Goal: Task Accomplishment & Management: Manage account settings

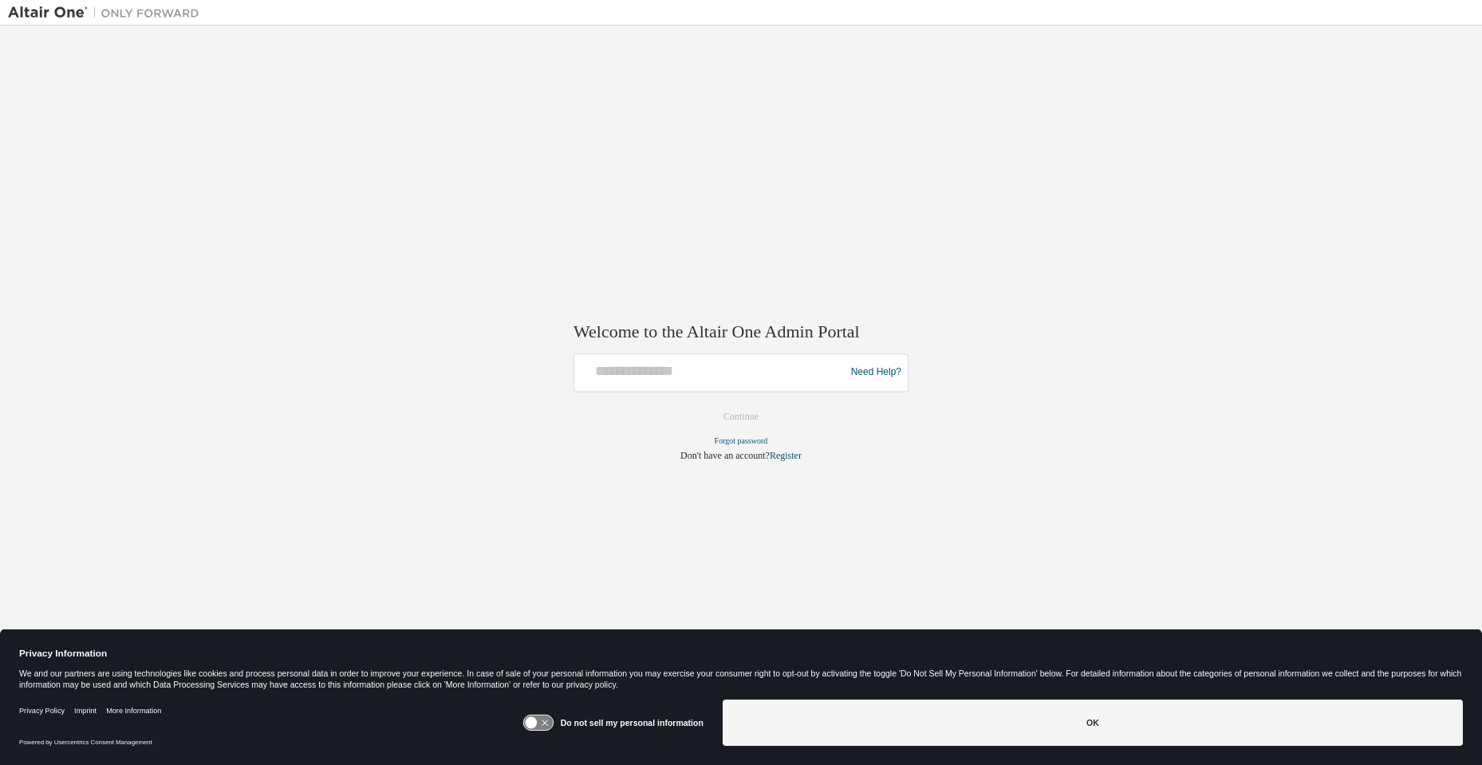
drag, startPoint x: 1111, startPoint y: 4, endPoint x: 640, endPoint y: 250, distance: 530.7
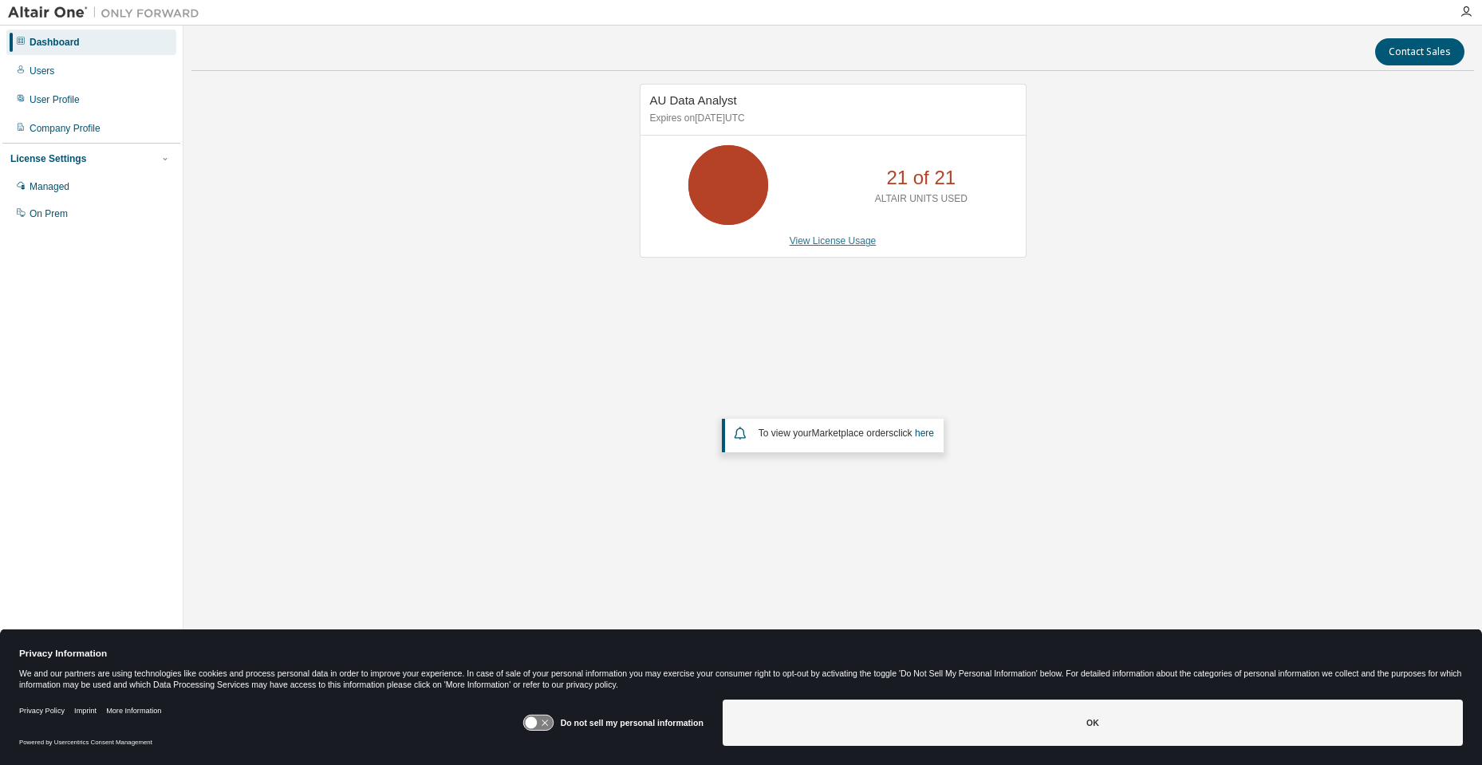
click at [813, 243] on link "View License Usage" at bounding box center [832, 240] width 87 height 11
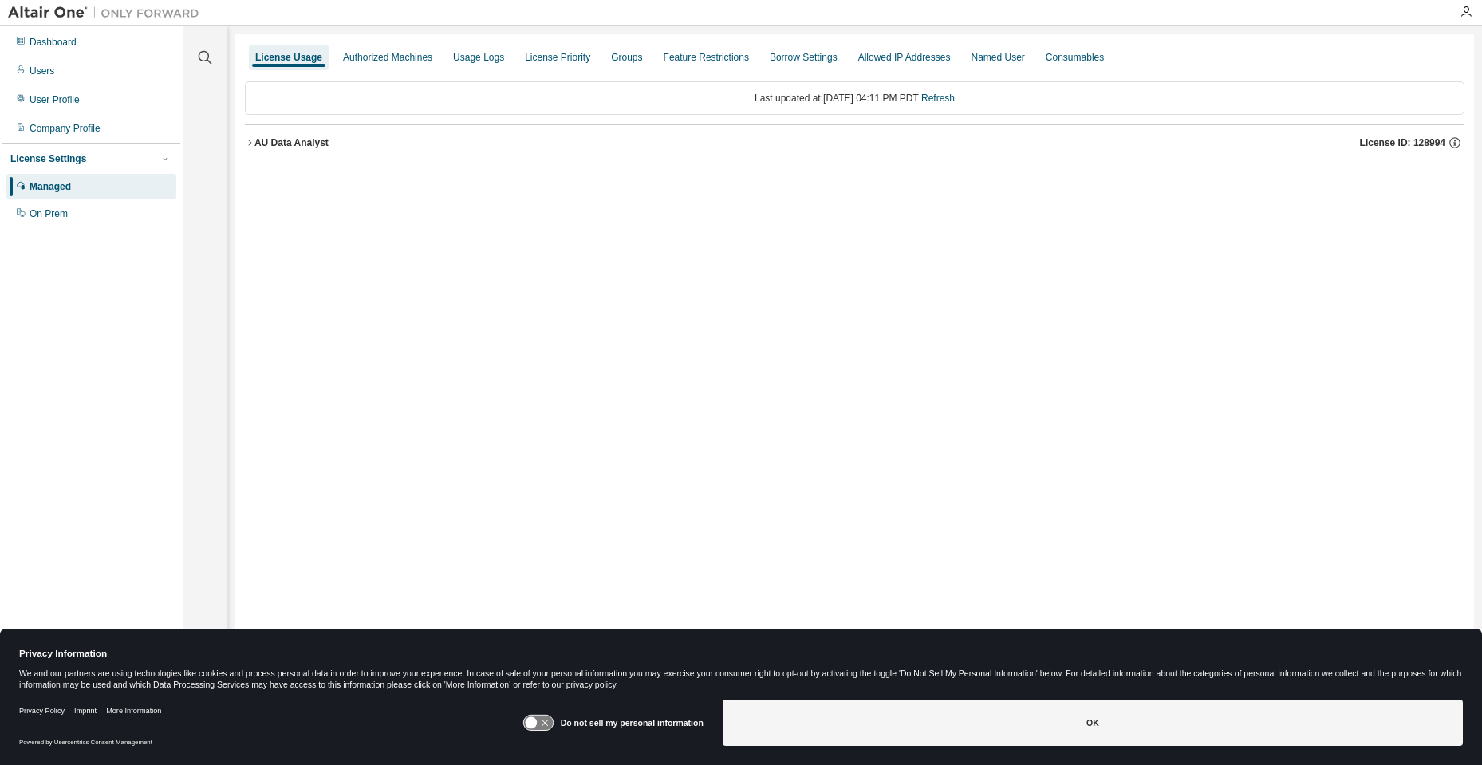
click at [251, 143] on icon "button" at bounding box center [249, 143] width 3 height 6
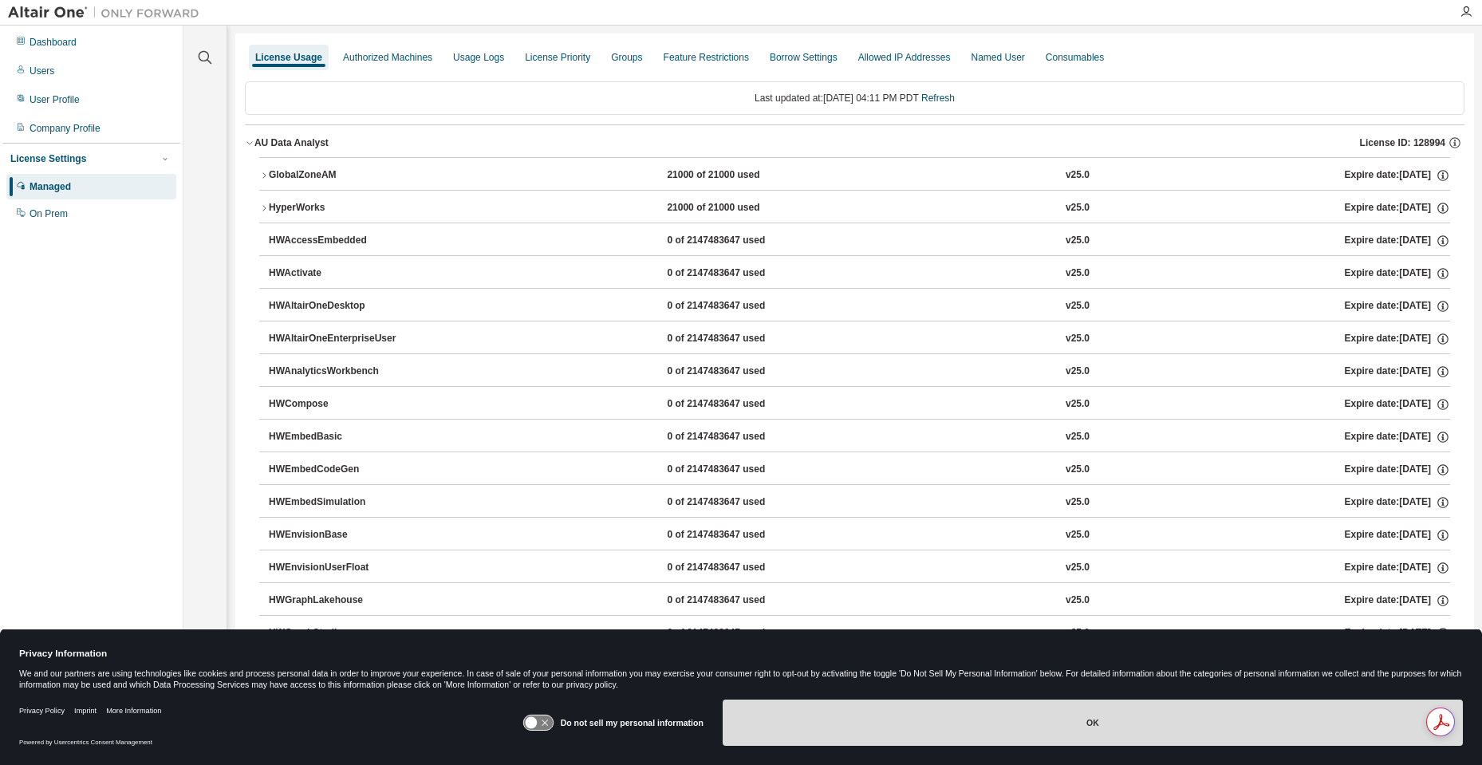
click at [1193, 716] on button "OK" at bounding box center [1092, 722] width 740 height 46
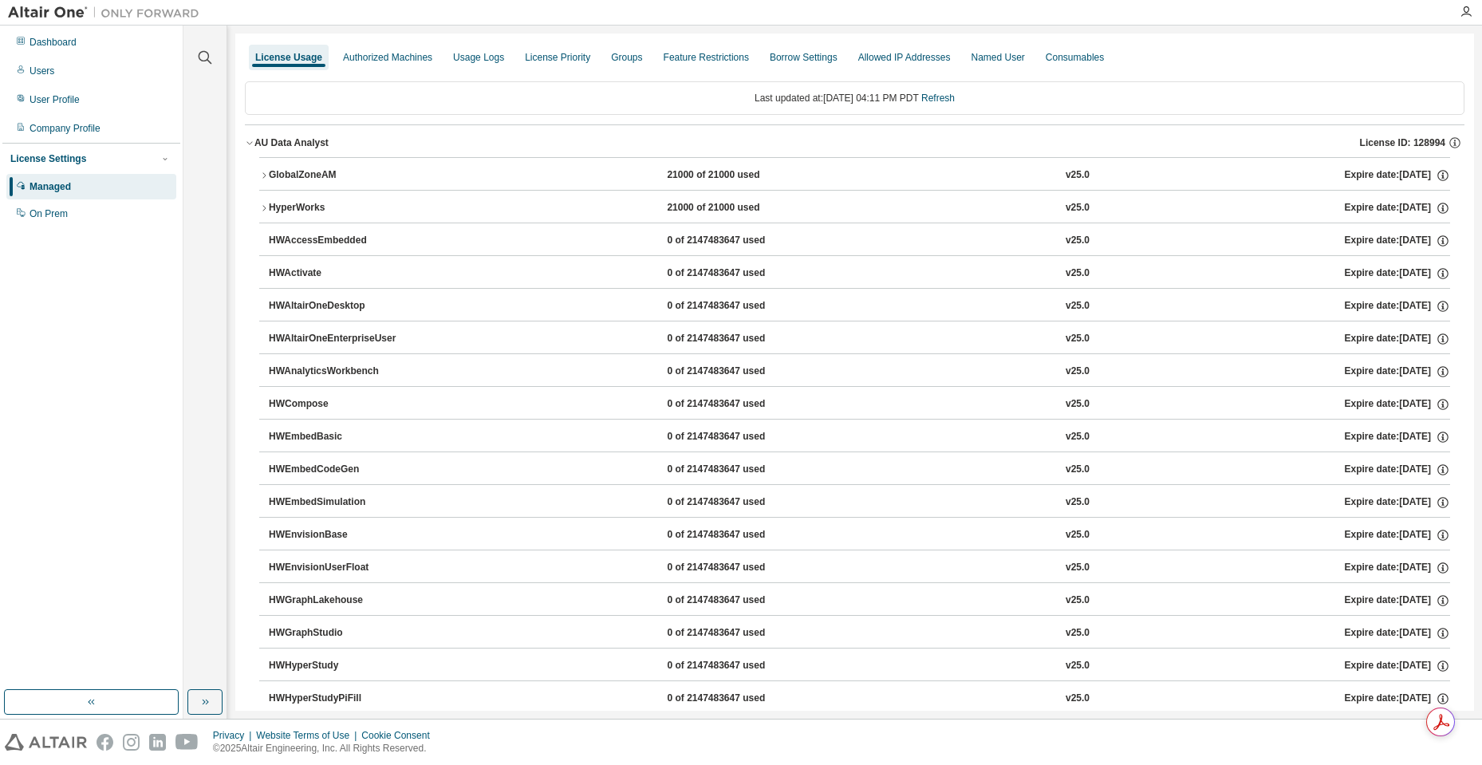
click at [289, 176] on div "GlobalZoneAM" at bounding box center [341, 175] width 144 height 14
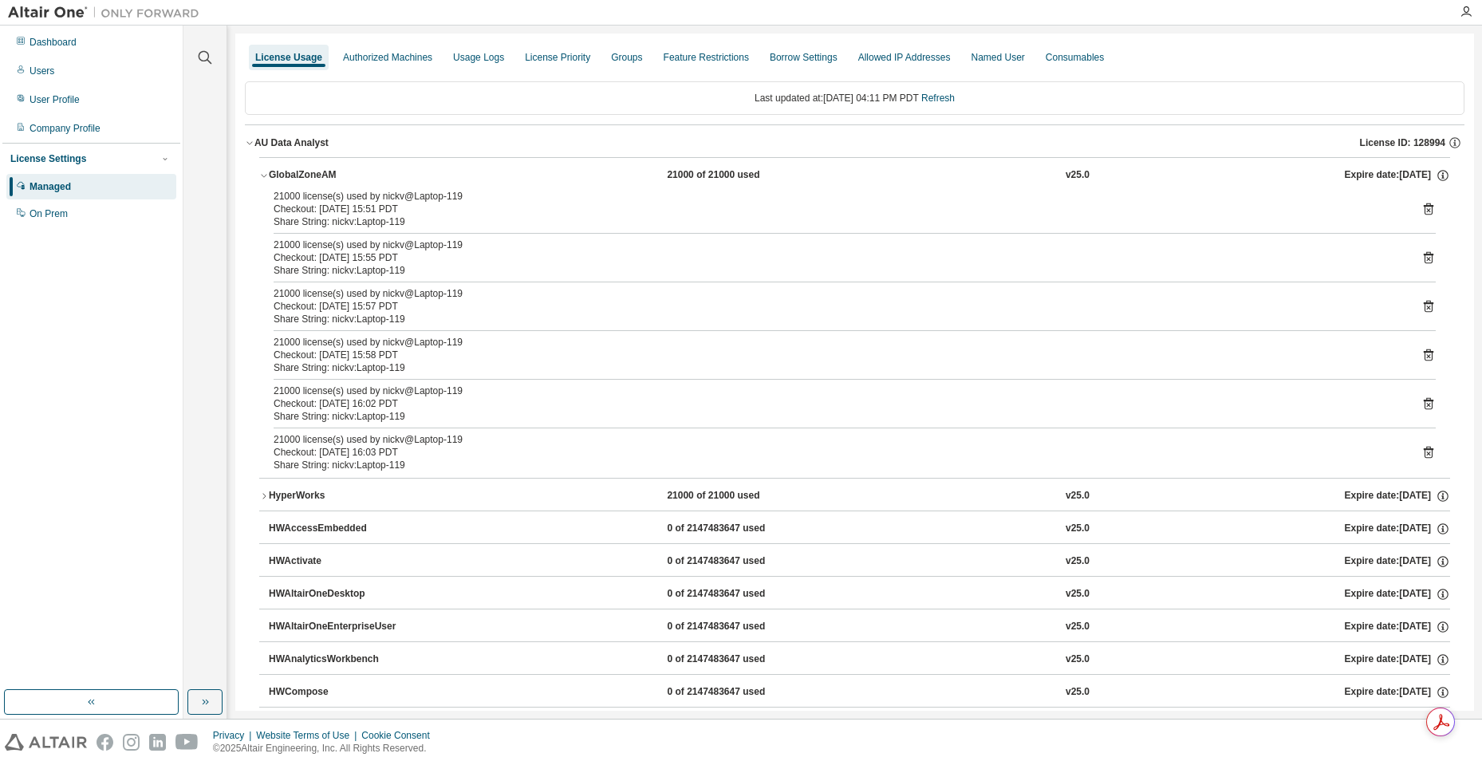
click at [289, 176] on div "GlobalZoneAM" at bounding box center [341, 175] width 144 height 14
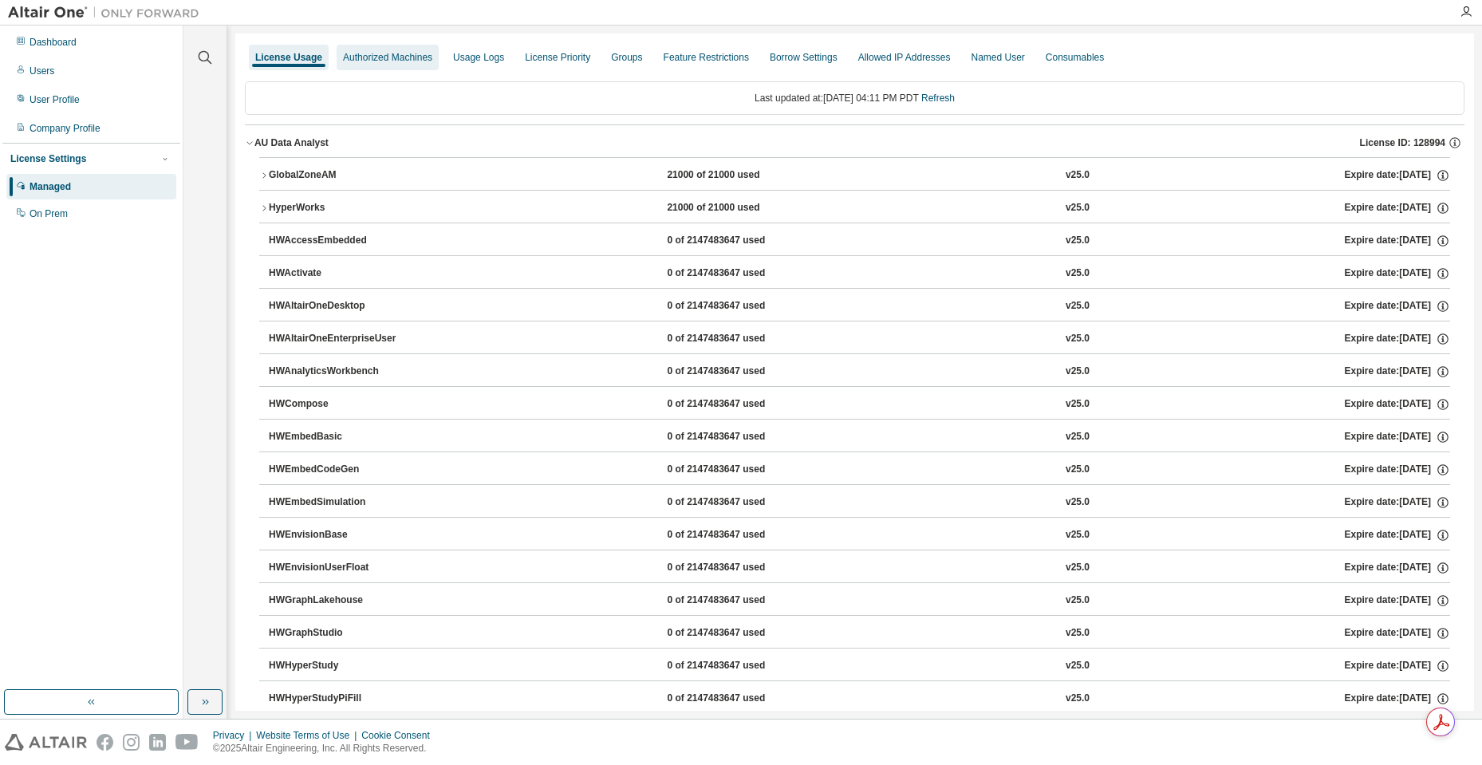
click at [387, 53] on div "Authorized Machines" at bounding box center [387, 57] width 89 height 13
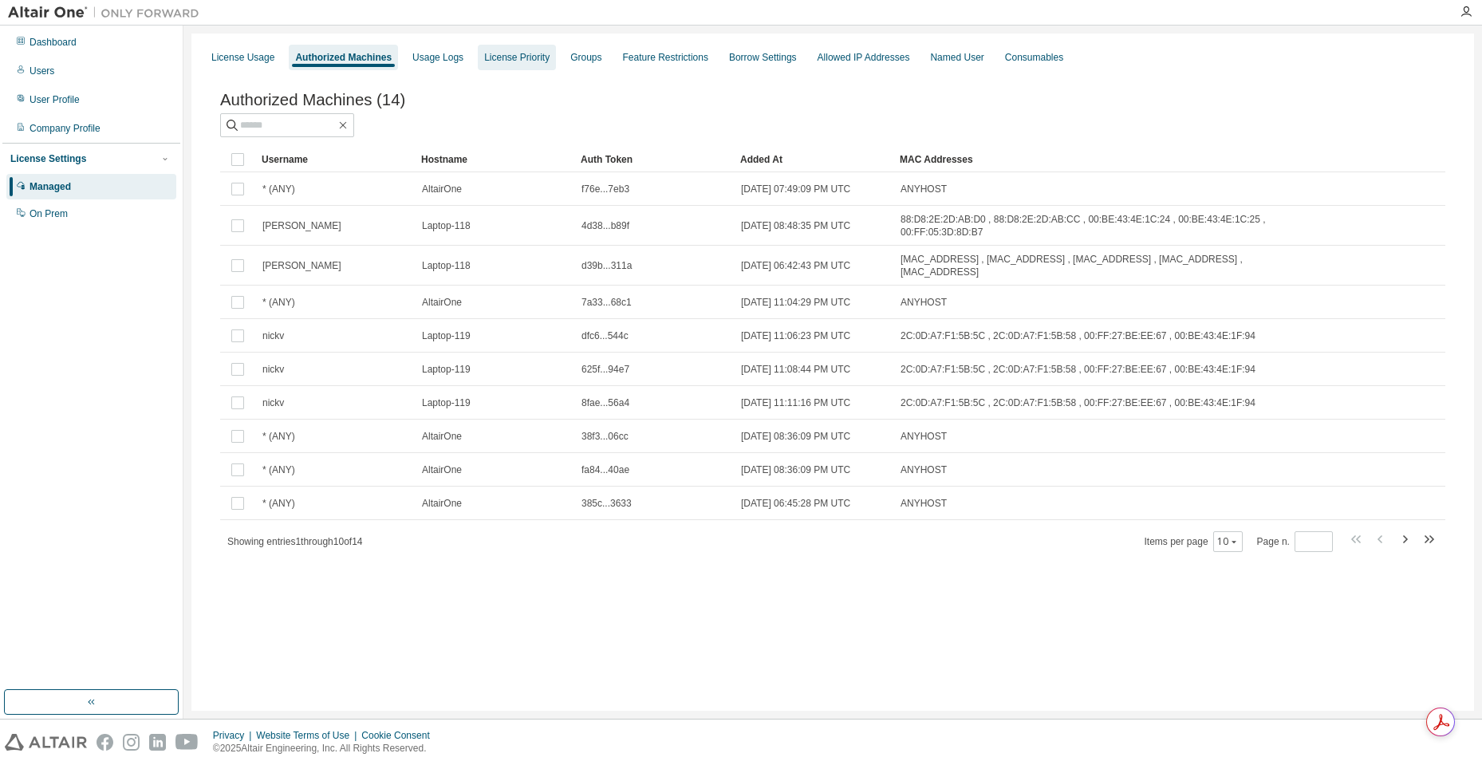
click at [510, 61] on div "License Priority" at bounding box center [516, 57] width 65 height 13
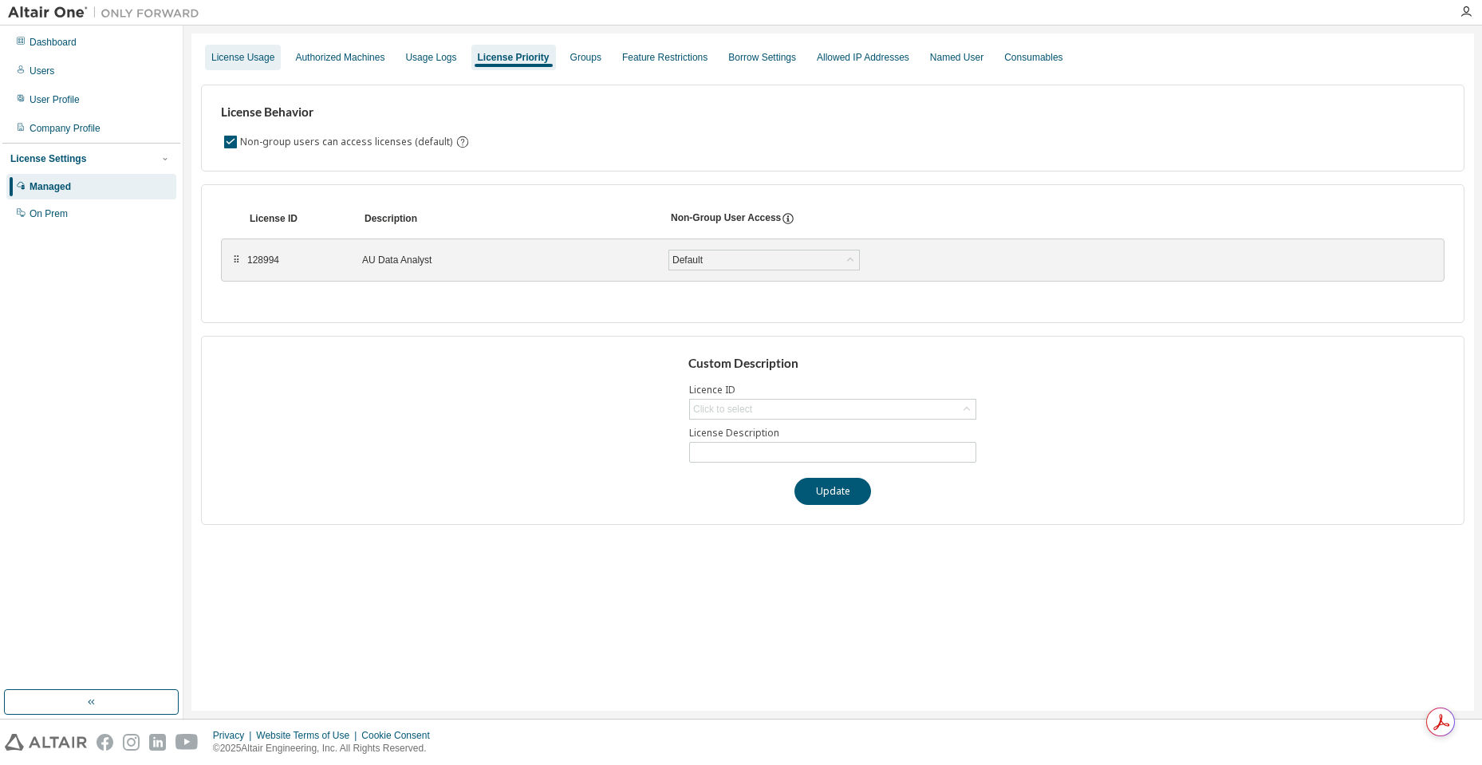
click at [226, 61] on div "License Usage" at bounding box center [242, 57] width 63 height 13
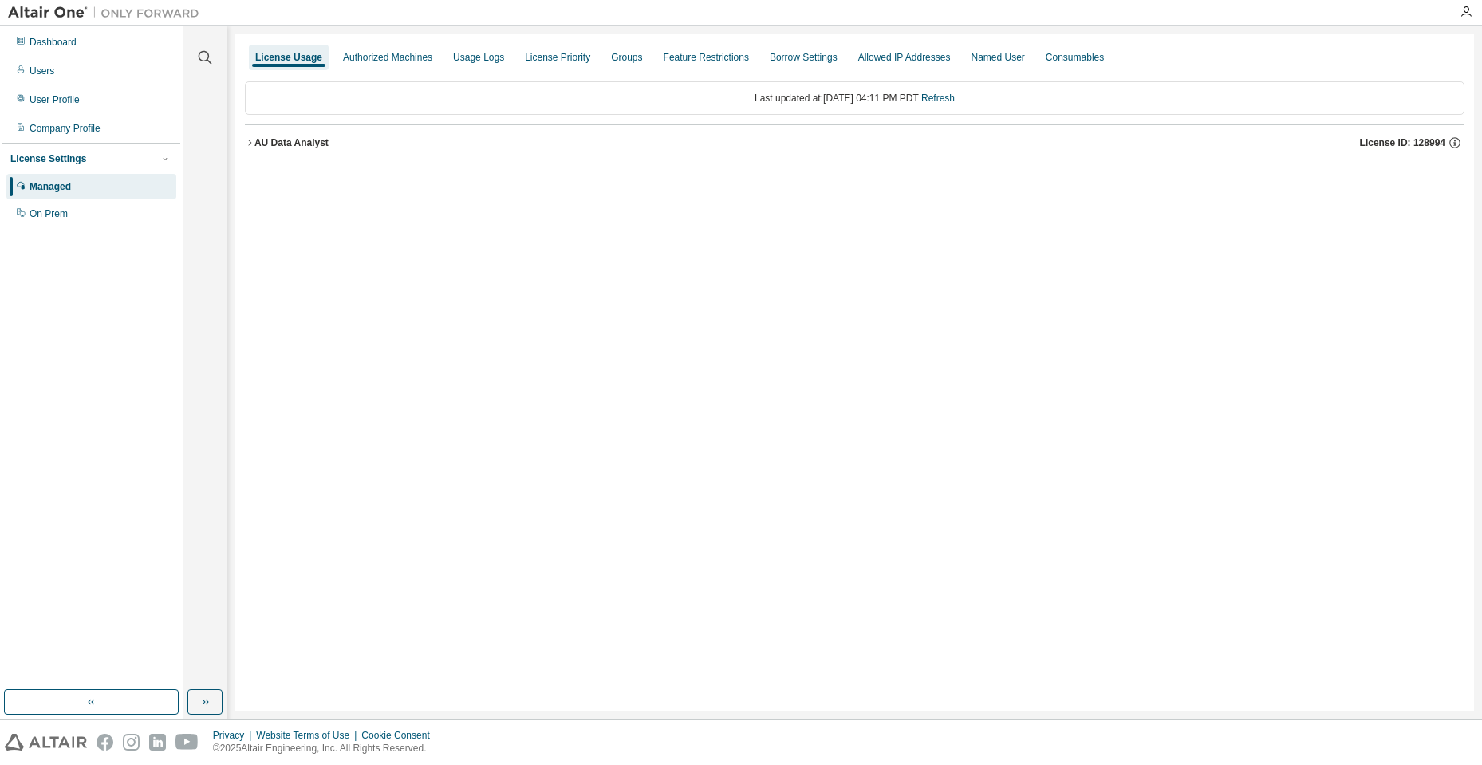
click at [256, 140] on div "AU Data Analyst" at bounding box center [291, 142] width 74 height 13
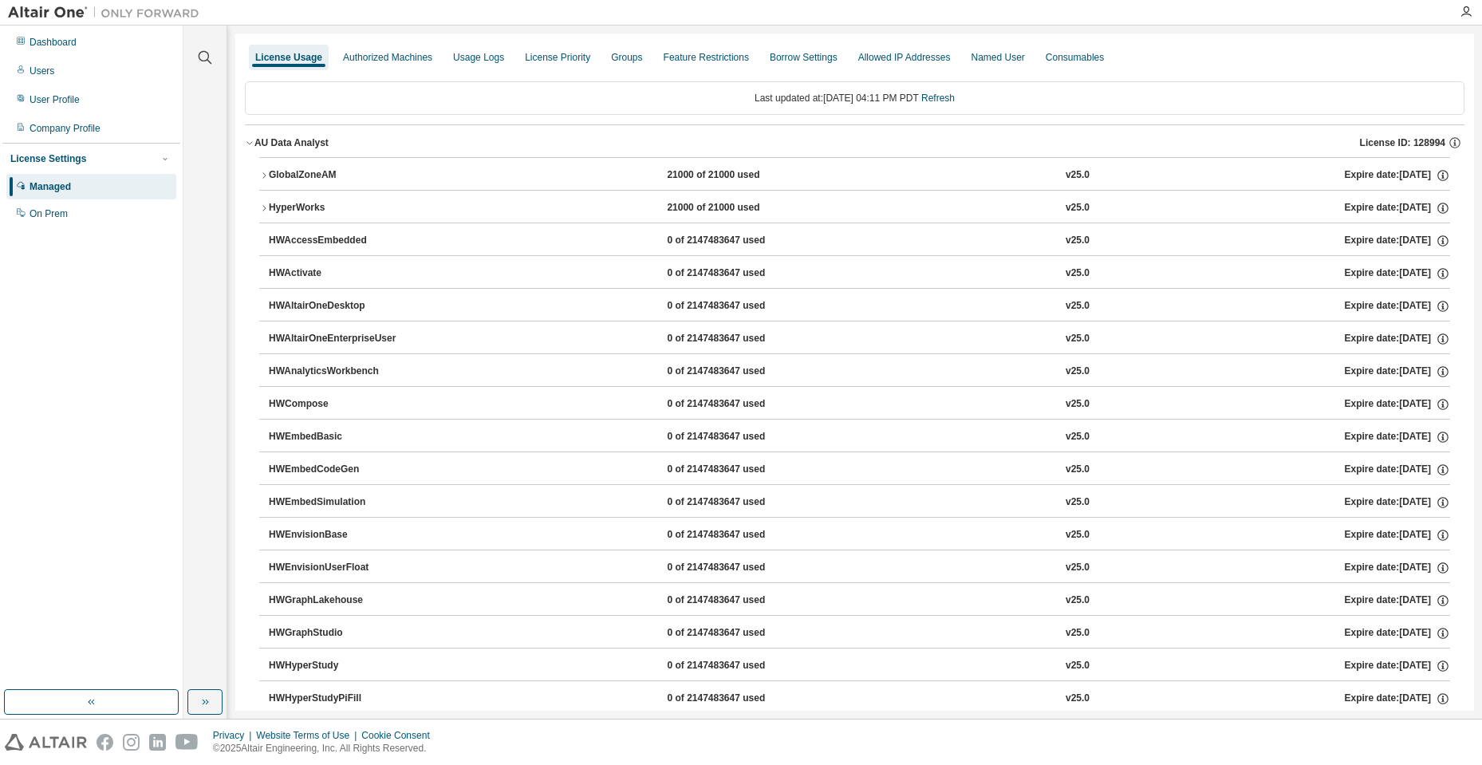
click at [292, 209] on div "HyperWorks" at bounding box center [341, 208] width 144 height 14
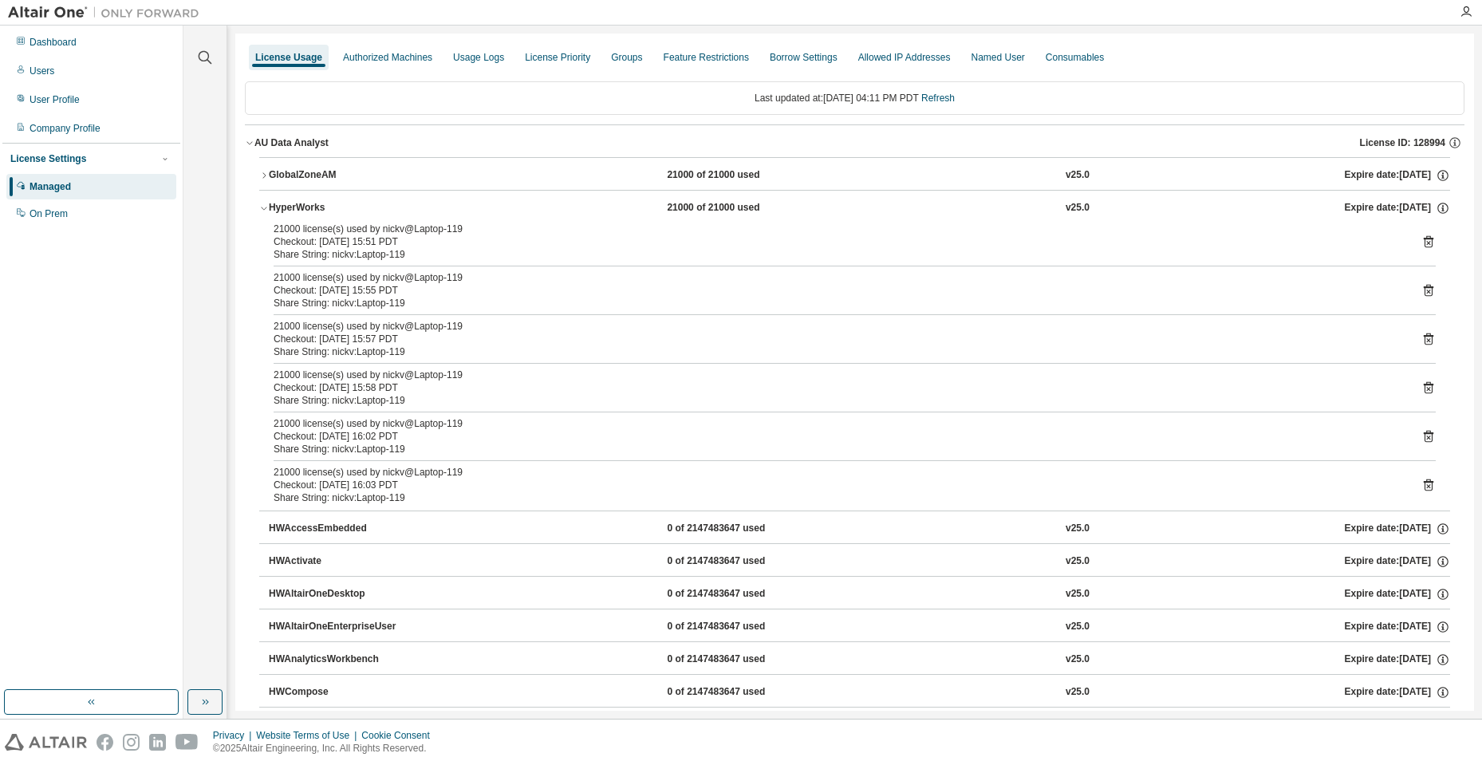
click at [1426, 243] on icon at bounding box center [1428, 243] width 4 height 4
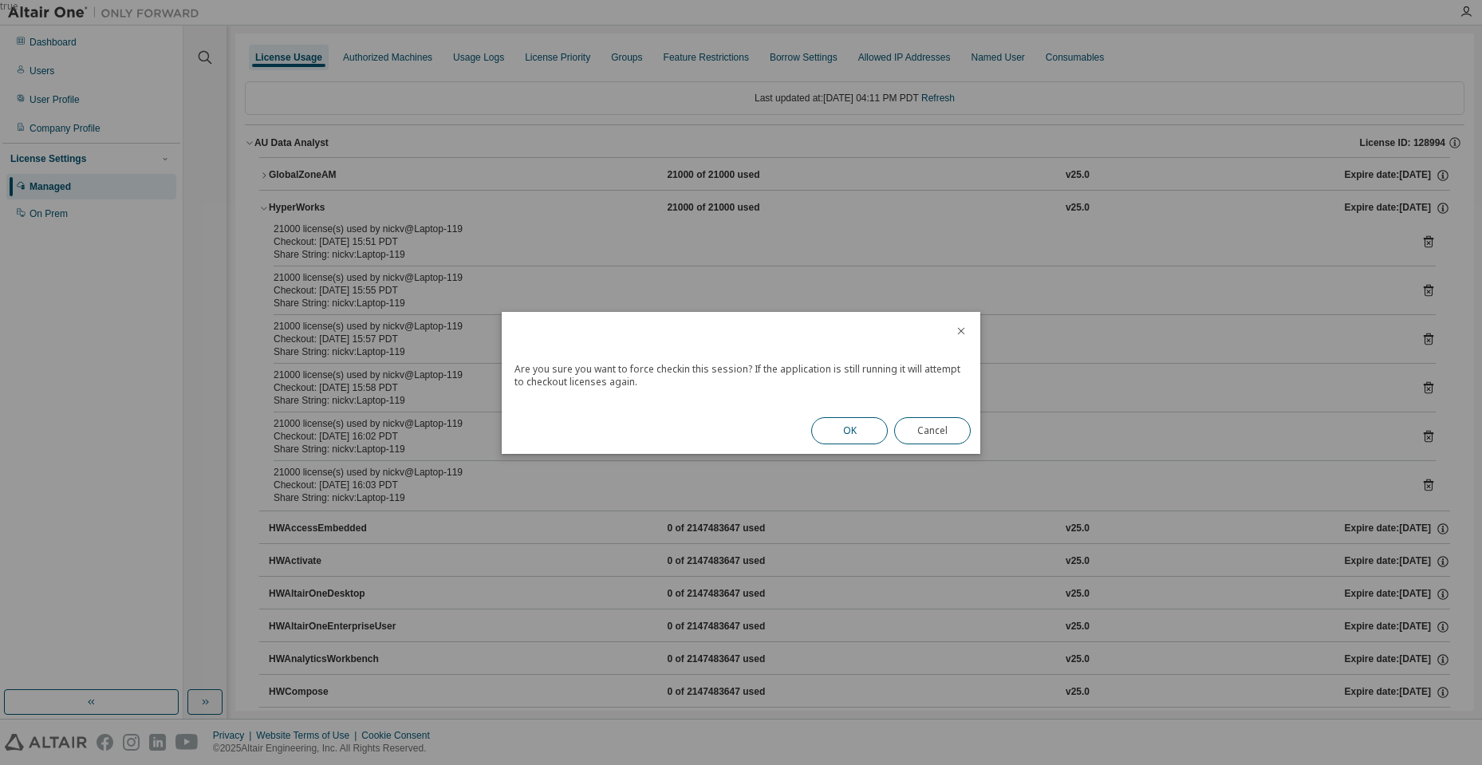
click at [850, 424] on button "OK" at bounding box center [849, 430] width 77 height 27
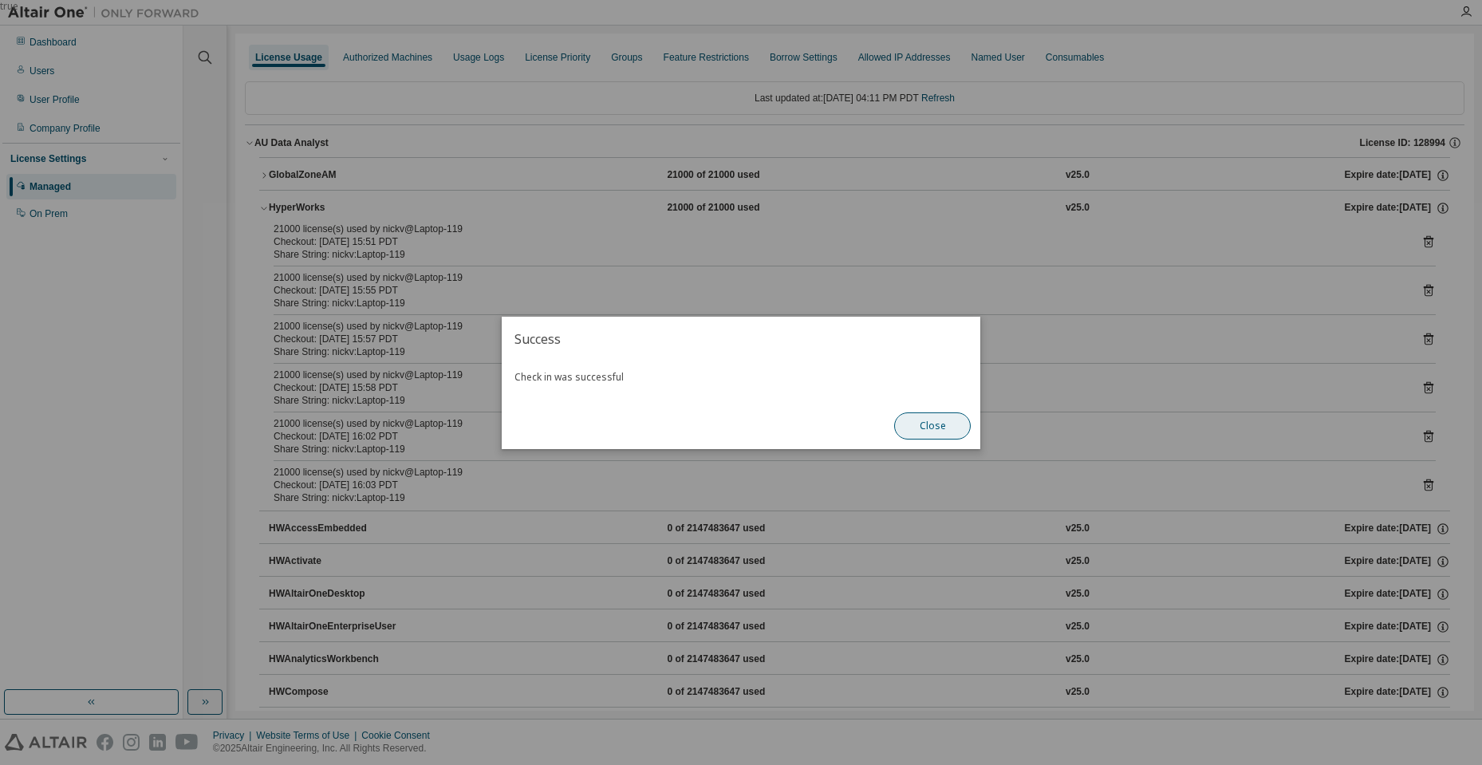
click at [954, 425] on button "Close" at bounding box center [932, 425] width 77 height 27
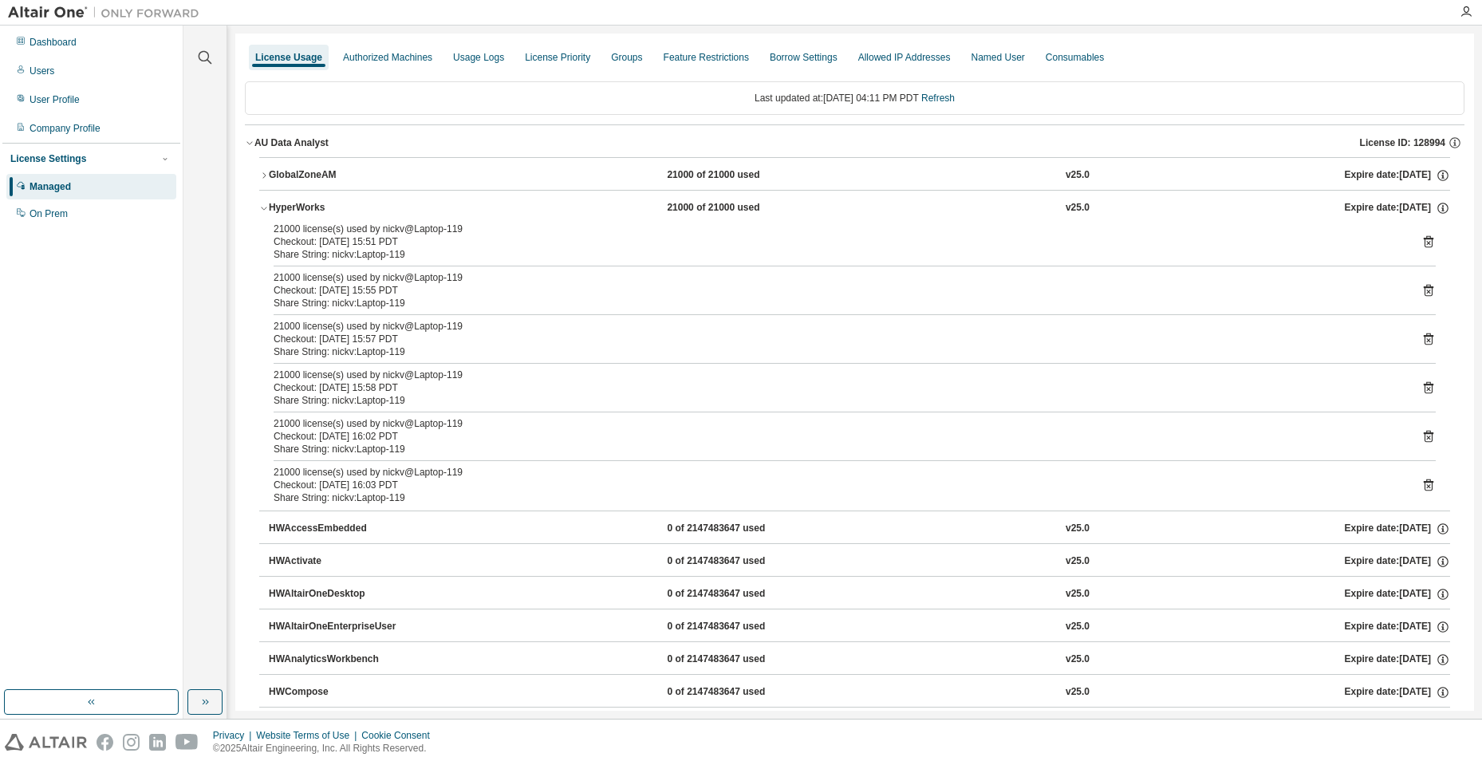
click at [746, 175] on div "21000 of 21000 used" at bounding box center [739, 175] width 144 height 14
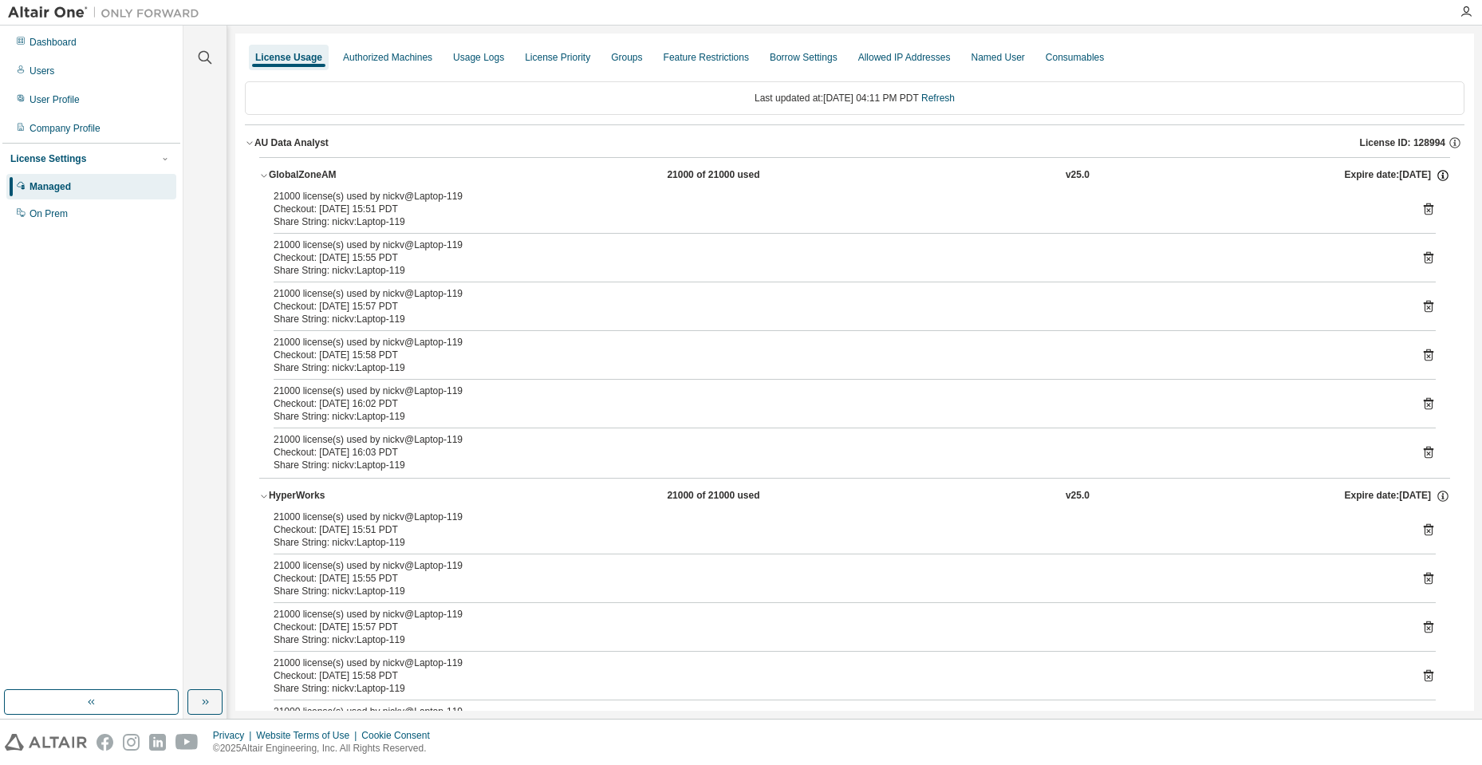
click at [1437, 172] on icon "button" at bounding box center [1442, 175] width 14 height 14
click at [1426, 209] on icon at bounding box center [1428, 210] width 4 height 4
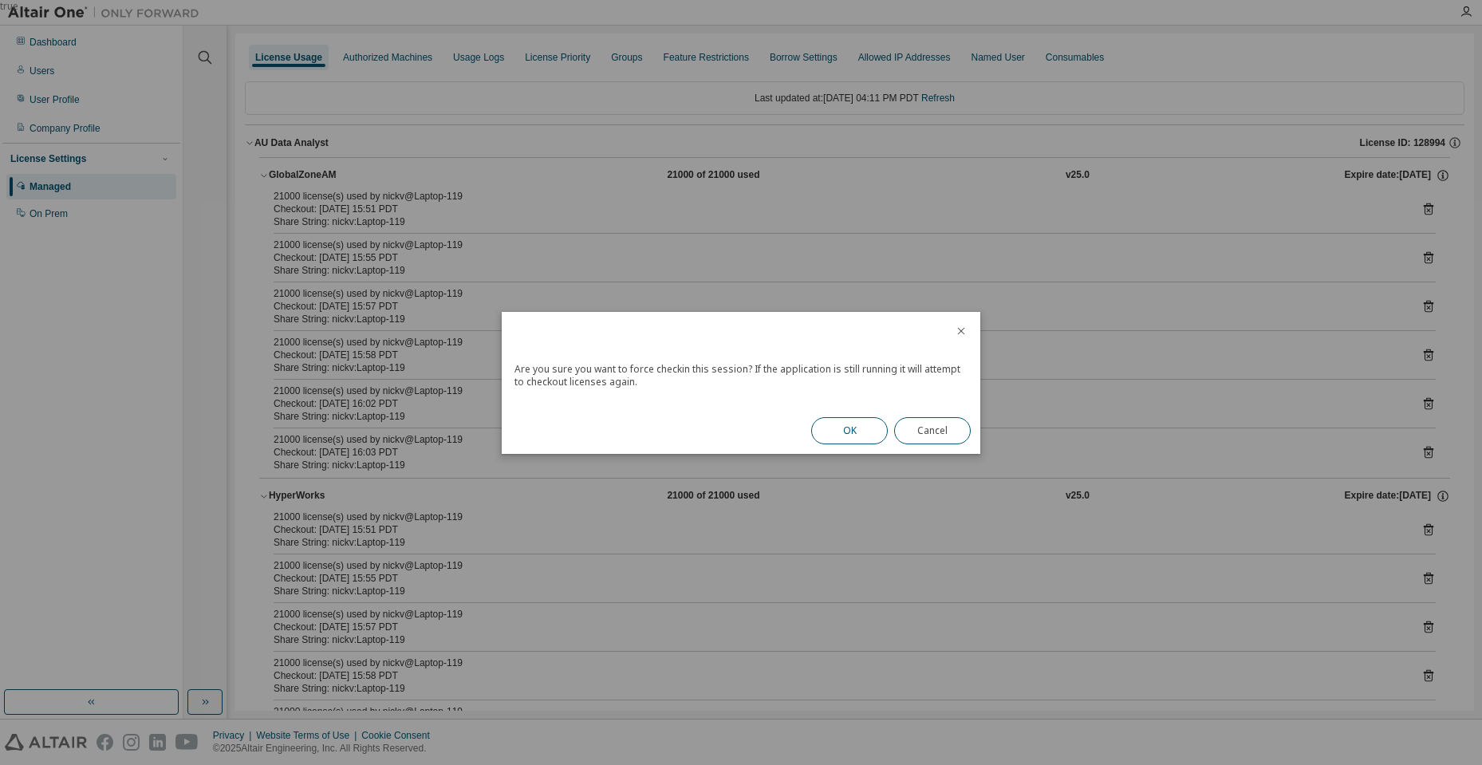
click at [857, 434] on button "OK" at bounding box center [849, 430] width 77 height 27
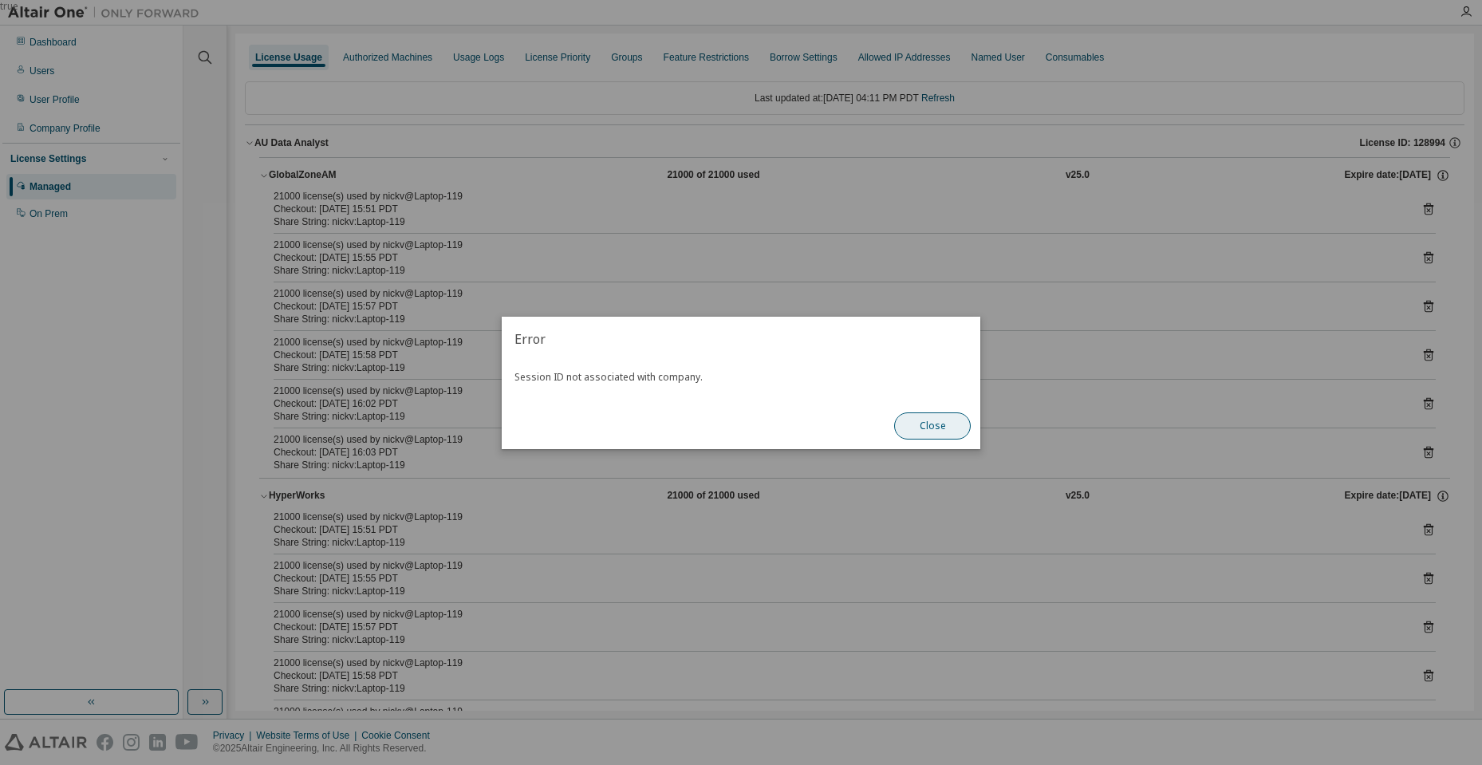
click at [931, 423] on button "Close" at bounding box center [932, 425] width 77 height 27
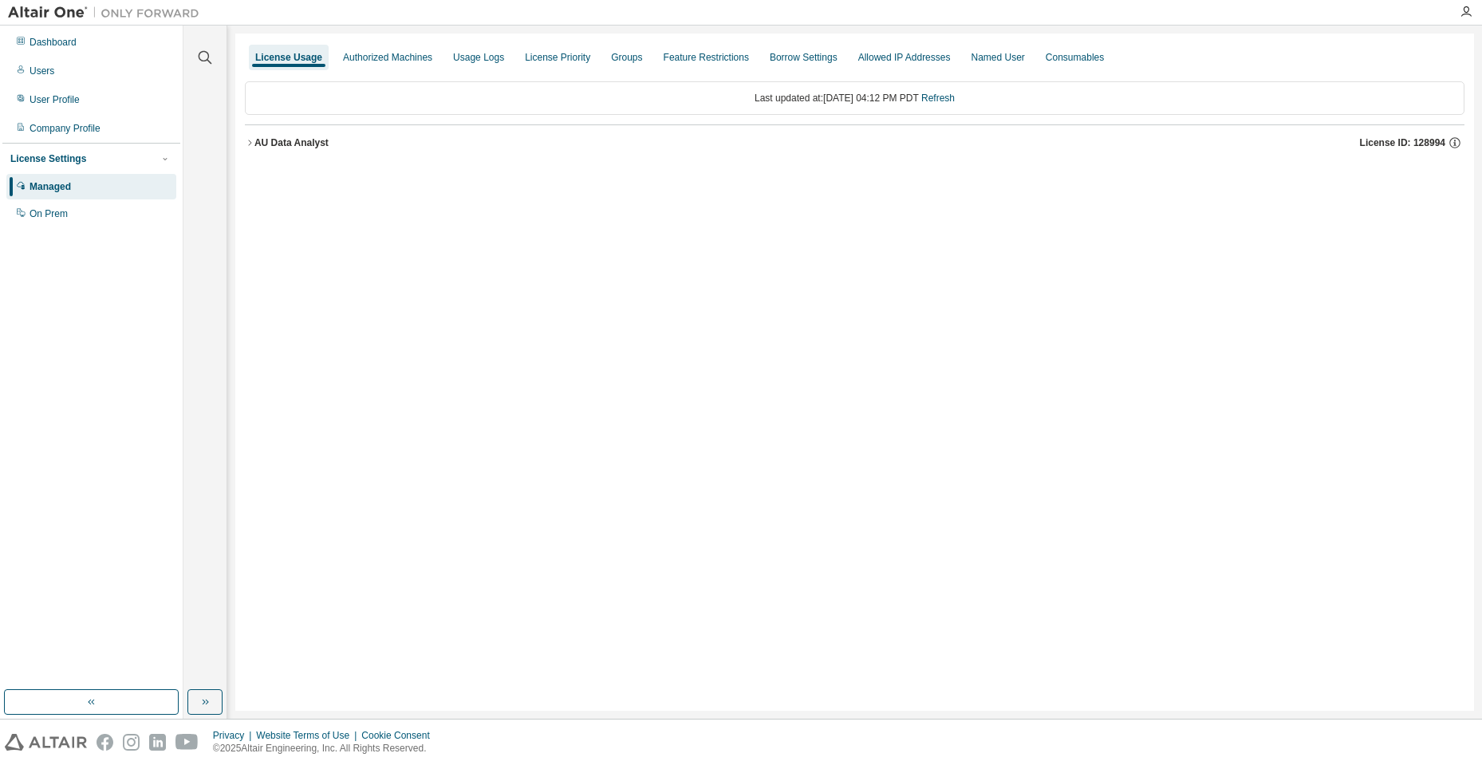
click at [250, 140] on icon "button" at bounding box center [250, 143] width 10 height 10
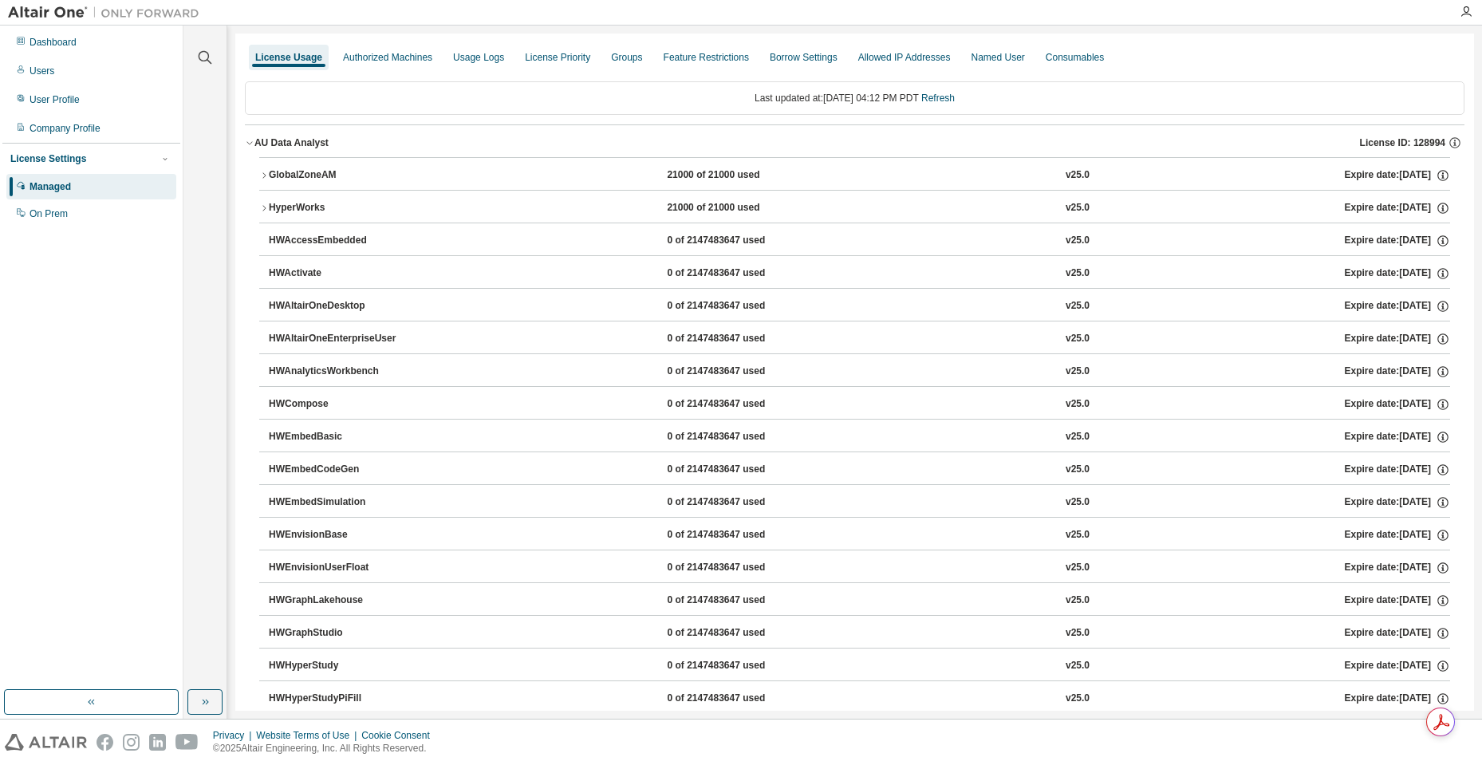
click at [312, 204] on div "HyperWorks" at bounding box center [341, 208] width 144 height 14
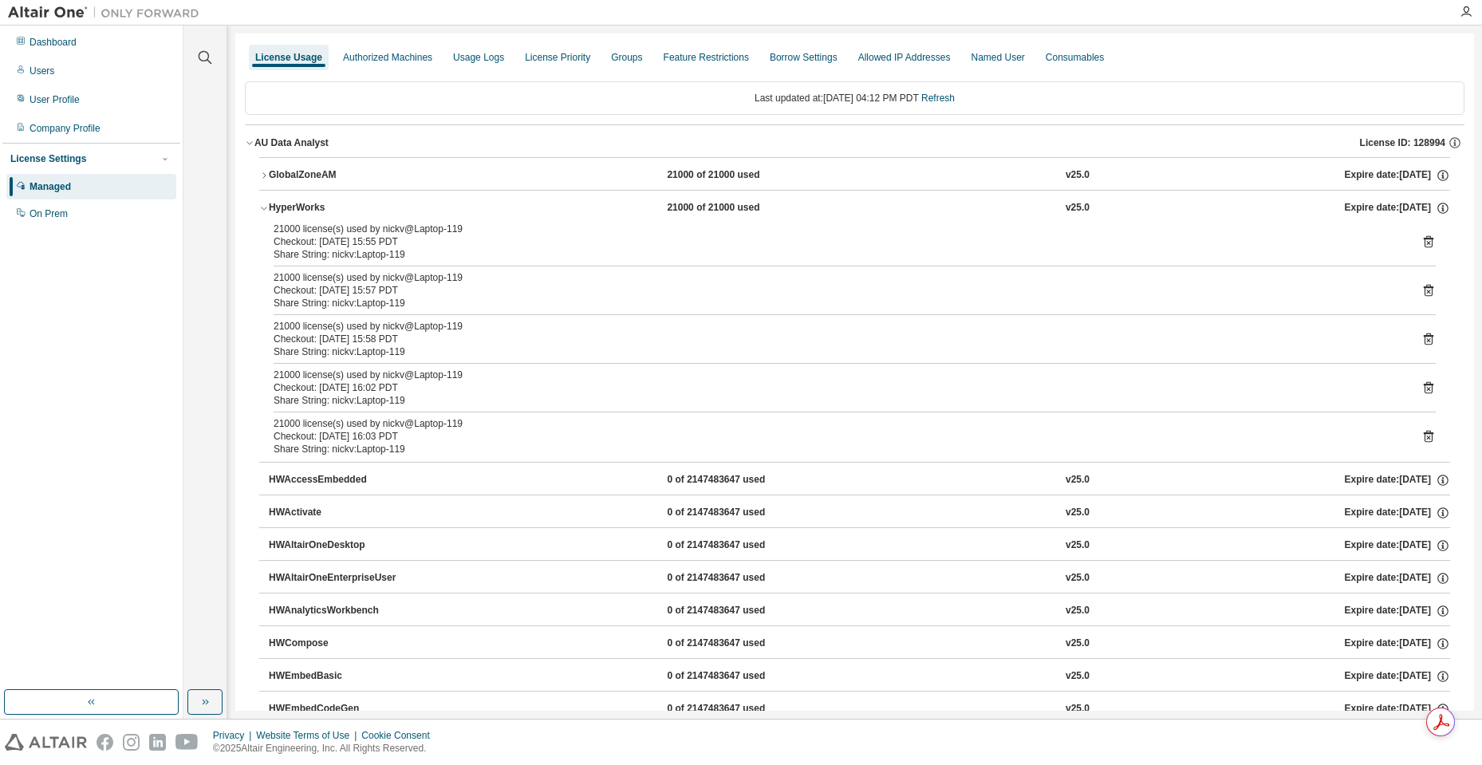
click at [1423, 238] on icon at bounding box center [1428, 242] width 10 height 12
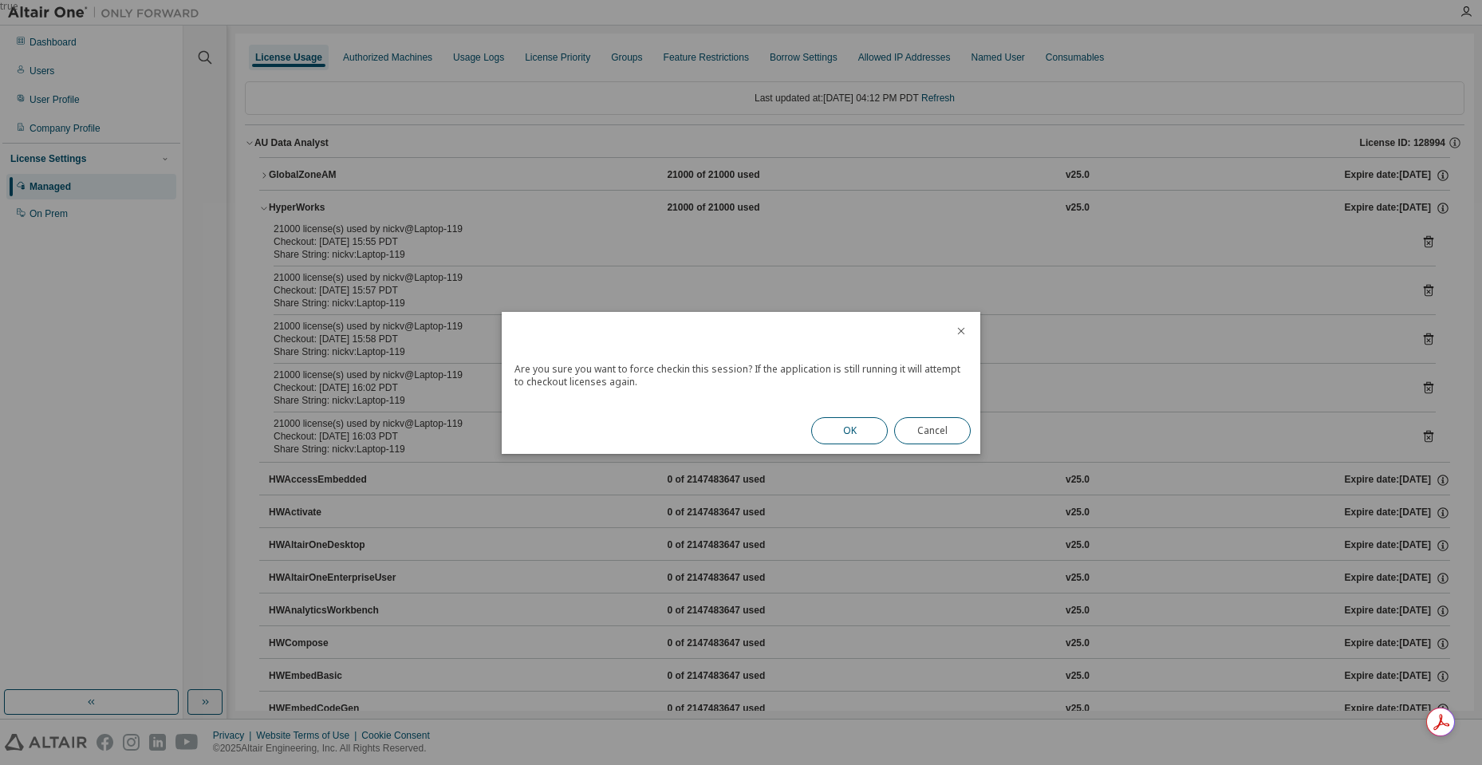
click at [856, 429] on button "OK" at bounding box center [849, 430] width 77 height 27
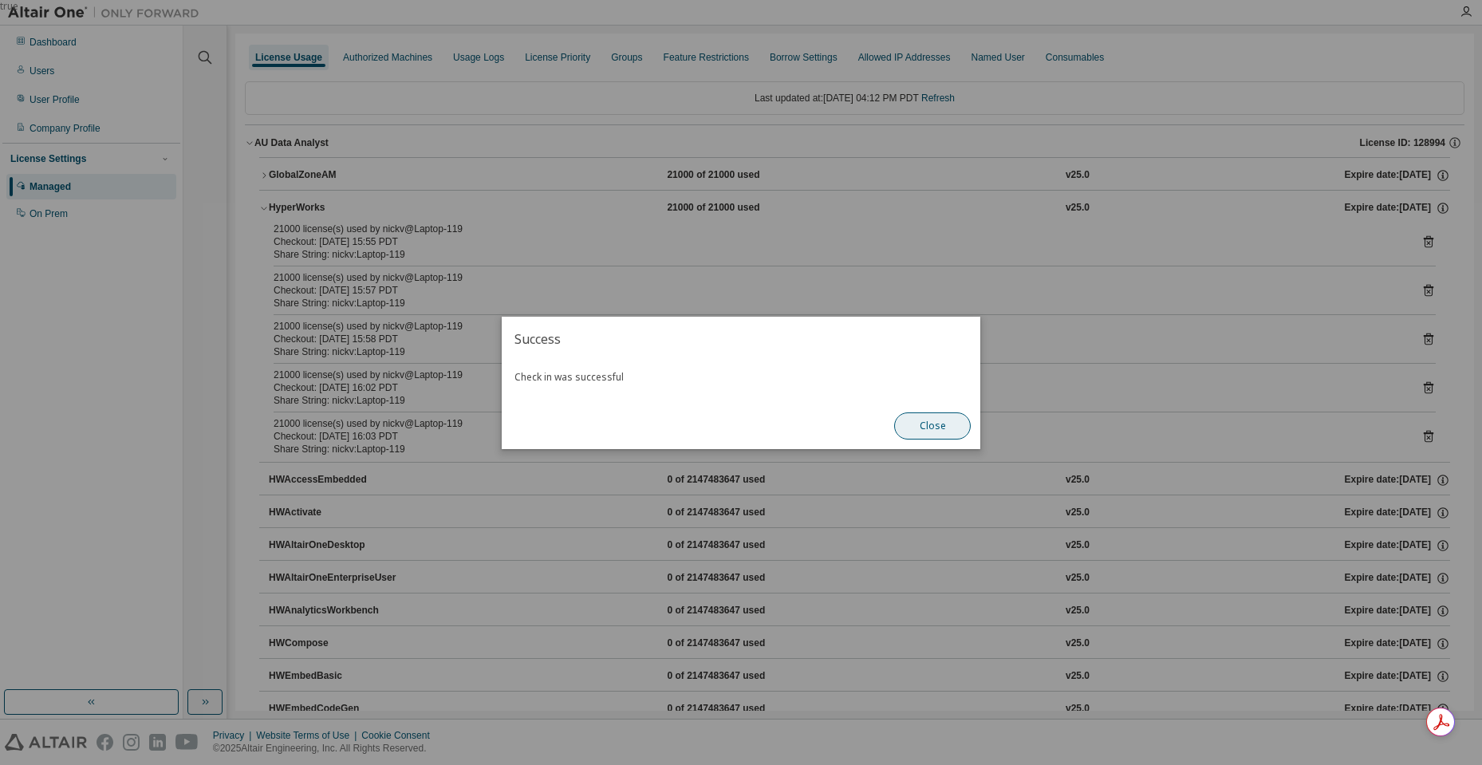
click at [956, 423] on button "Close" at bounding box center [932, 425] width 77 height 27
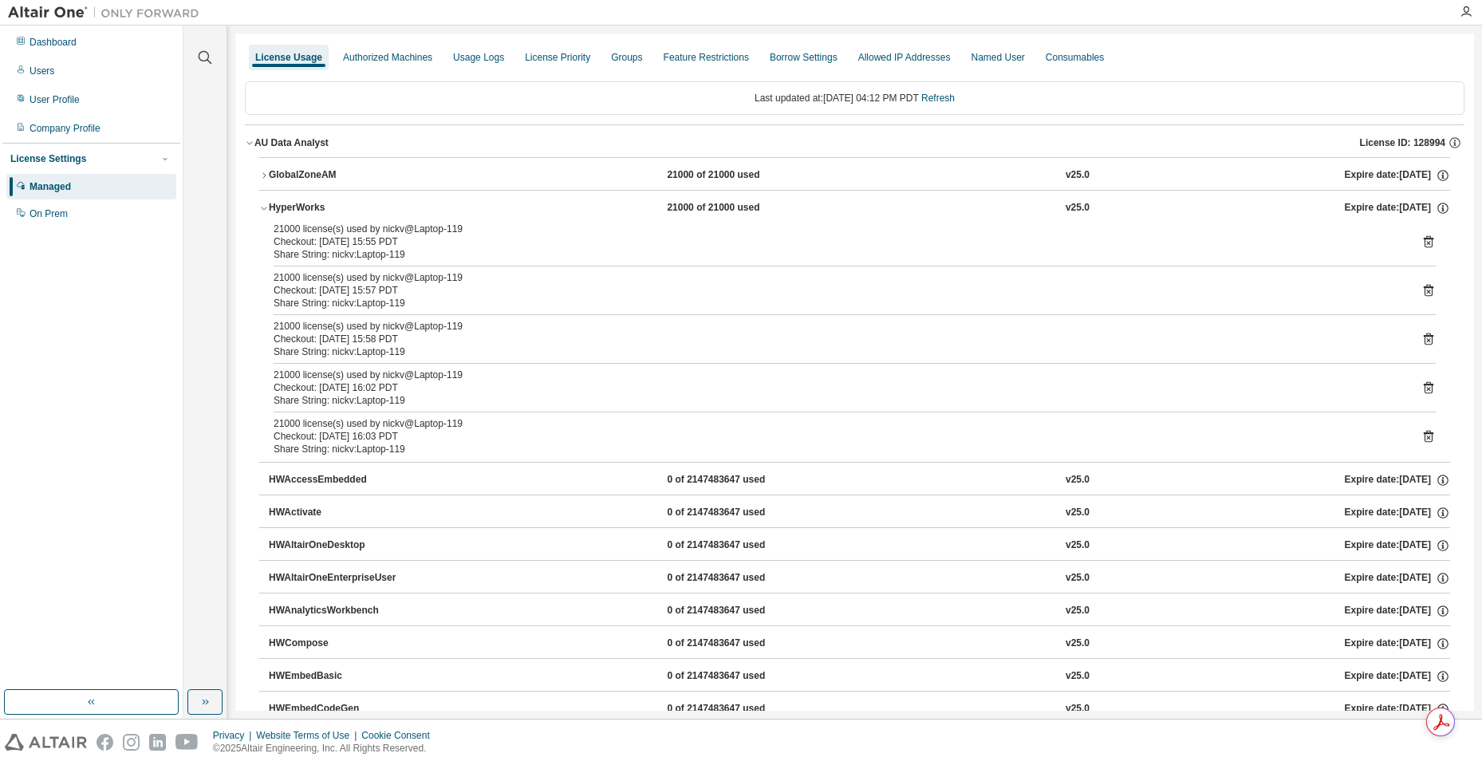
click at [1421, 243] on icon at bounding box center [1428, 241] width 14 height 14
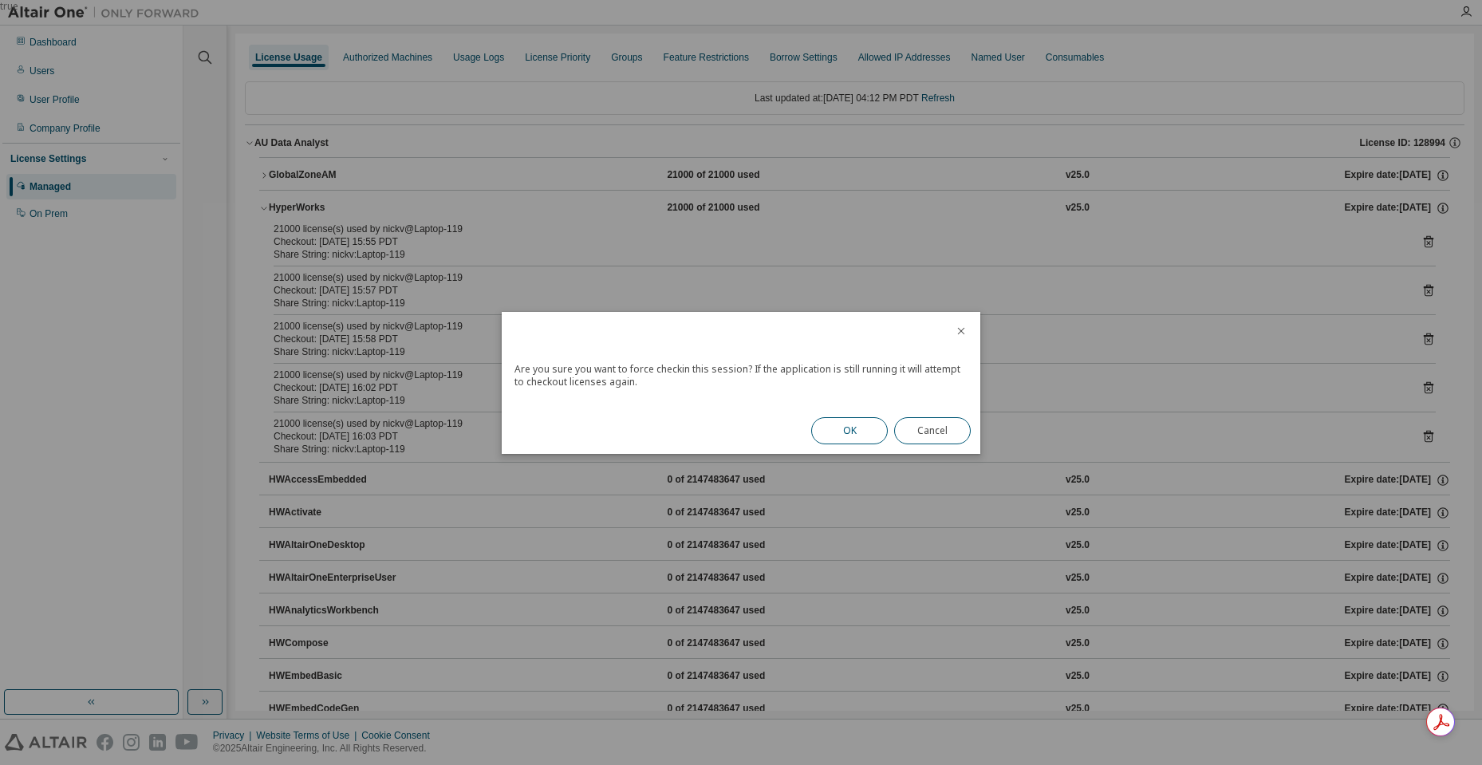
click at [860, 430] on button "OK" at bounding box center [849, 430] width 77 height 27
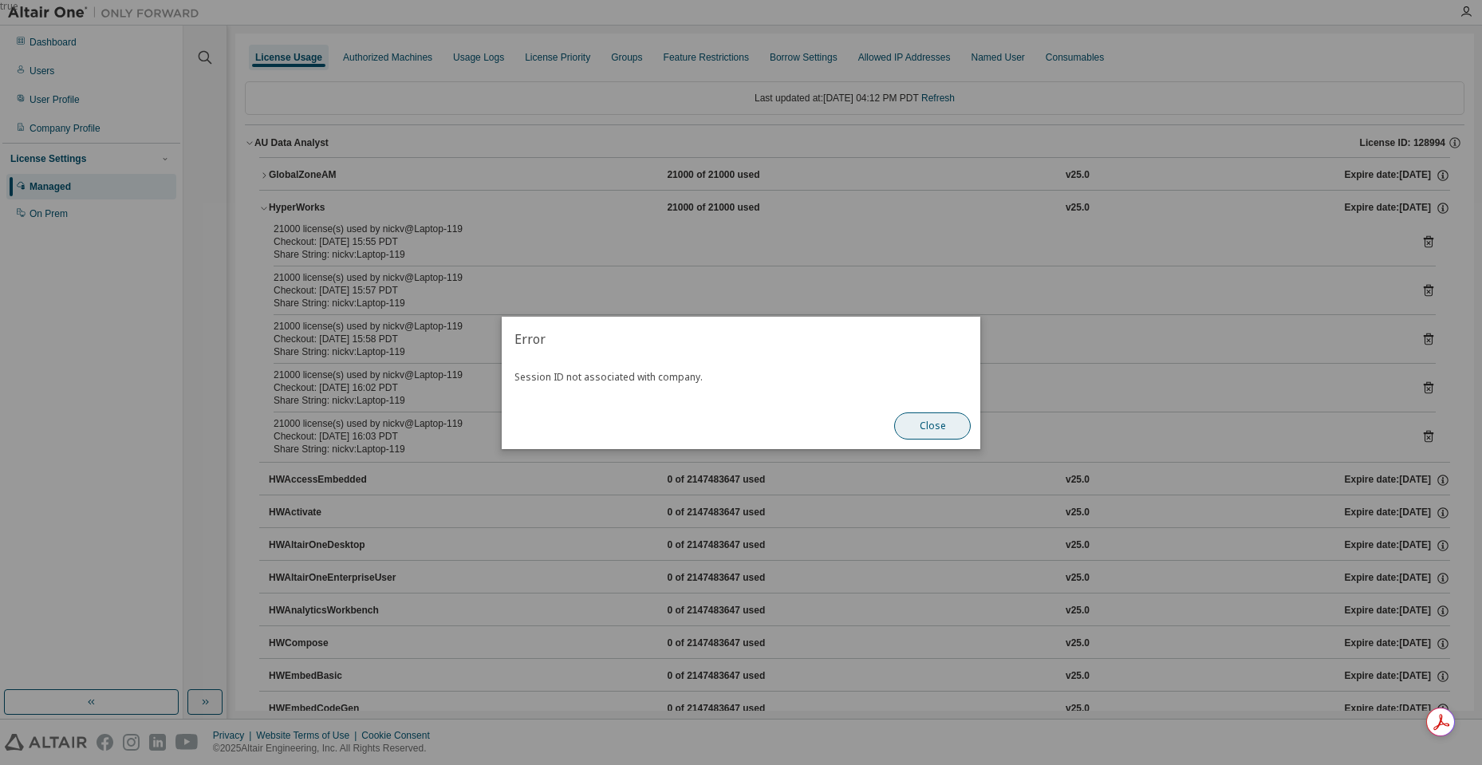
click at [930, 431] on button "Close" at bounding box center [932, 425] width 77 height 27
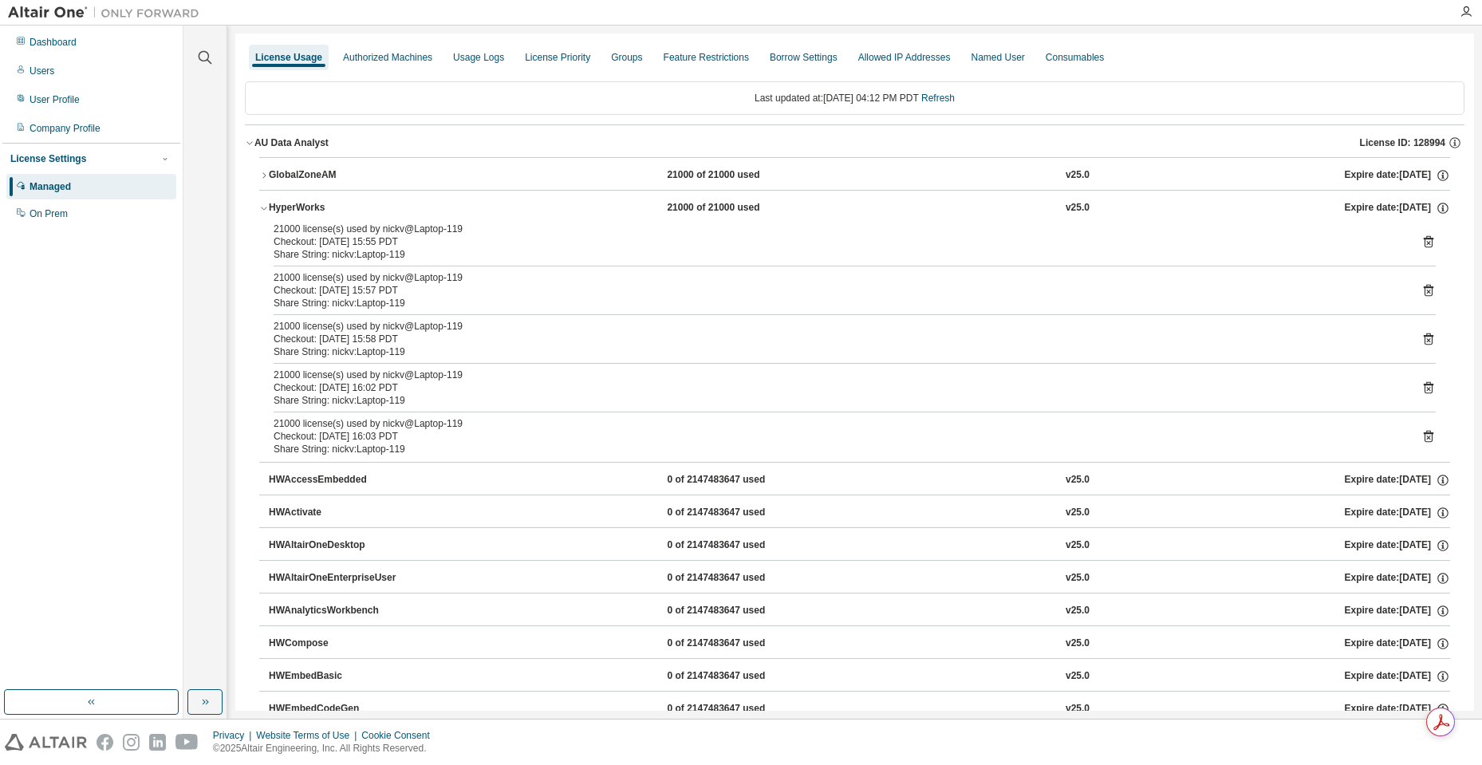
click at [1421, 289] on icon at bounding box center [1428, 290] width 14 height 14
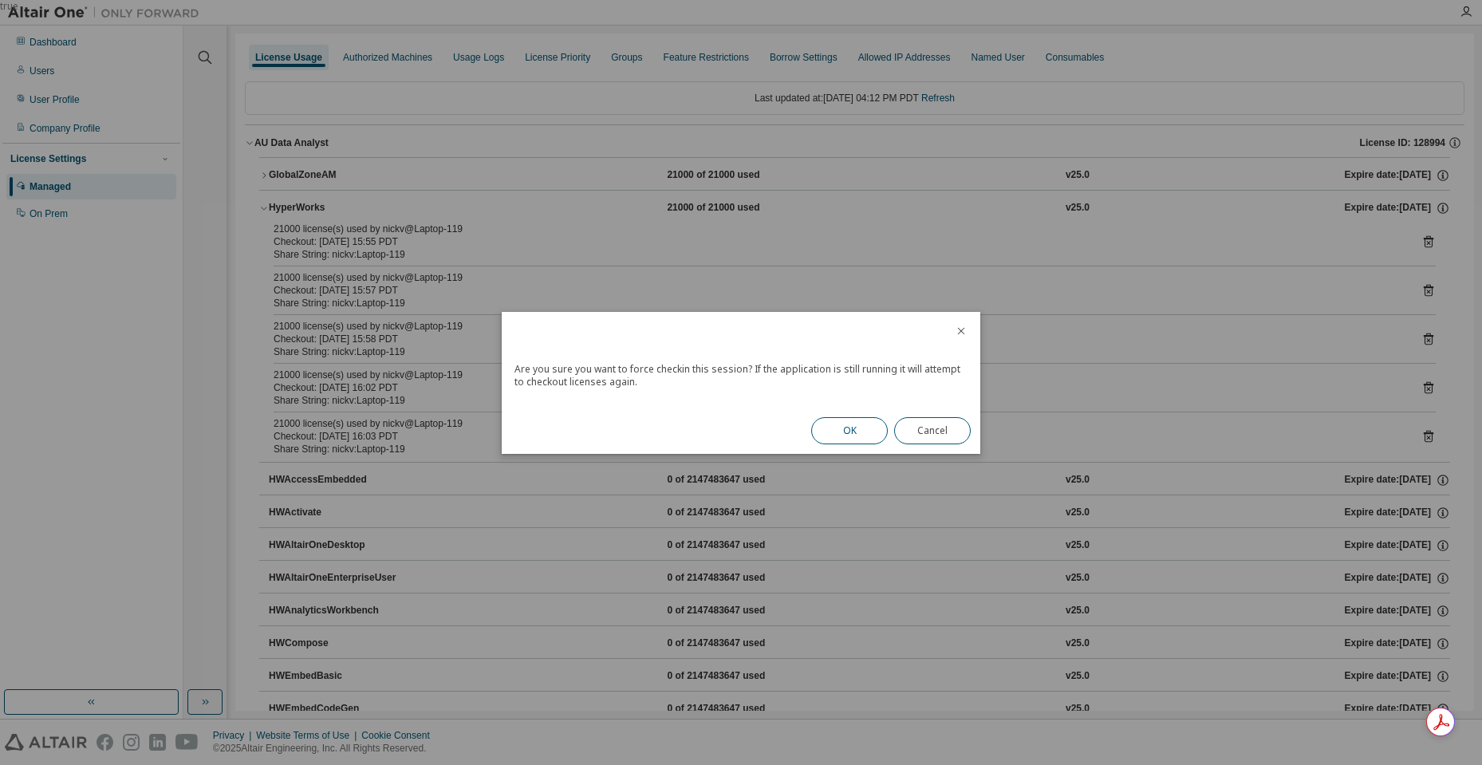
click at [864, 429] on button "OK" at bounding box center [849, 430] width 77 height 27
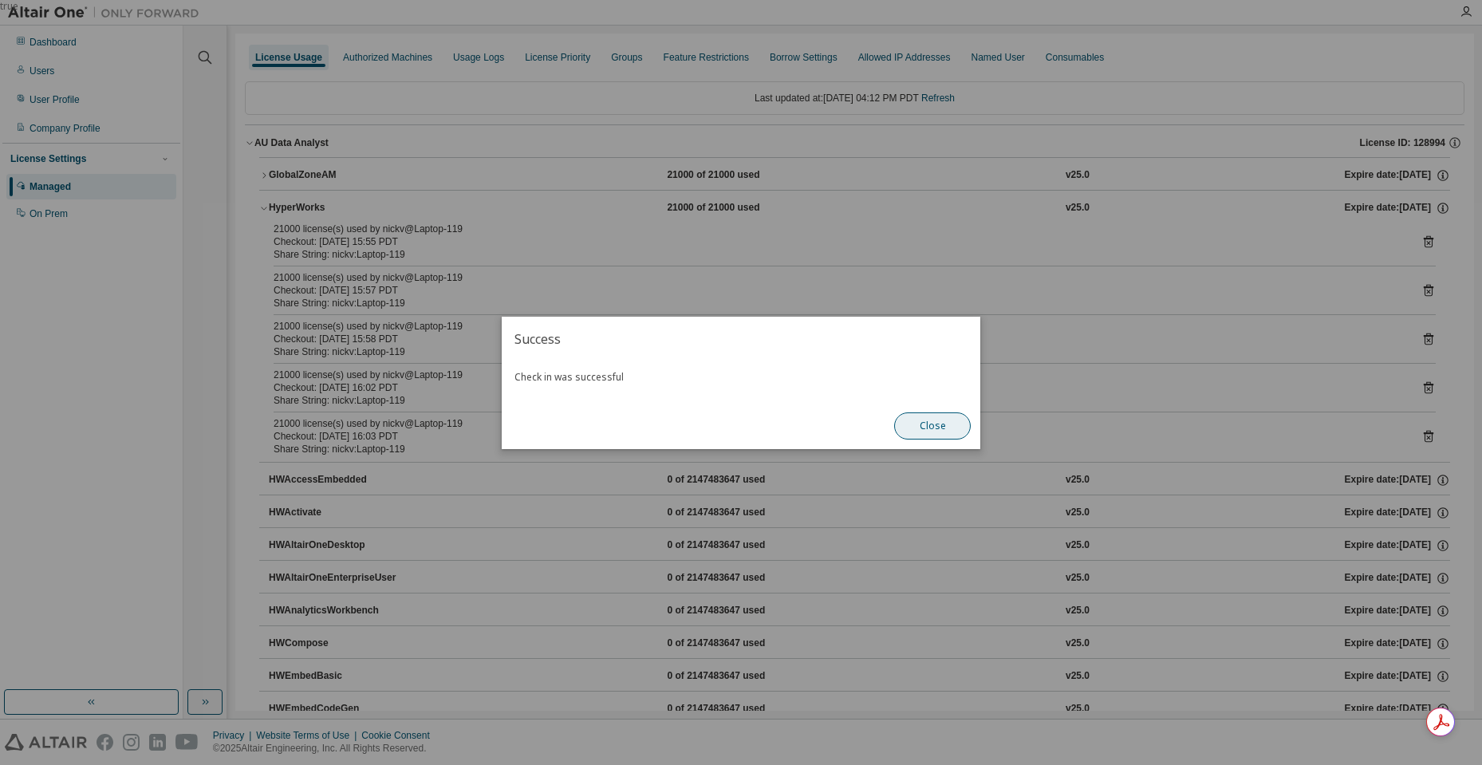
click at [965, 430] on button "Close" at bounding box center [932, 425] width 77 height 27
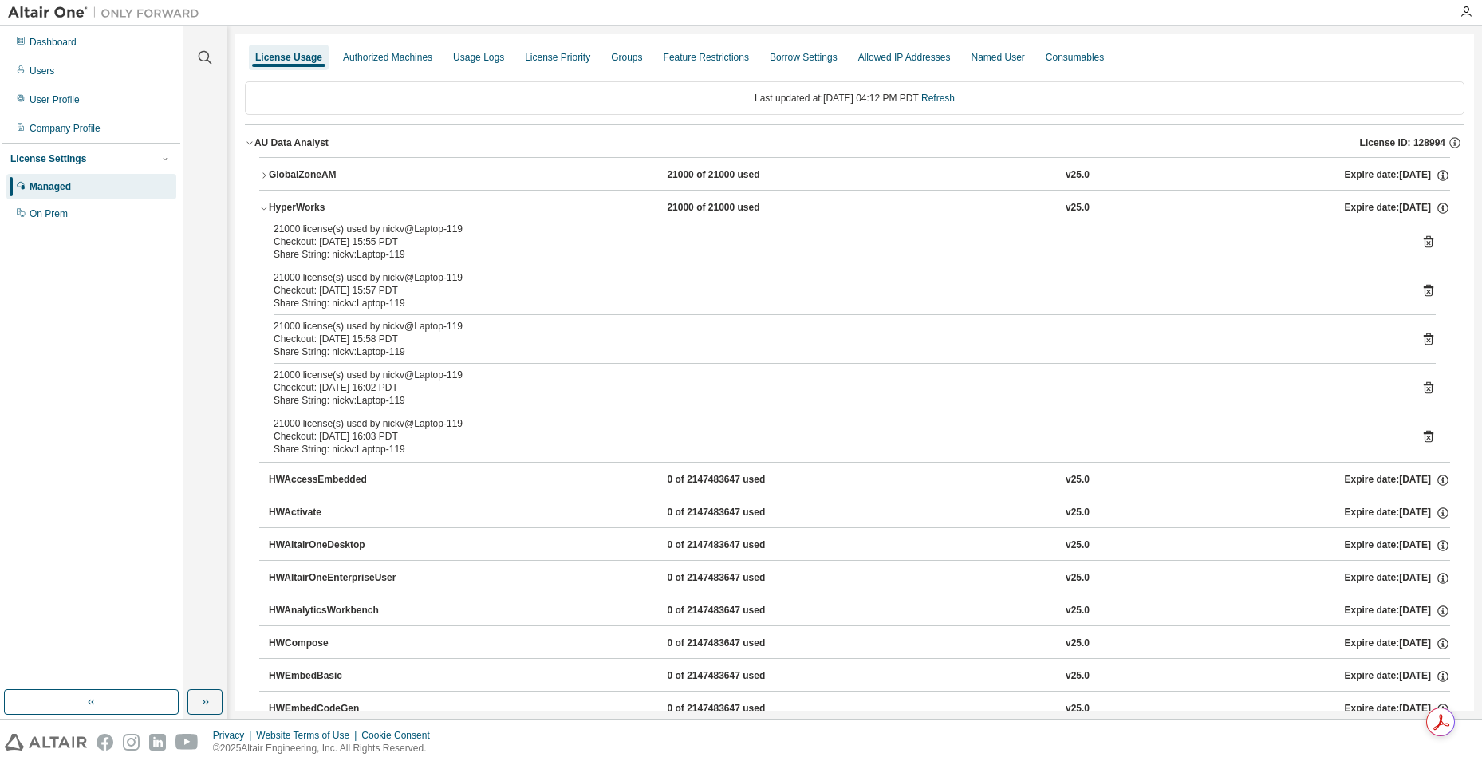
click at [1412, 335] on div "21000 license(s) used by nickv@Laptop-119 Checkout: [DATE] 15:58 PDT Share Stri…" at bounding box center [855, 339] width 1162 height 38
click at [1423, 337] on icon at bounding box center [1428, 339] width 10 height 12
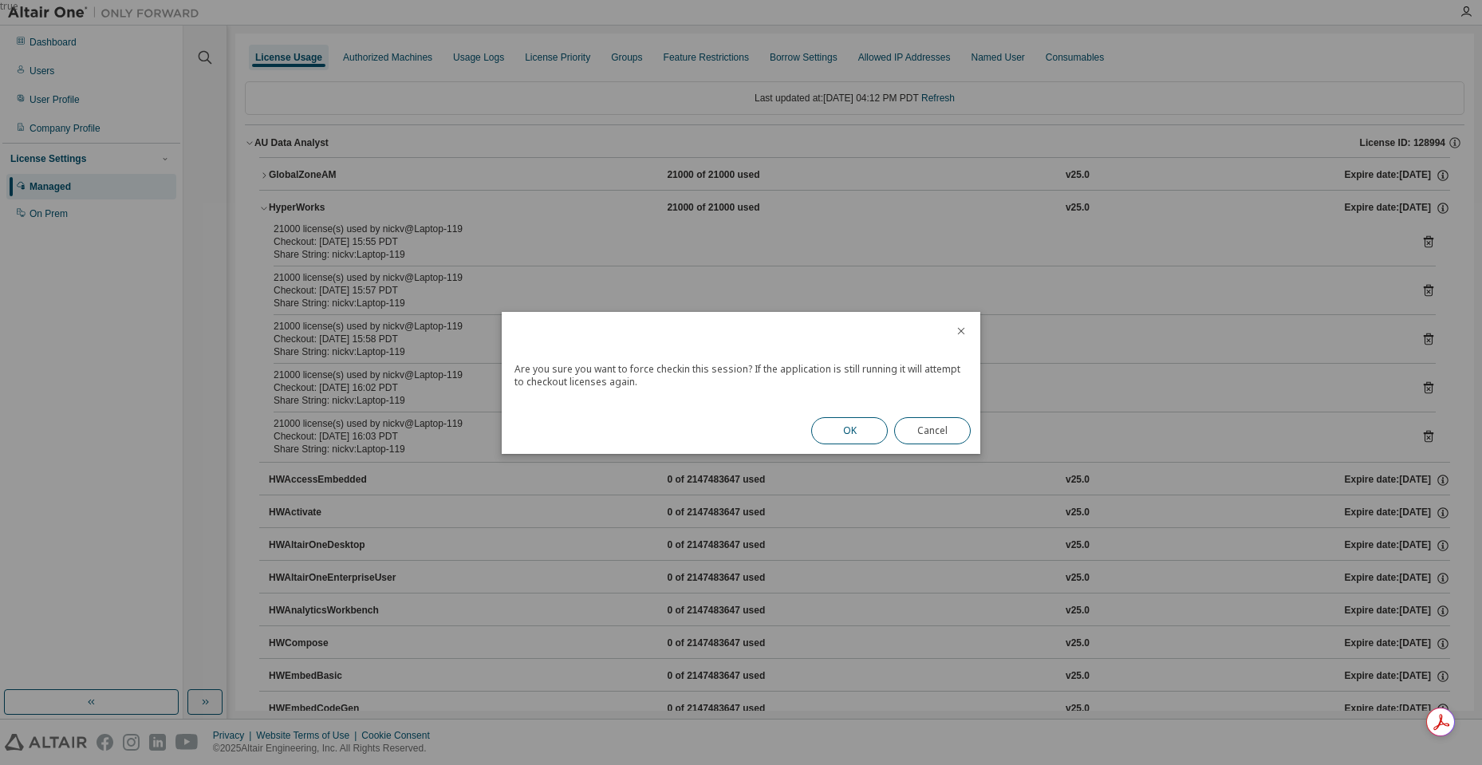
click at [848, 431] on button "OK" at bounding box center [849, 430] width 77 height 27
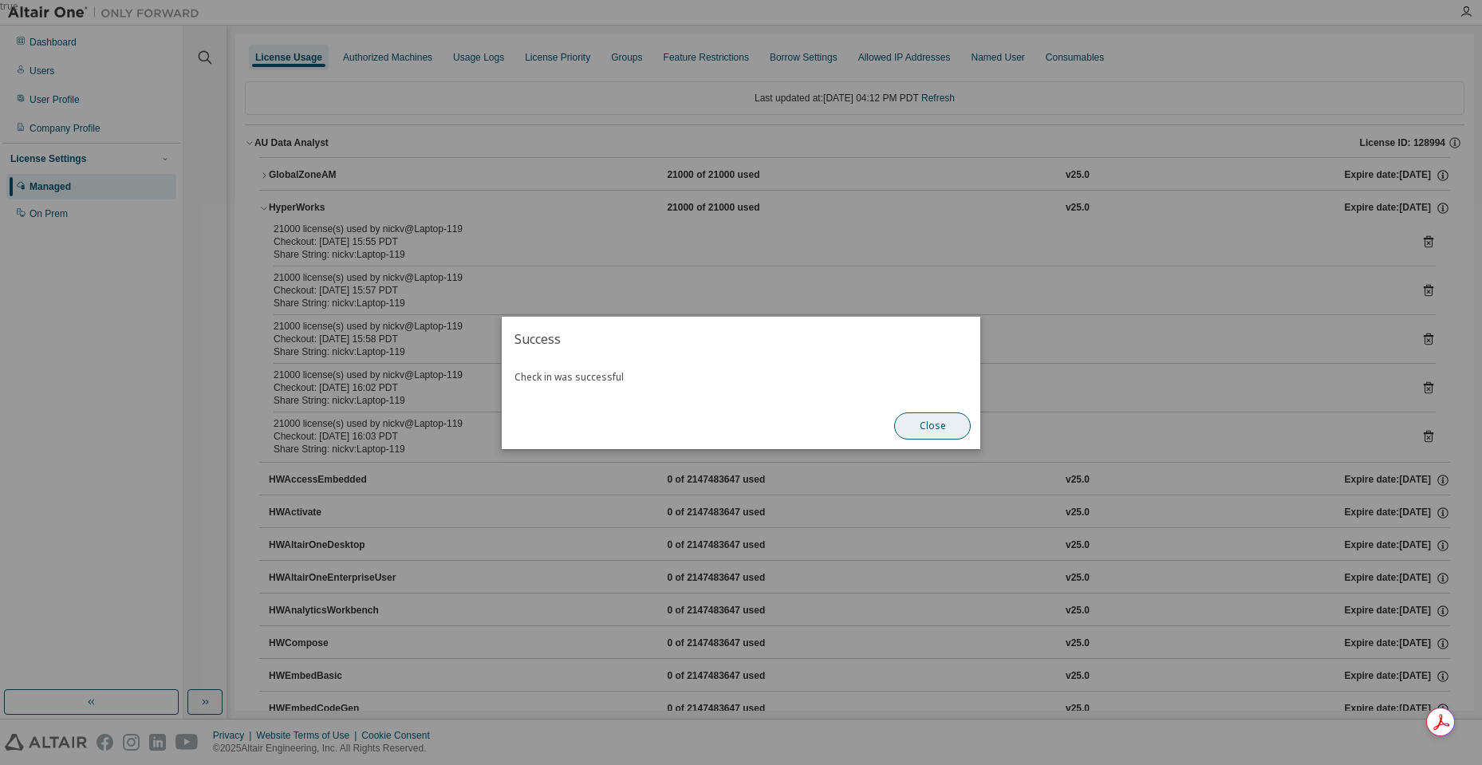
click at [908, 431] on button "Close" at bounding box center [932, 425] width 77 height 27
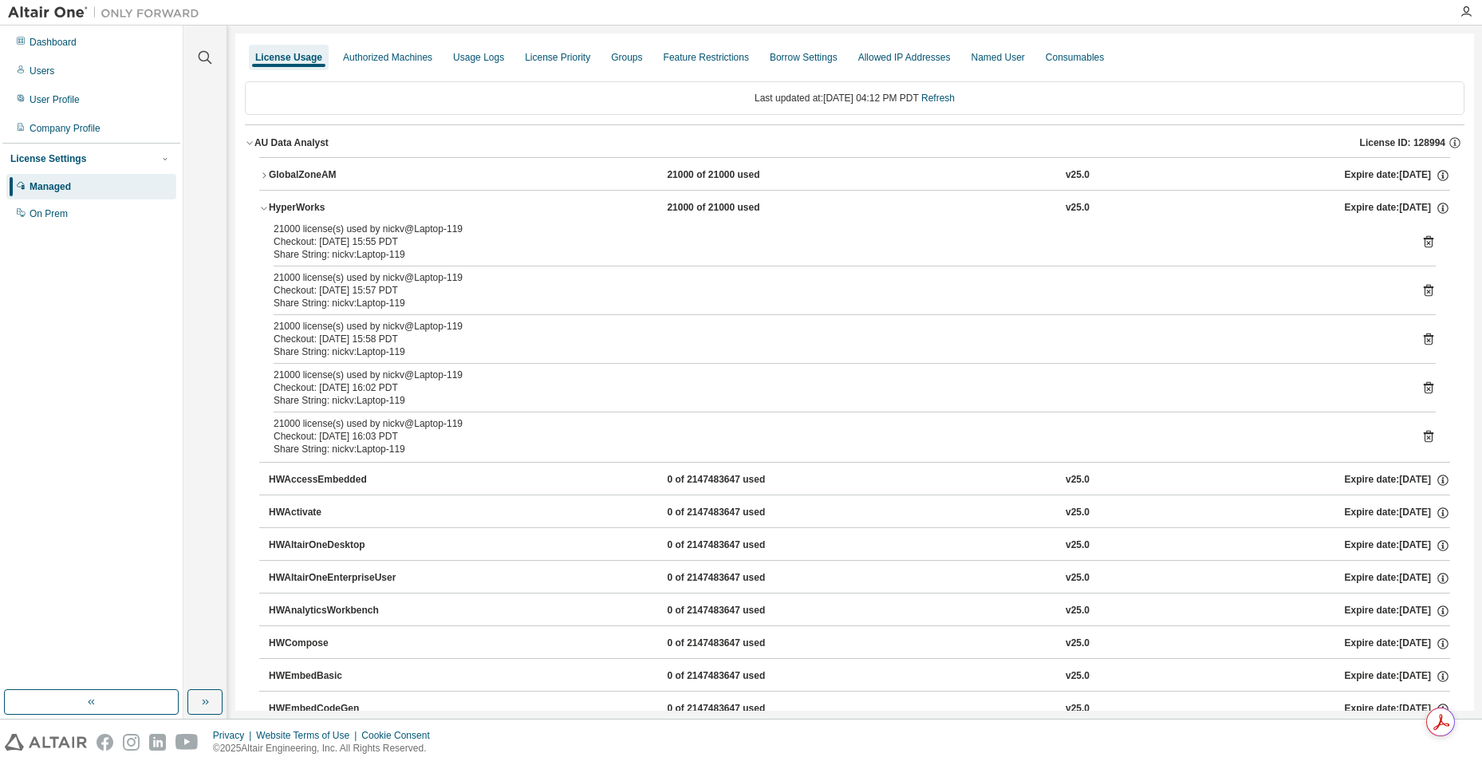
click at [1424, 380] on div "21000 license(s) used by nickv@Laptop-119 Checkout: [DATE] 16:02 PDT Share Stri…" at bounding box center [855, 387] width 1162 height 38
click at [1422, 386] on icon at bounding box center [1428, 387] width 14 height 14
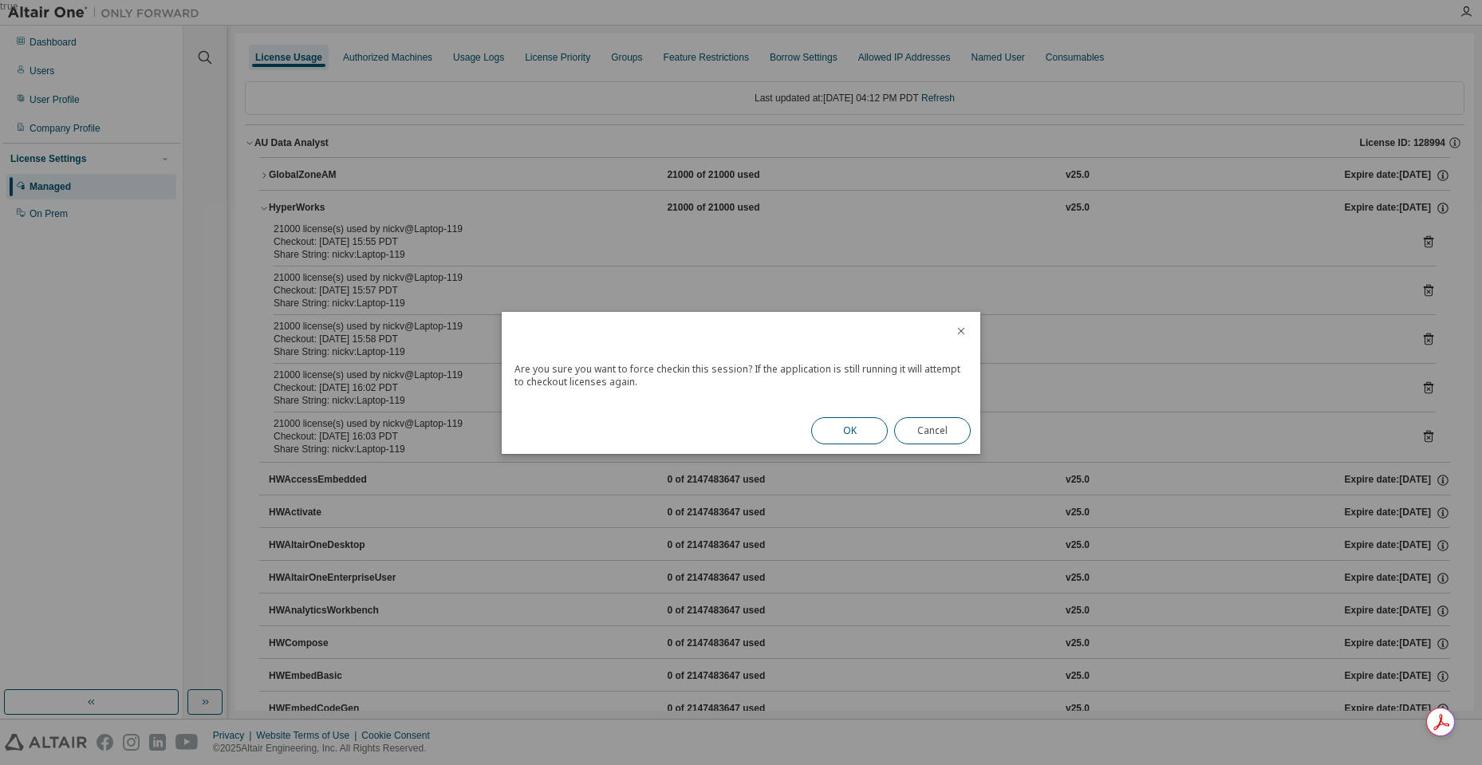
click at [832, 437] on button "OK" at bounding box center [849, 430] width 77 height 27
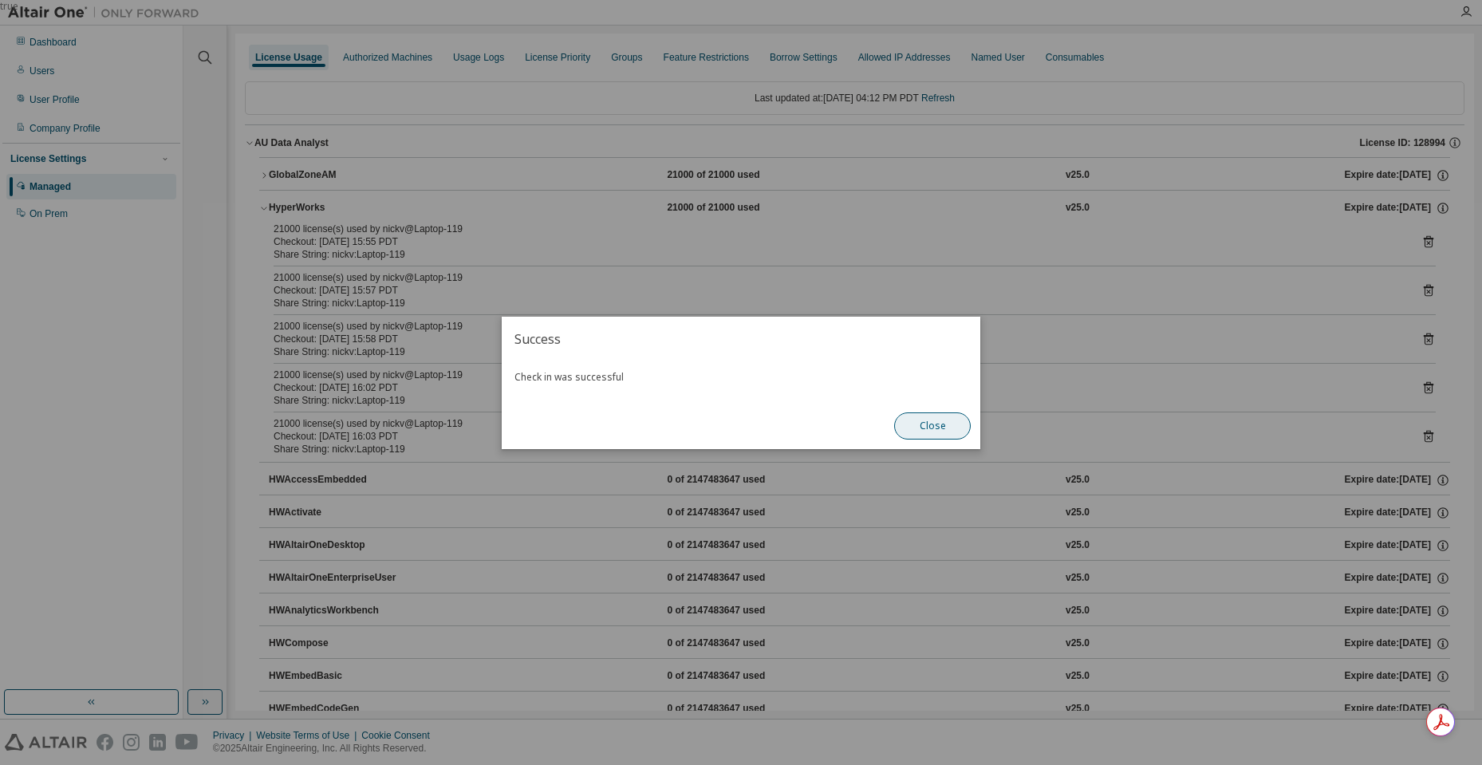
click at [933, 421] on button "Close" at bounding box center [932, 425] width 77 height 27
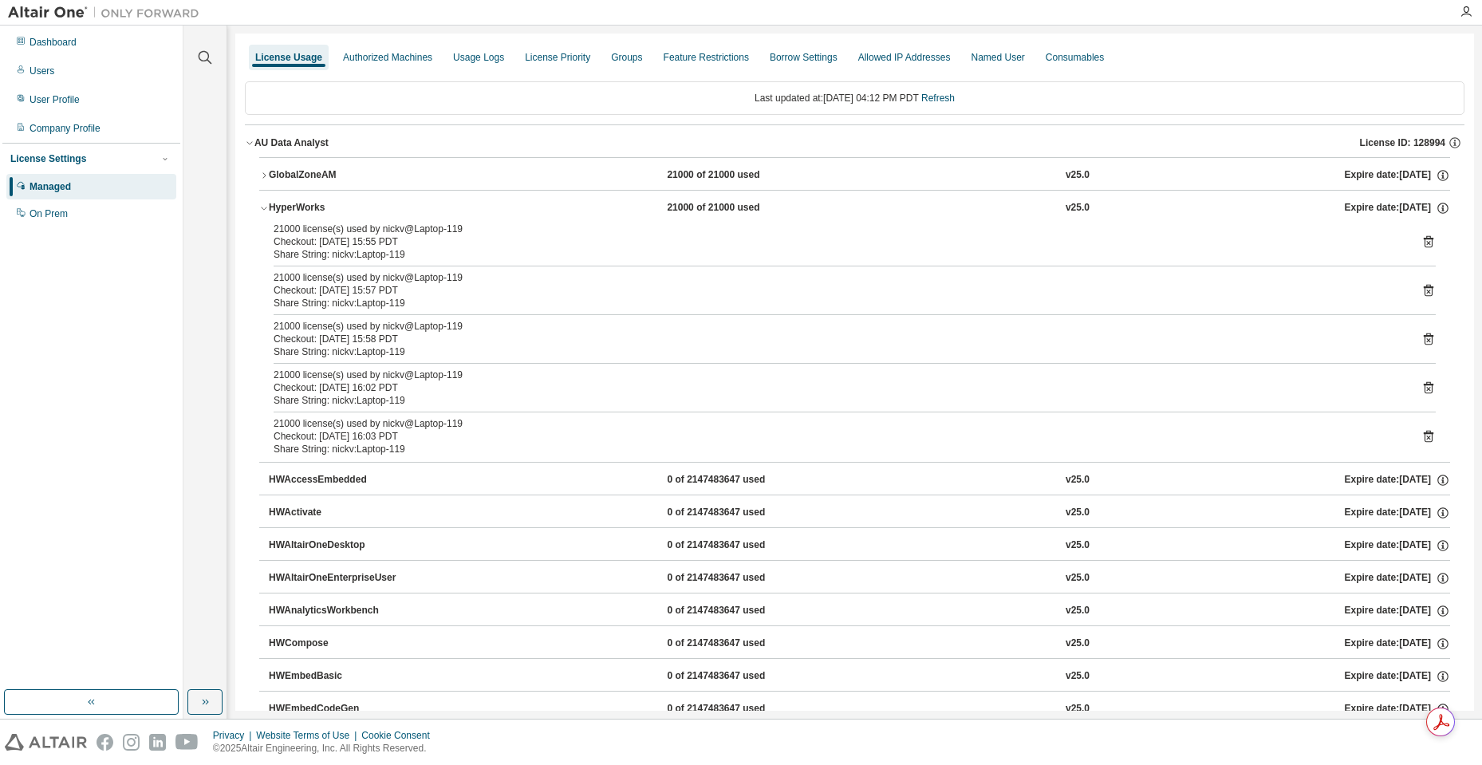
click at [1421, 435] on icon at bounding box center [1428, 436] width 14 height 14
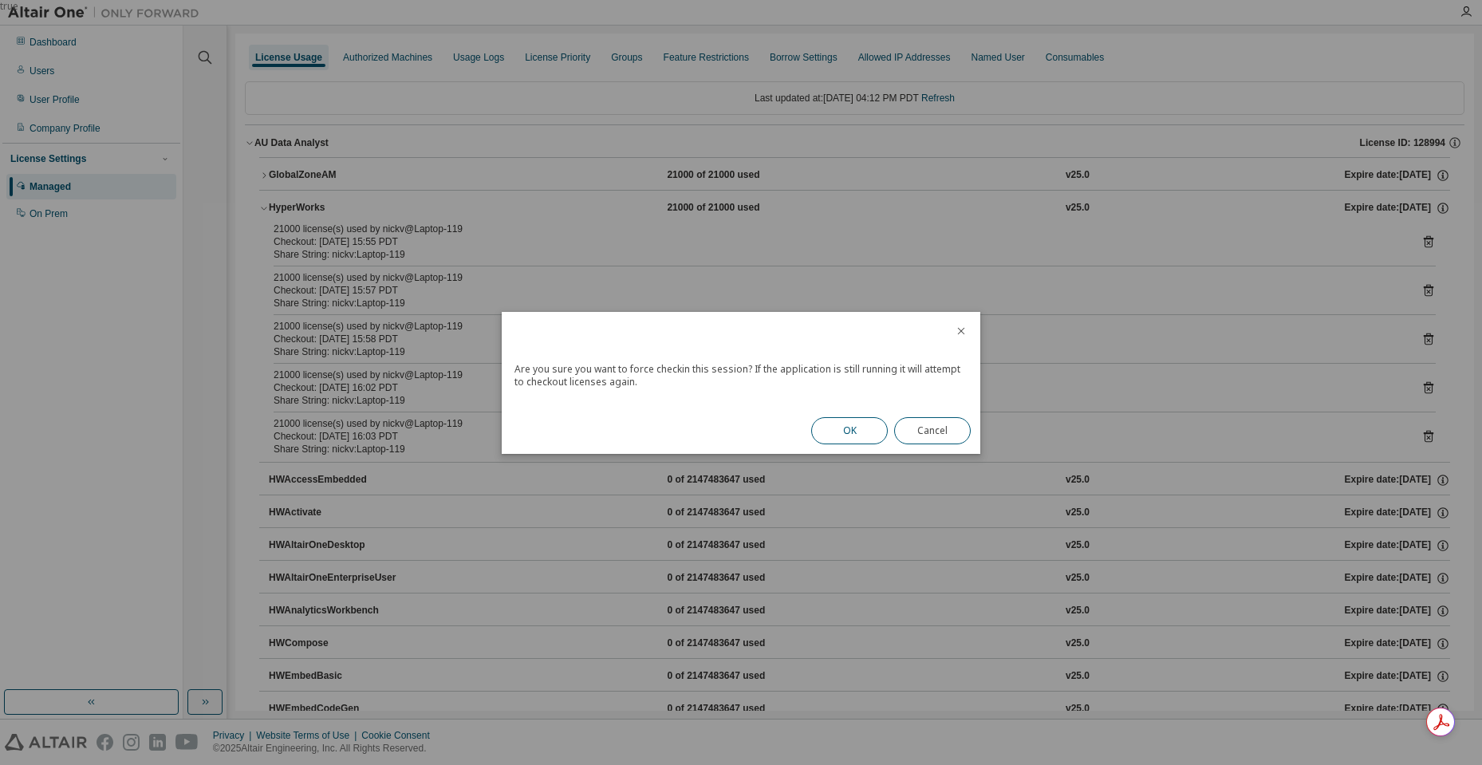
click at [882, 430] on button "OK" at bounding box center [849, 430] width 77 height 27
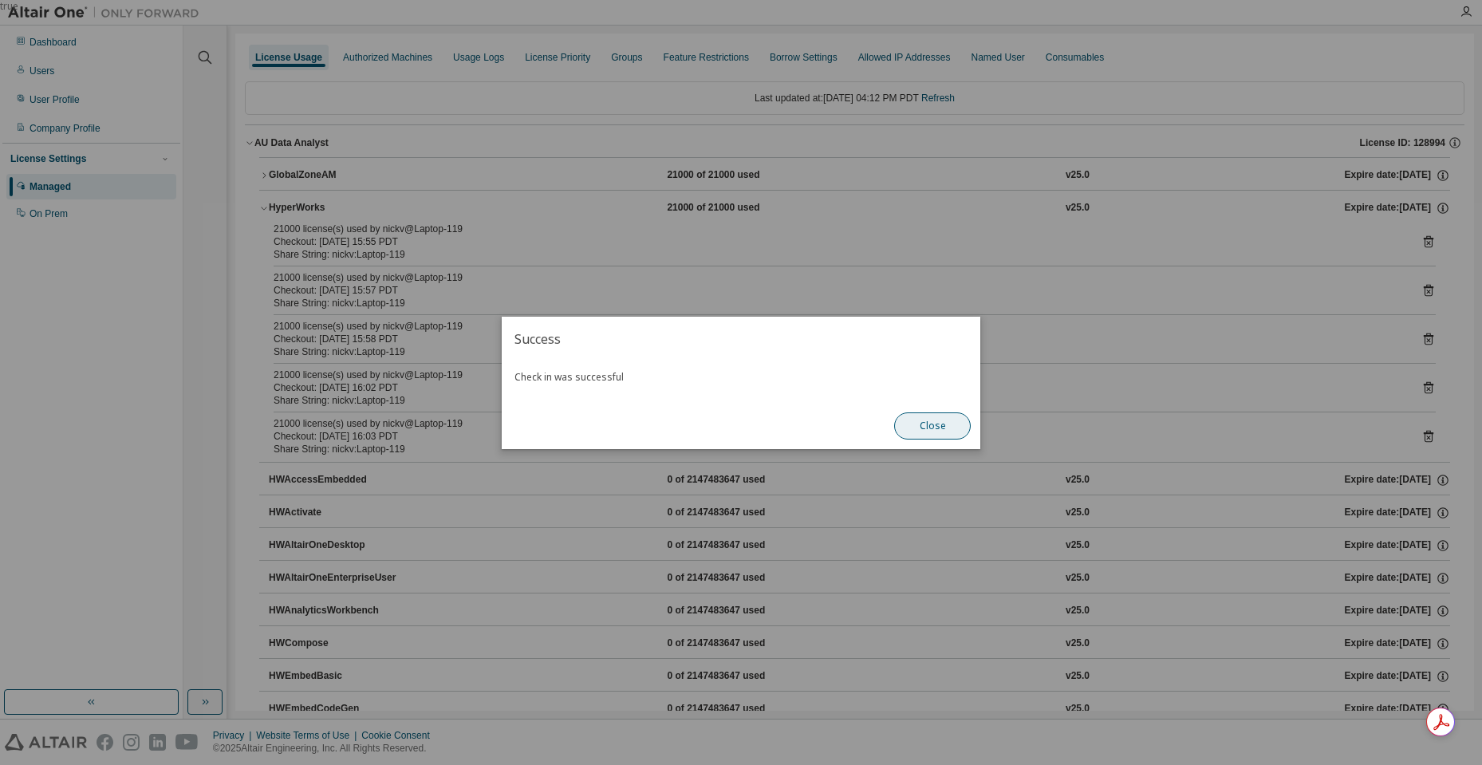
click at [934, 420] on button "Close" at bounding box center [932, 425] width 77 height 27
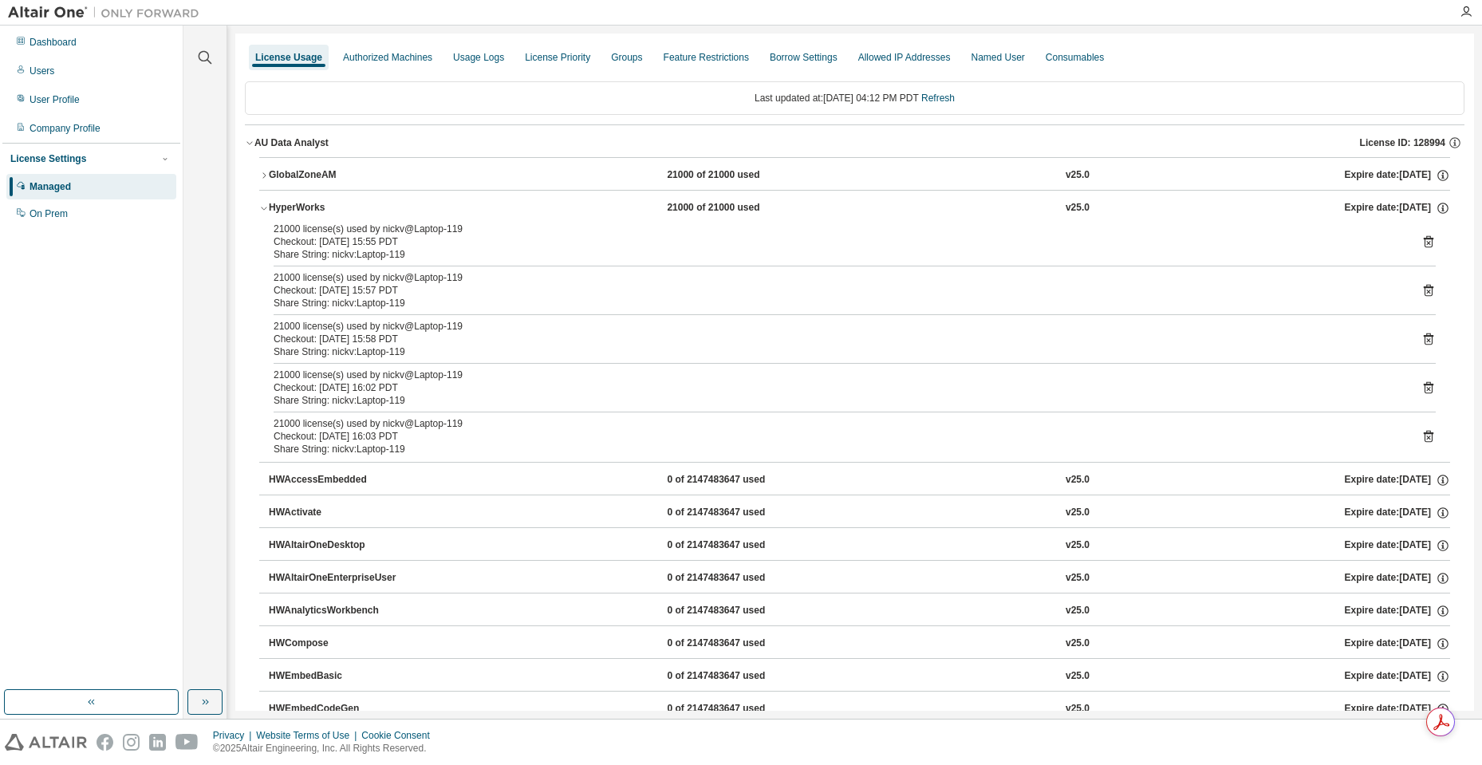
click at [1423, 435] on icon at bounding box center [1428, 437] width 10 height 12
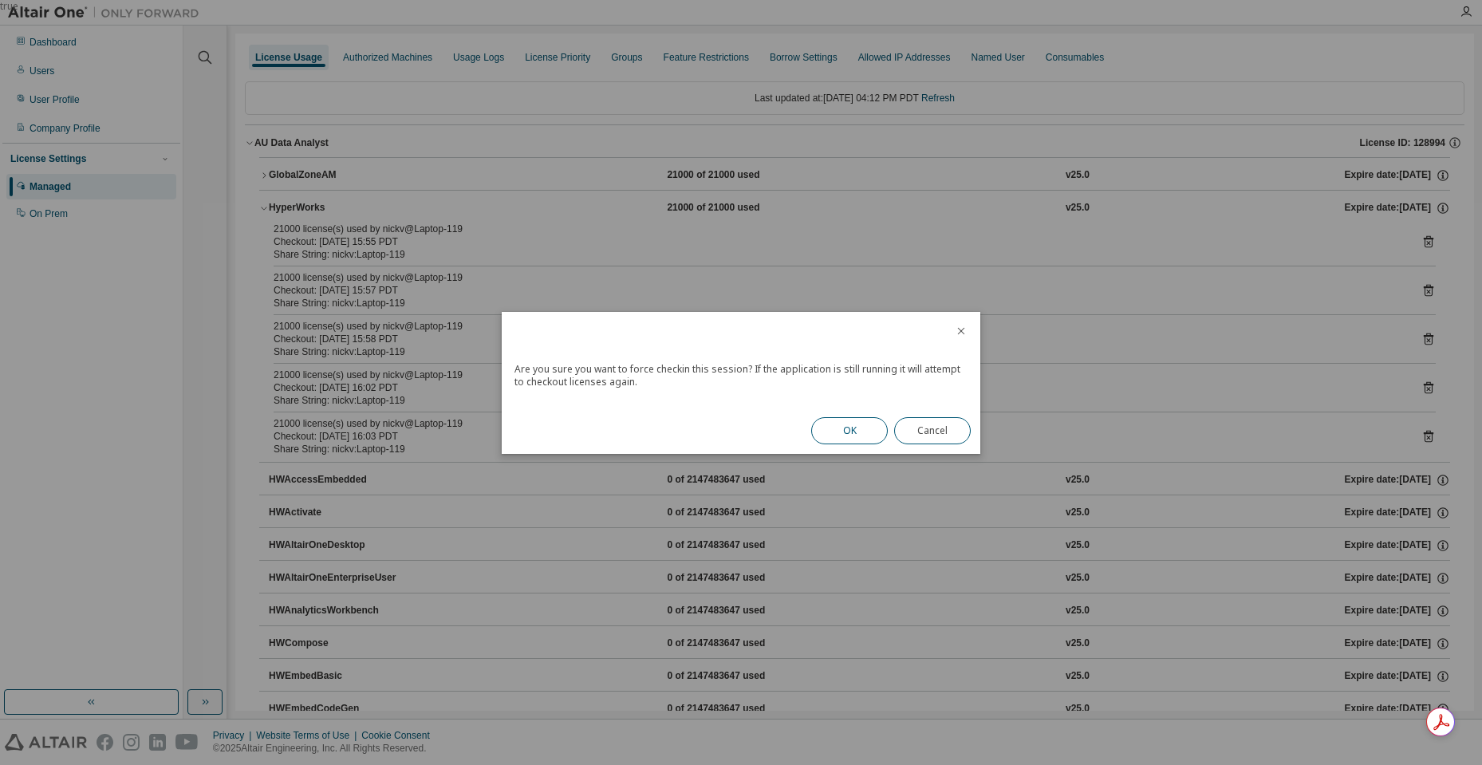
click at [858, 427] on button "OK" at bounding box center [849, 430] width 77 height 27
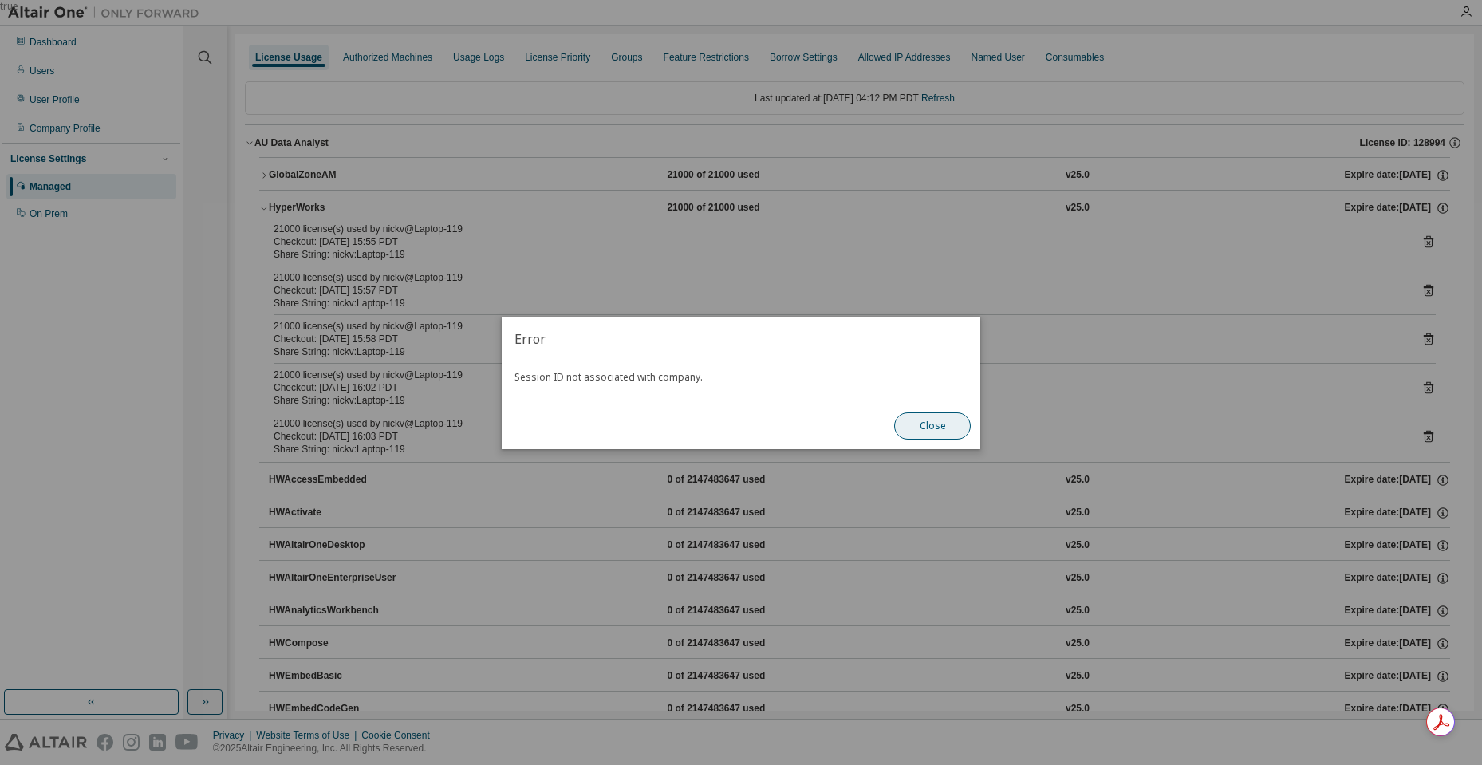
click at [932, 419] on button "Close" at bounding box center [932, 425] width 77 height 27
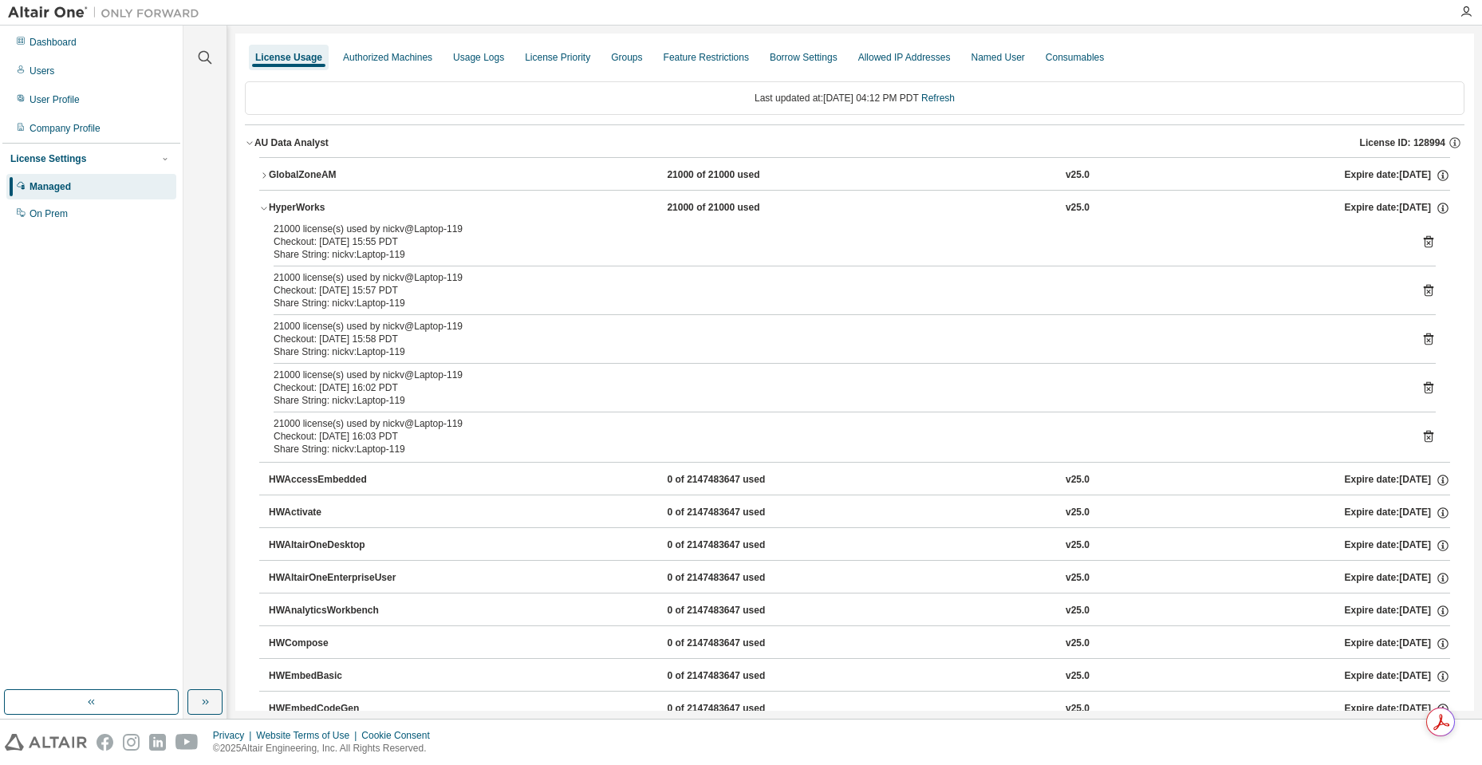
click at [1421, 238] on icon at bounding box center [1428, 241] width 14 height 14
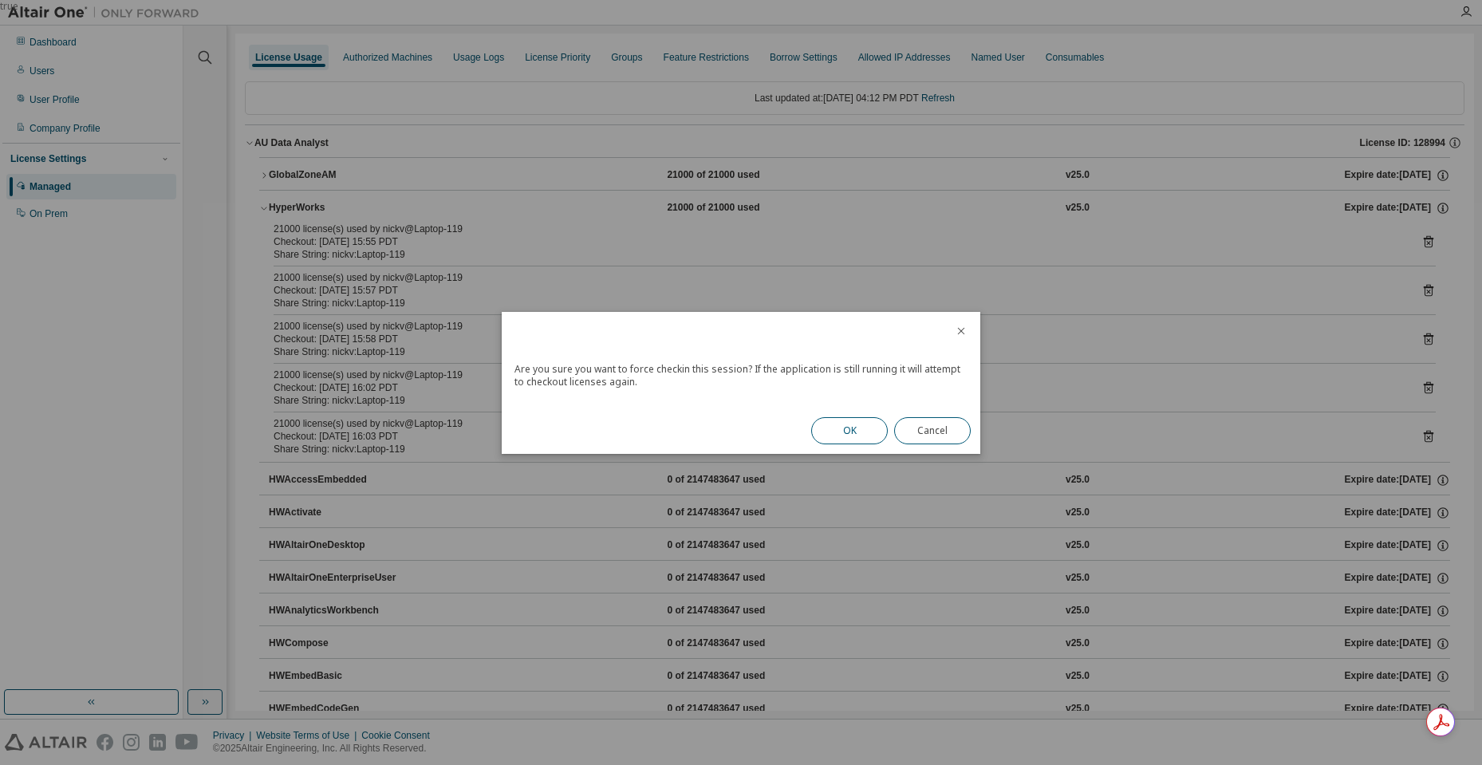
click at [822, 440] on button "OK" at bounding box center [849, 430] width 77 height 27
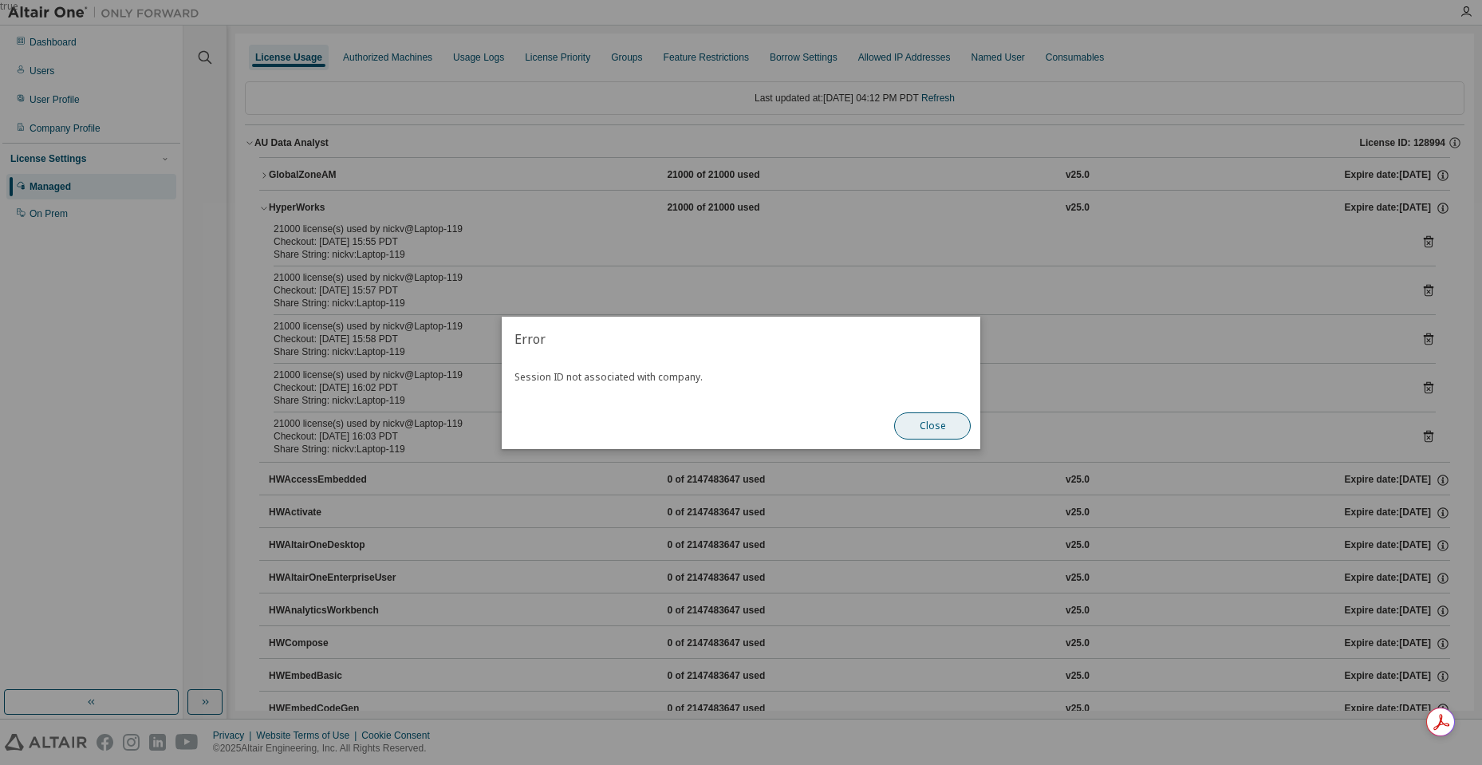
click at [902, 432] on button "Close" at bounding box center [932, 425] width 77 height 27
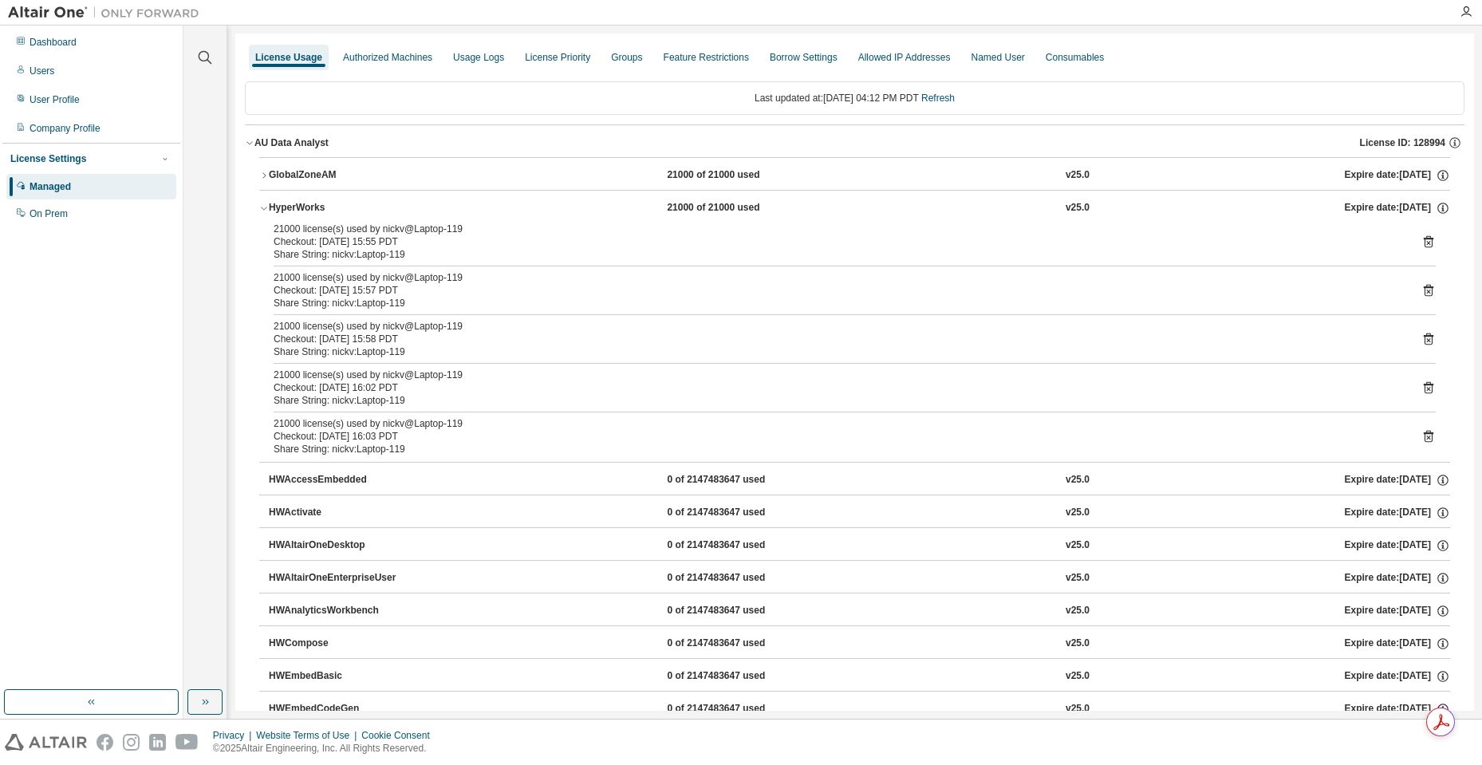
click at [1423, 292] on icon at bounding box center [1428, 291] width 10 height 12
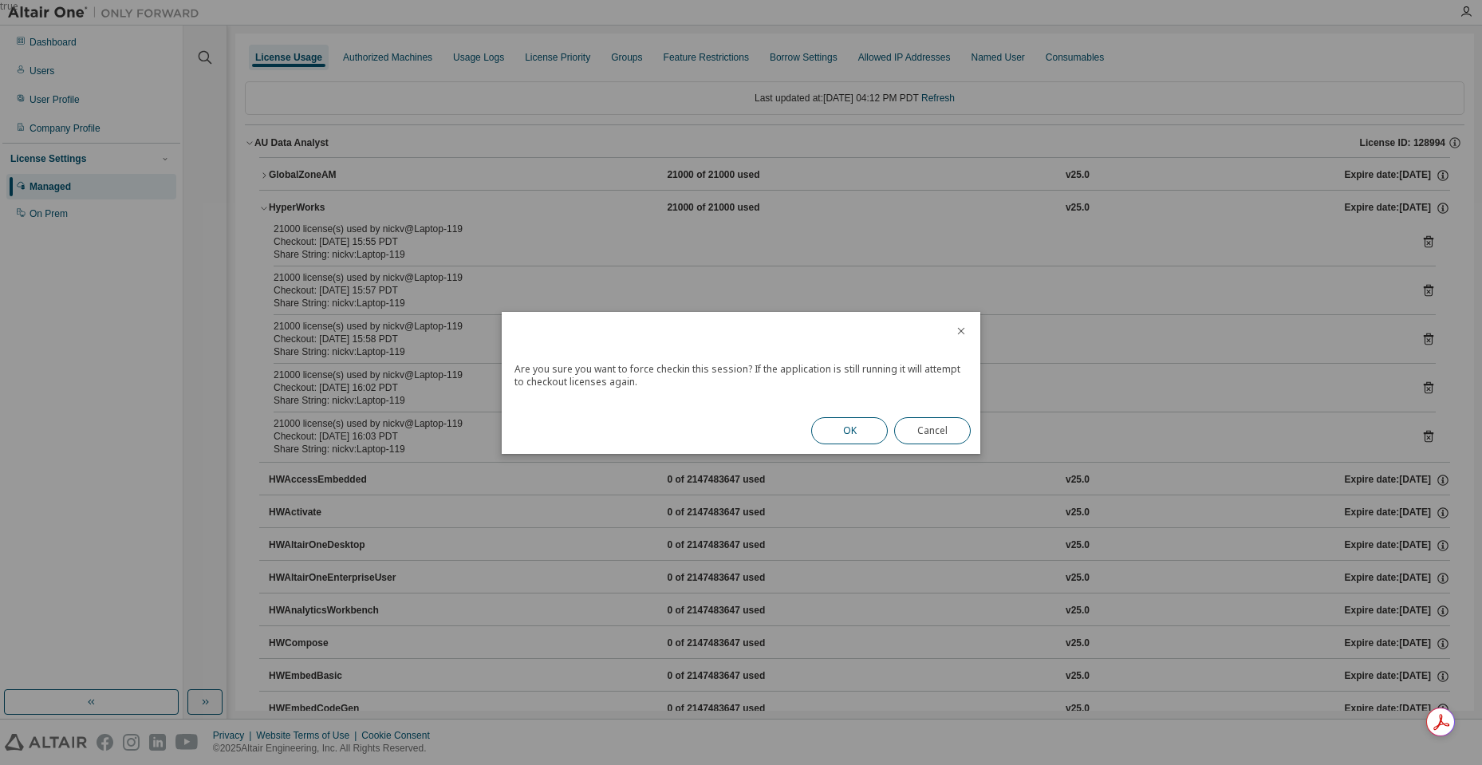
click at [846, 433] on button "OK" at bounding box center [849, 430] width 77 height 27
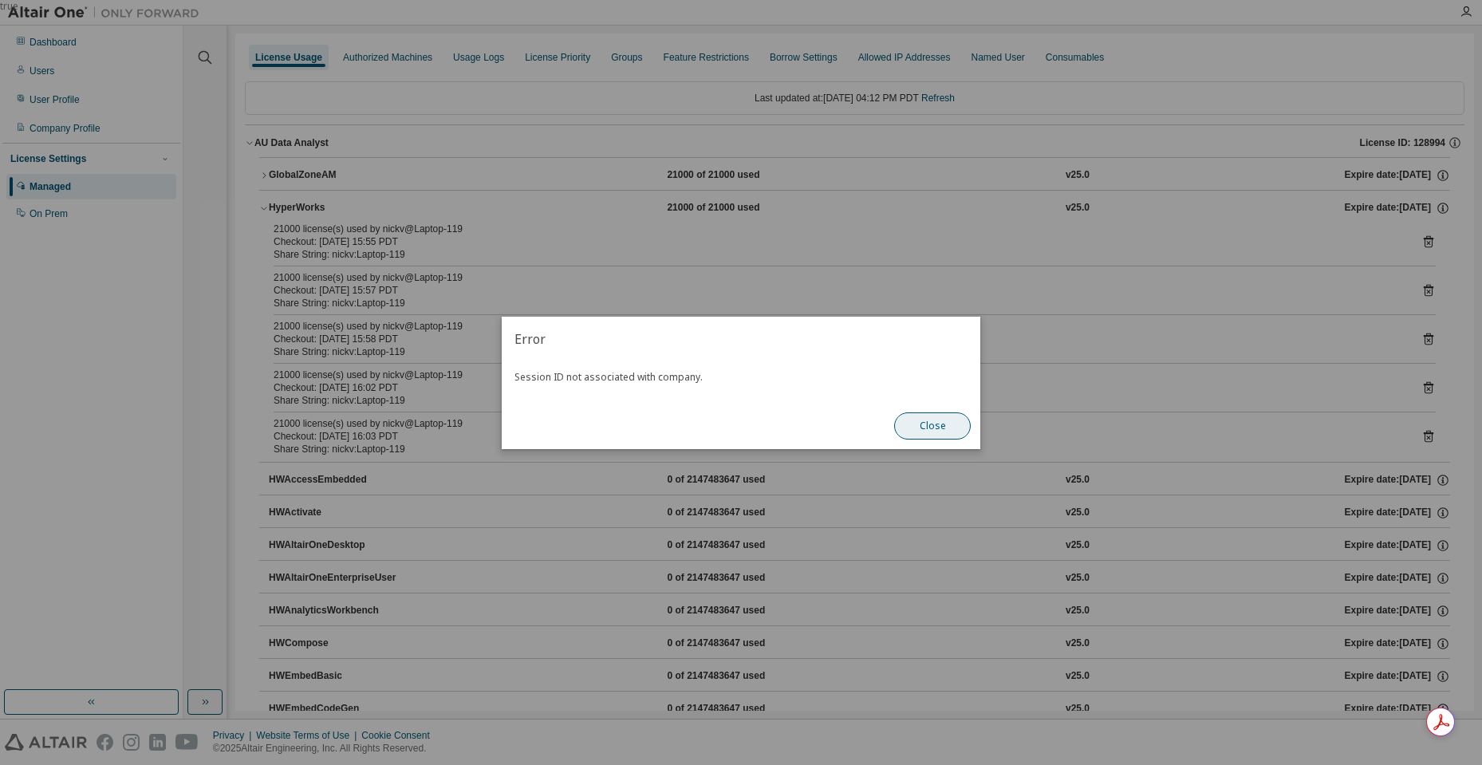
click at [933, 436] on button "Close" at bounding box center [932, 425] width 77 height 27
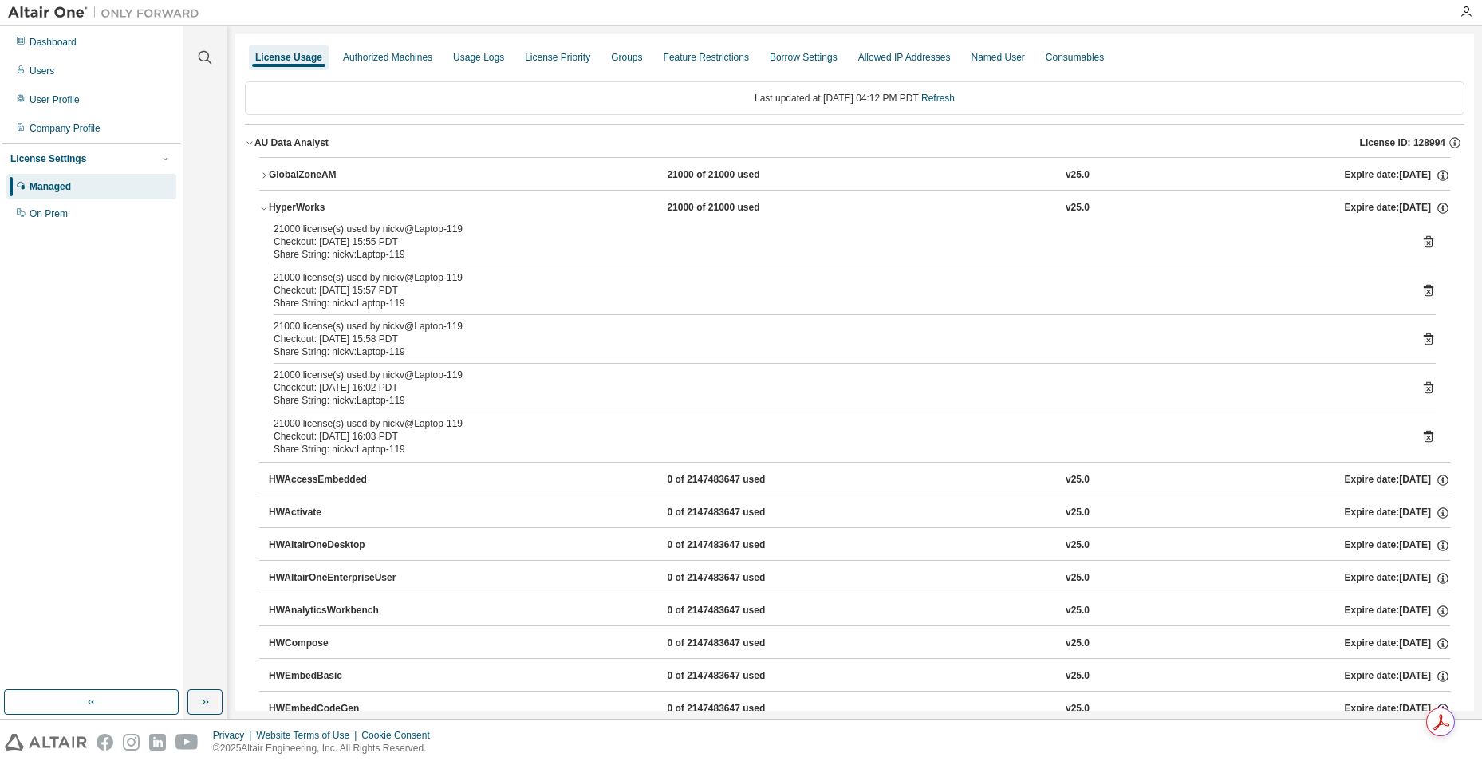
click at [1426, 339] on icon at bounding box center [1428, 340] width 4 height 4
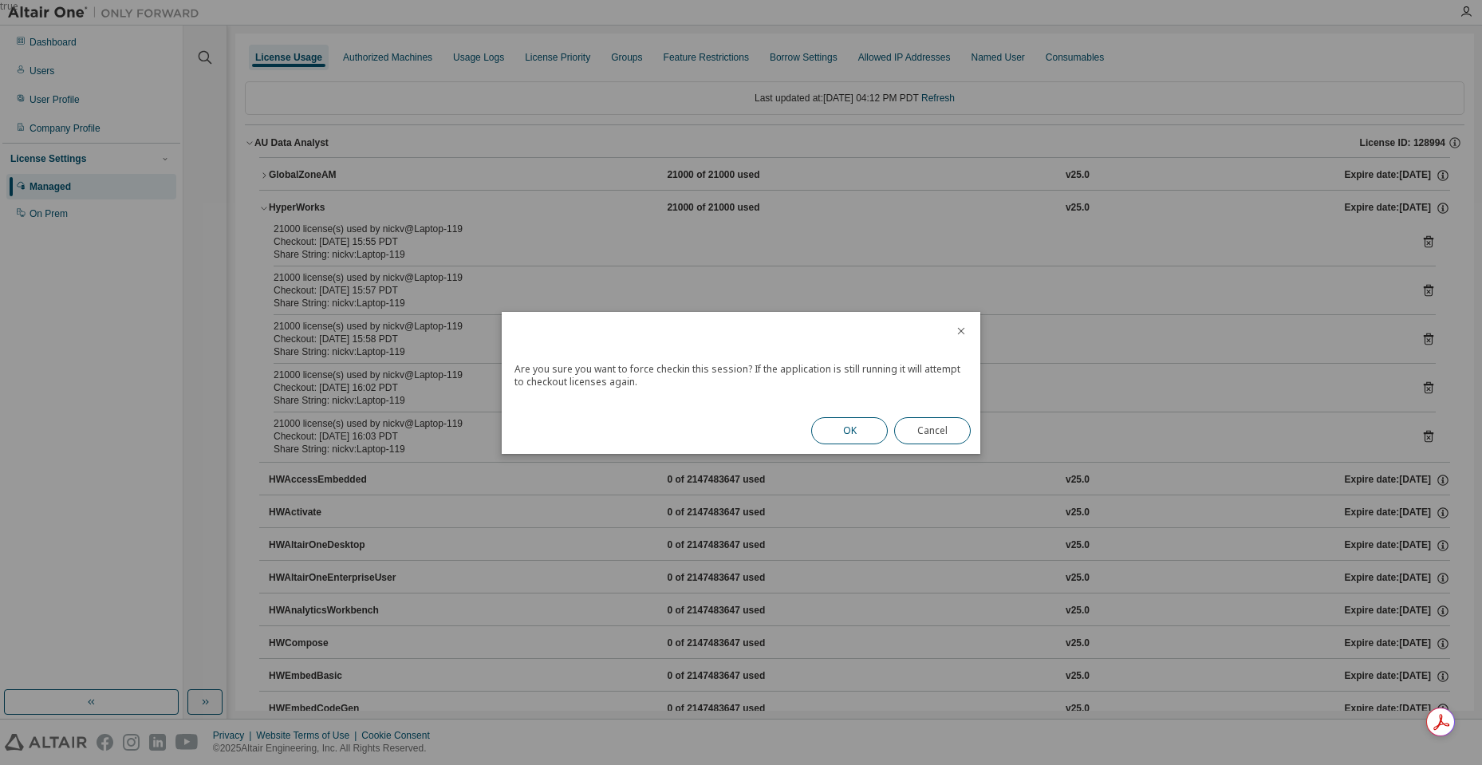
click at [878, 429] on button "OK" at bounding box center [849, 430] width 77 height 27
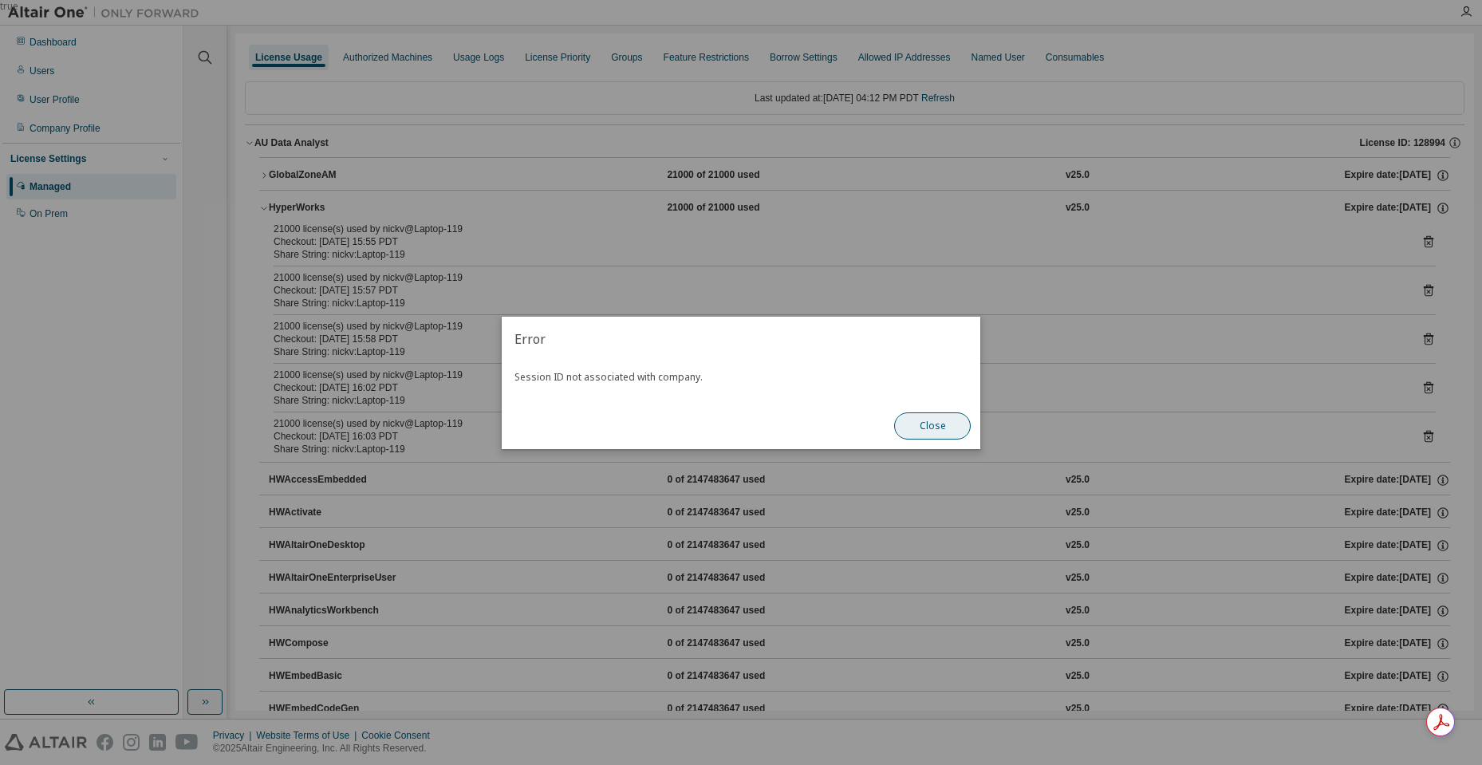
click at [929, 419] on button "Close" at bounding box center [932, 425] width 77 height 27
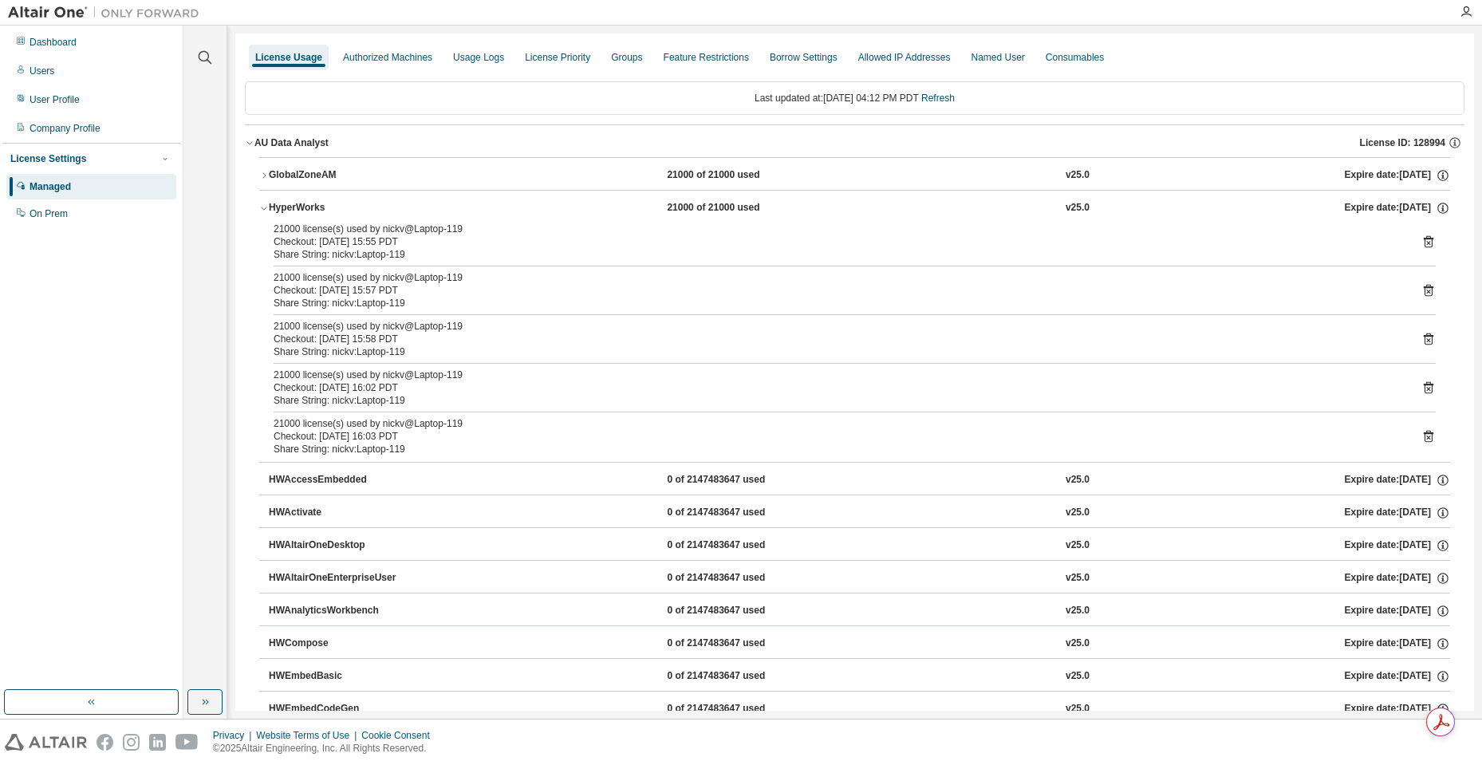
click at [1418, 396] on div "21000 license(s) used by nickv@Laptop-119 Checkout: [DATE] 16:02 PDT Share Stri…" at bounding box center [855, 387] width 1162 height 38
click at [1426, 389] on icon at bounding box center [1428, 389] width 4 height 4
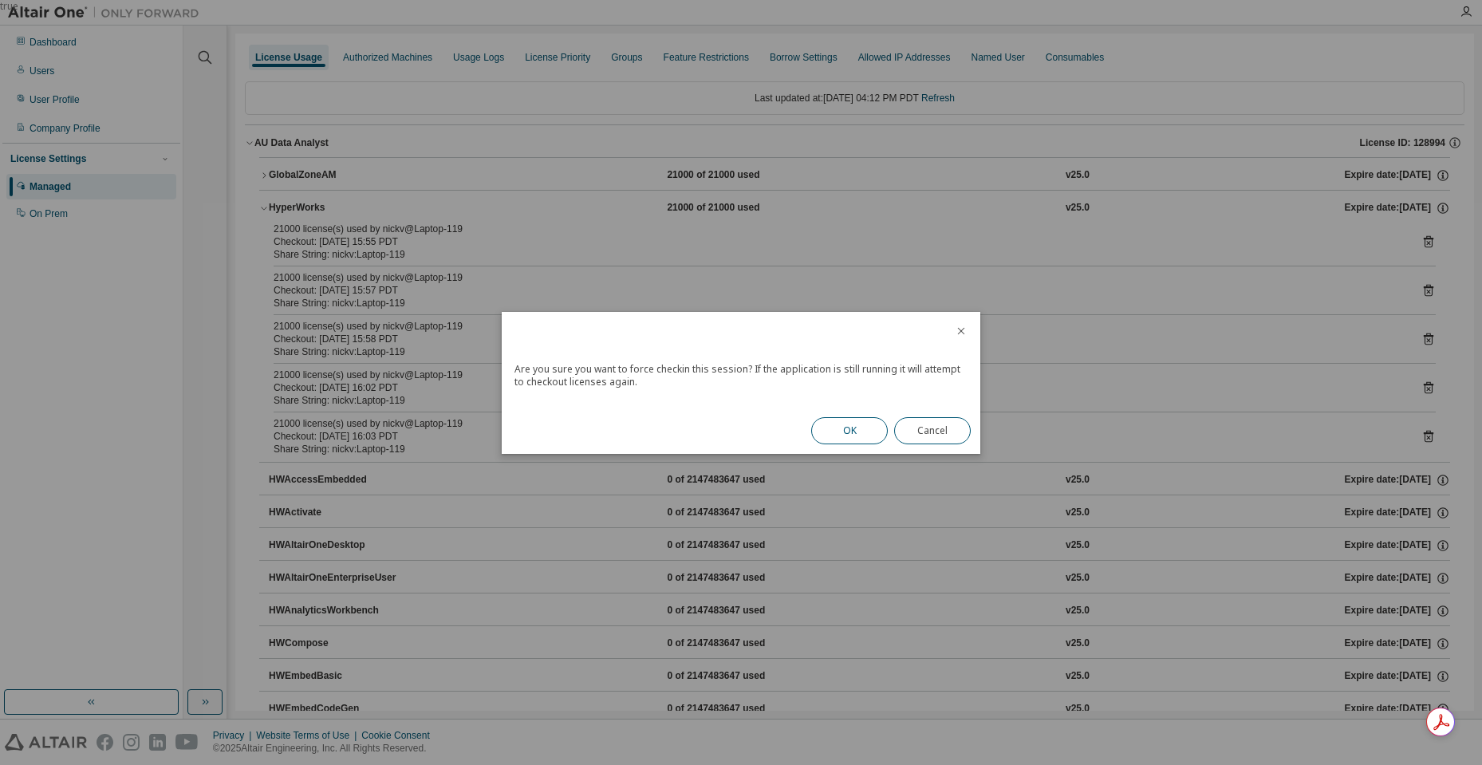
click at [852, 439] on button "OK" at bounding box center [849, 430] width 77 height 27
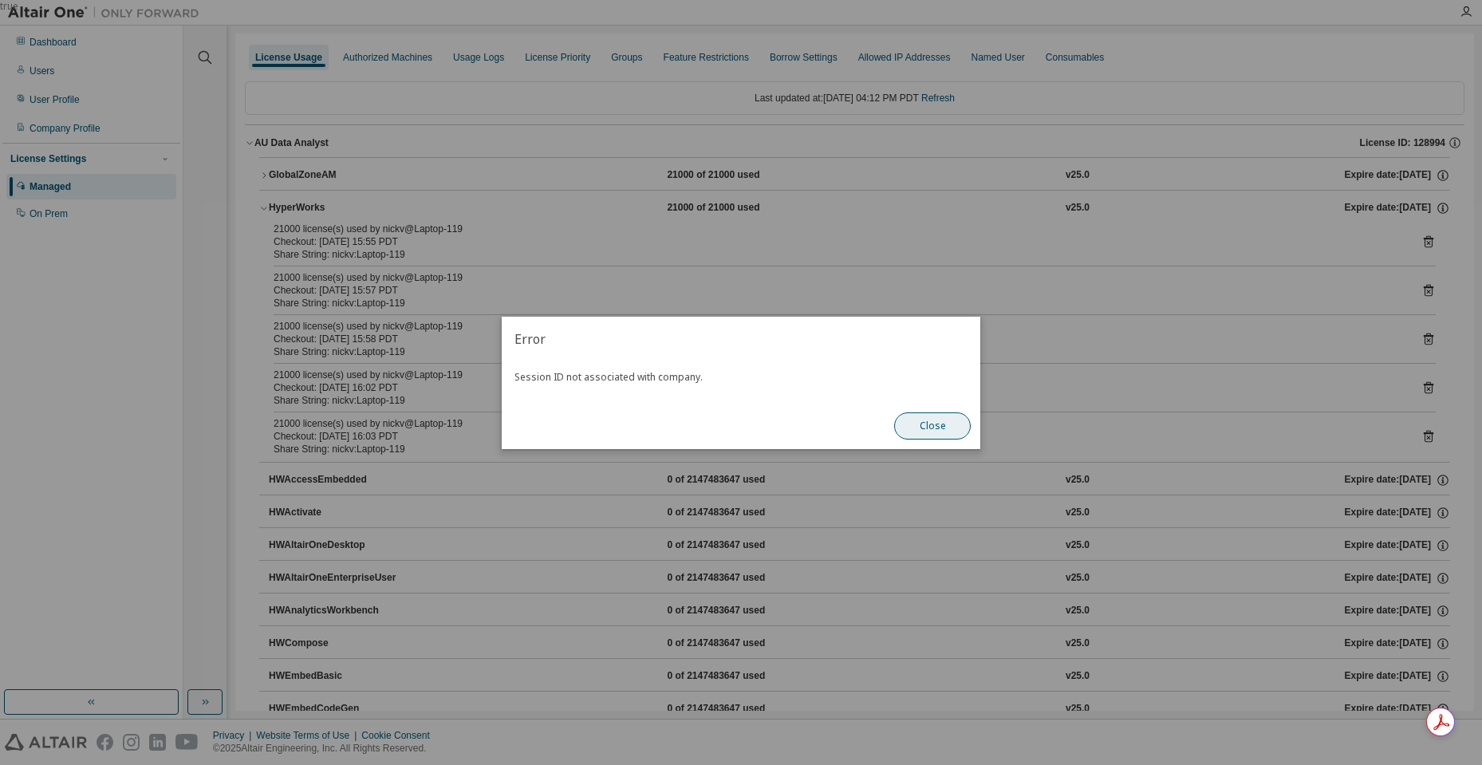
click at [939, 430] on button "Close" at bounding box center [932, 425] width 77 height 27
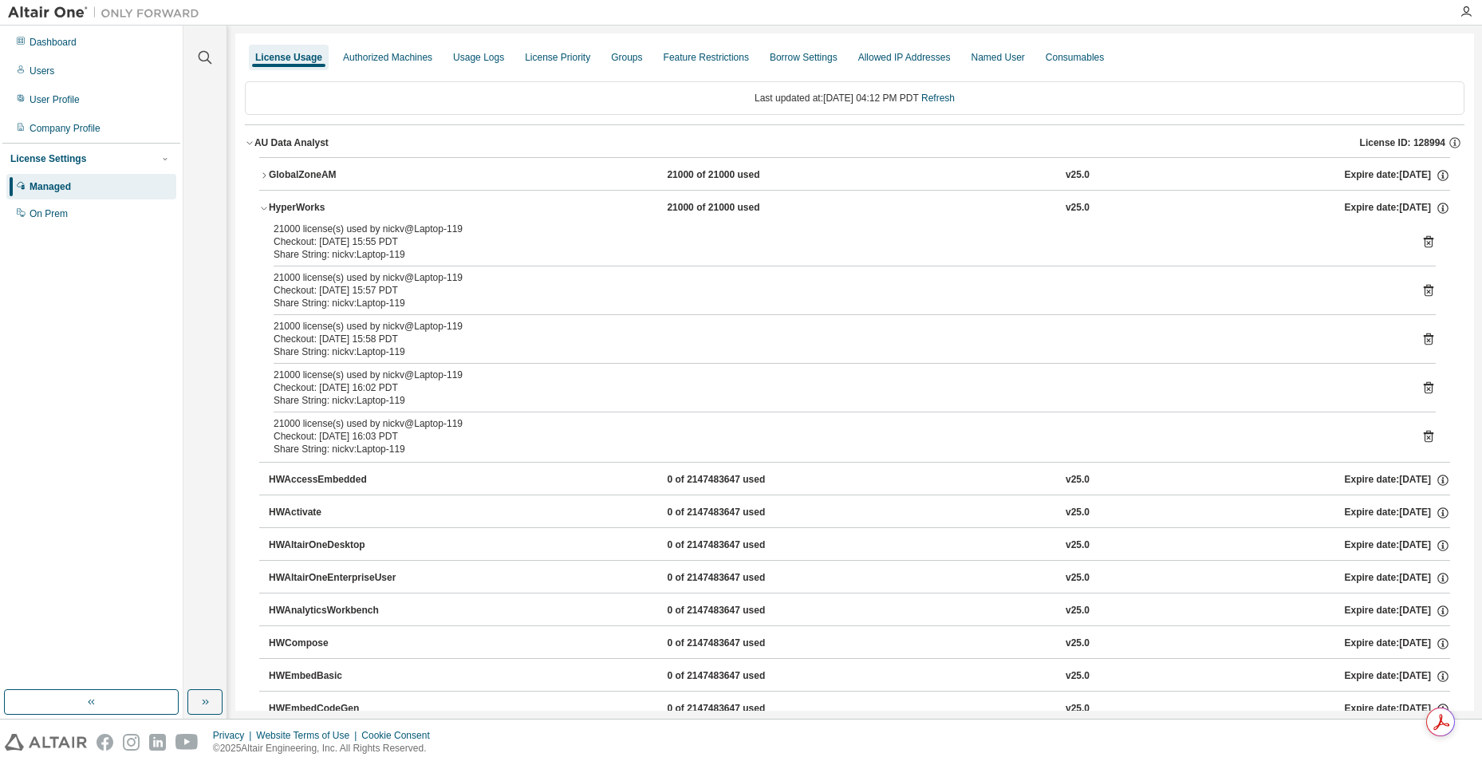
click at [270, 167] on button "GlobalZoneAM 21000 of 21000 used v25.0 Expire date: [DATE]" at bounding box center [854, 175] width 1191 height 35
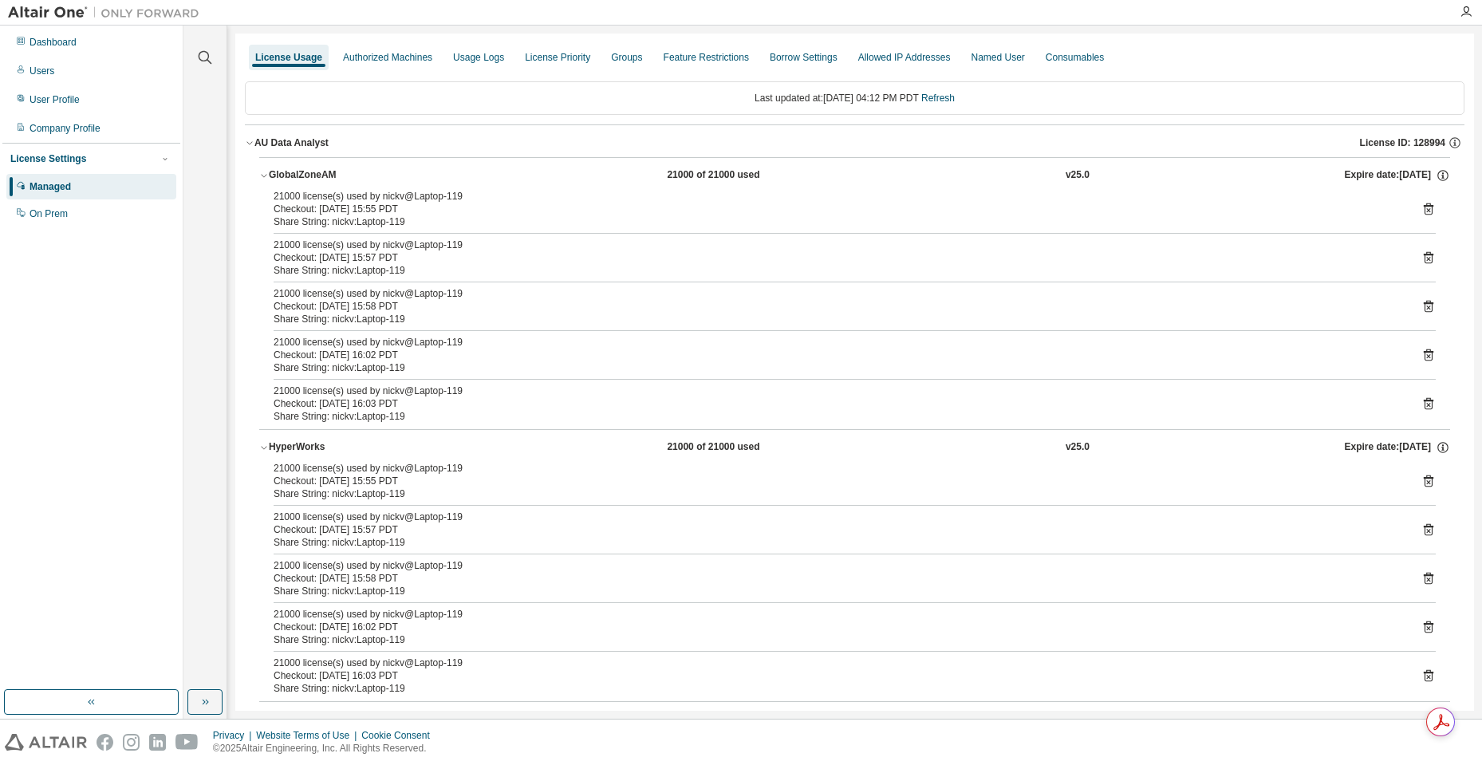
click at [1421, 210] on icon at bounding box center [1428, 209] width 14 height 14
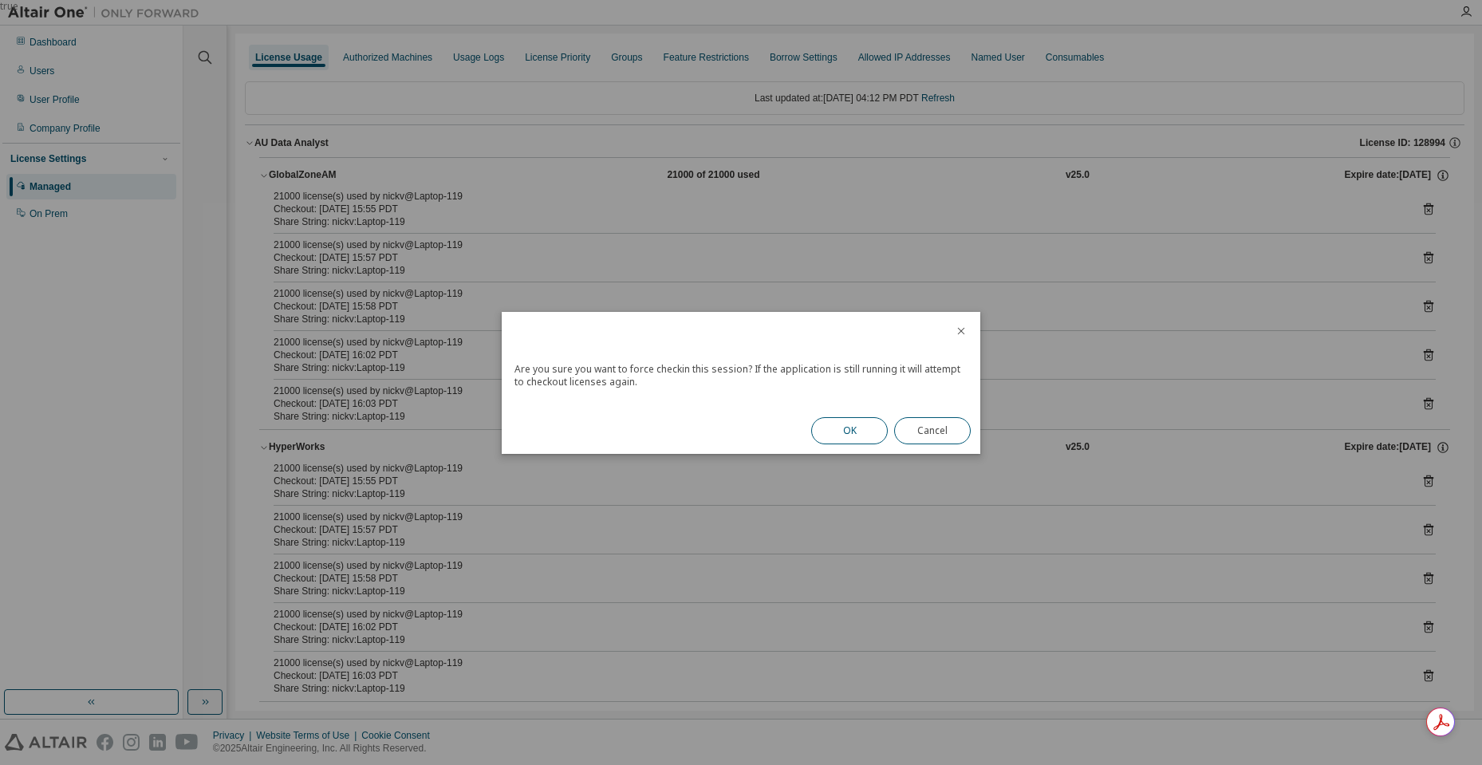
click at [839, 429] on button "OK" at bounding box center [849, 430] width 77 height 27
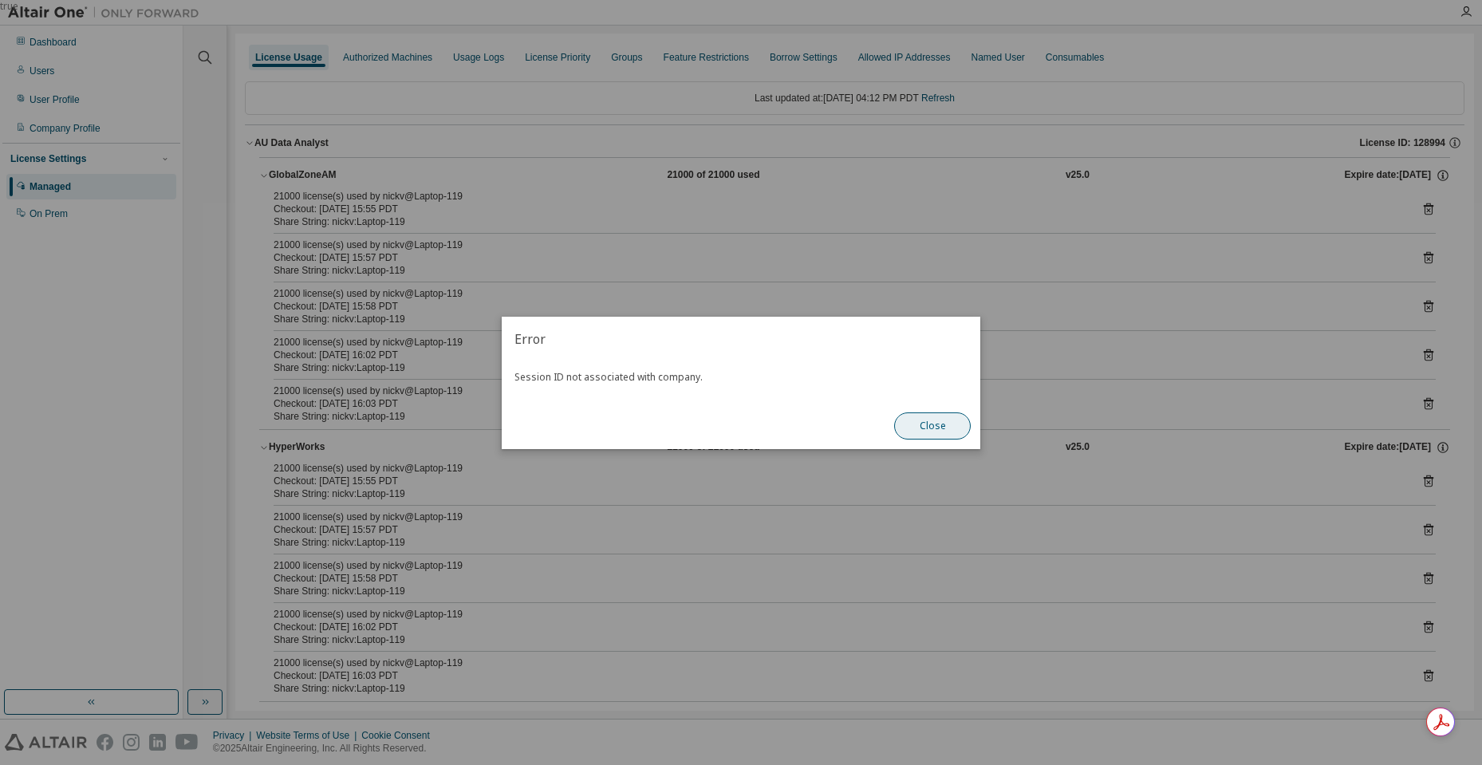
click at [912, 431] on button "Close" at bounding box center [932, 425] width 77 height 27
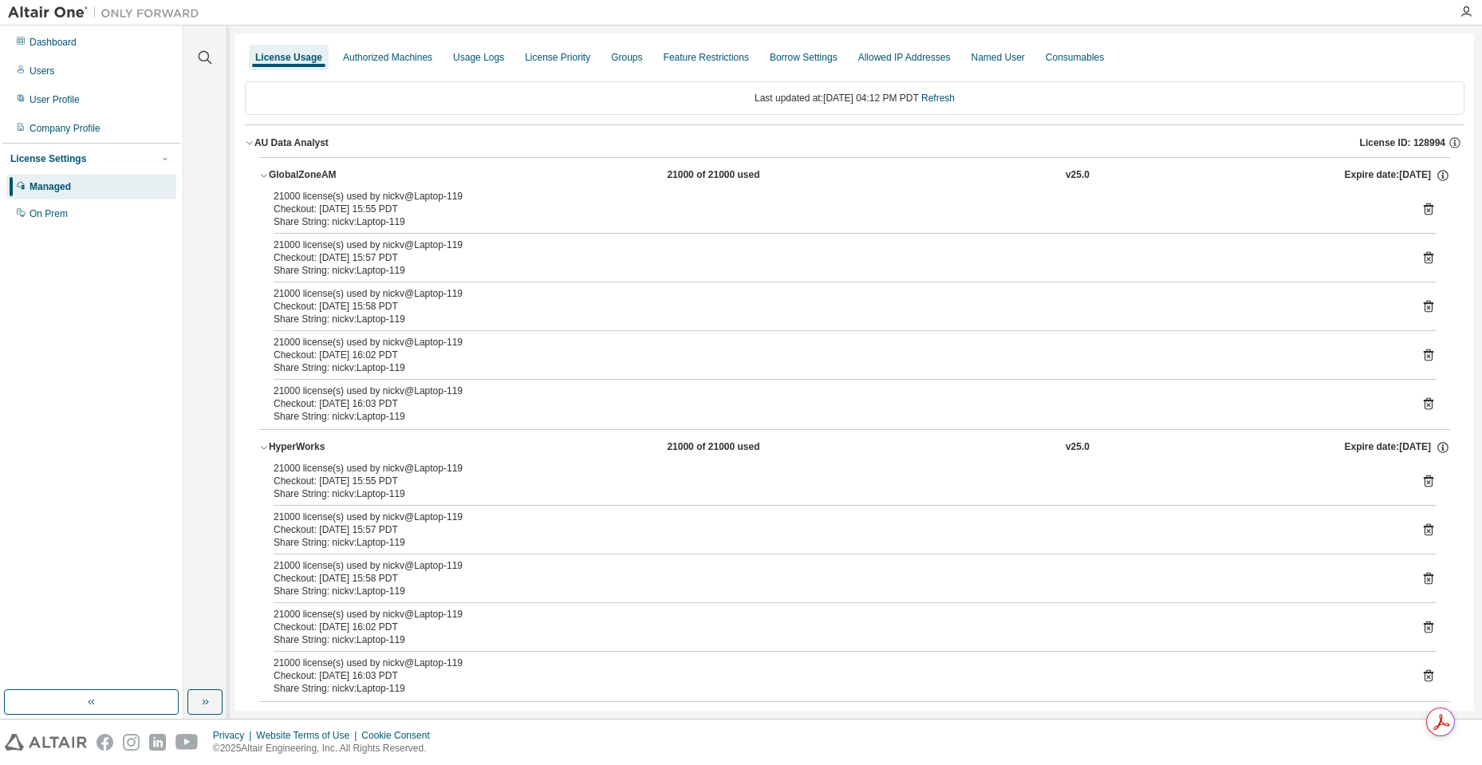
click at [1423, 254] on icon at bounding box center [1428, 258] width 10 height 12
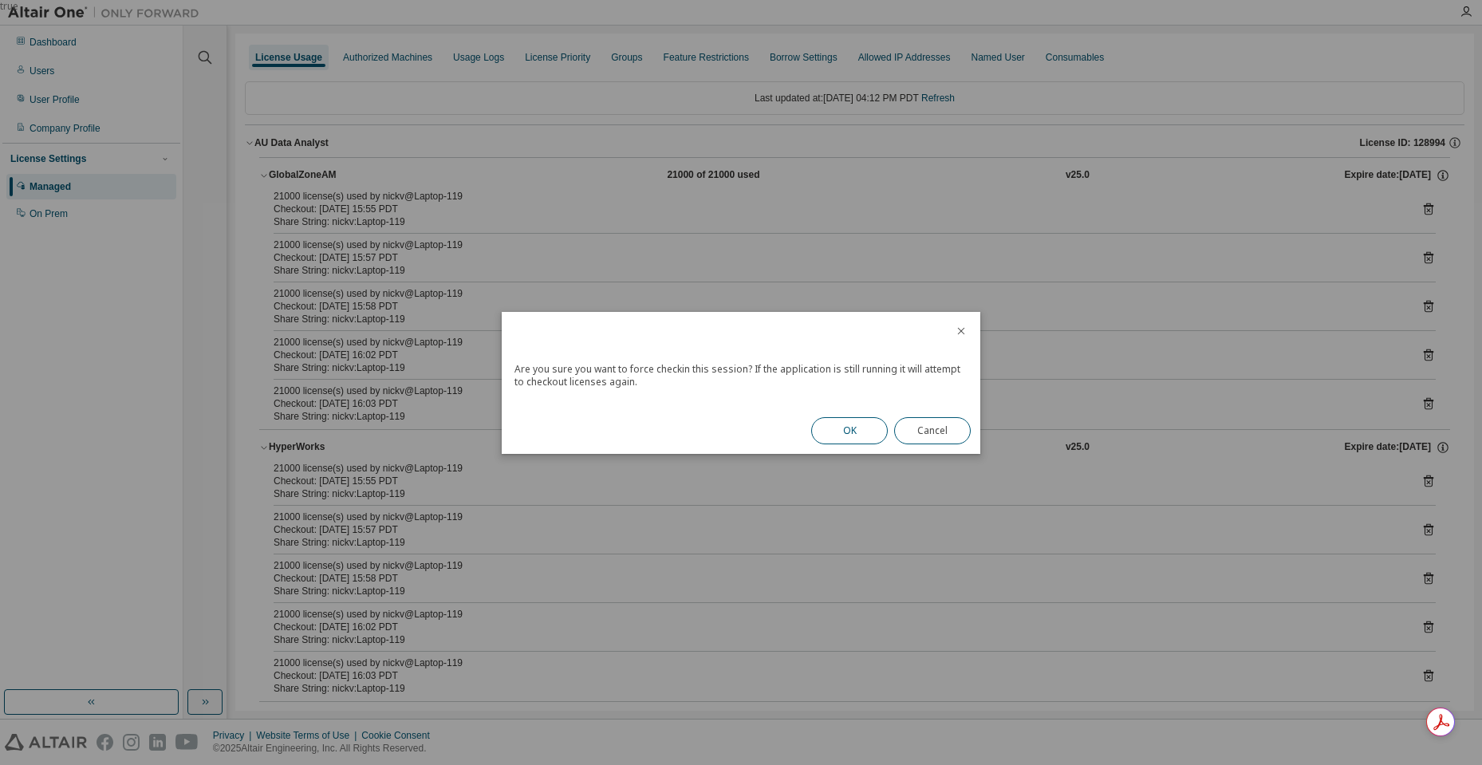
click at [859, 427] on button "OK" at bounding box center [849, 430] width 77 height 27
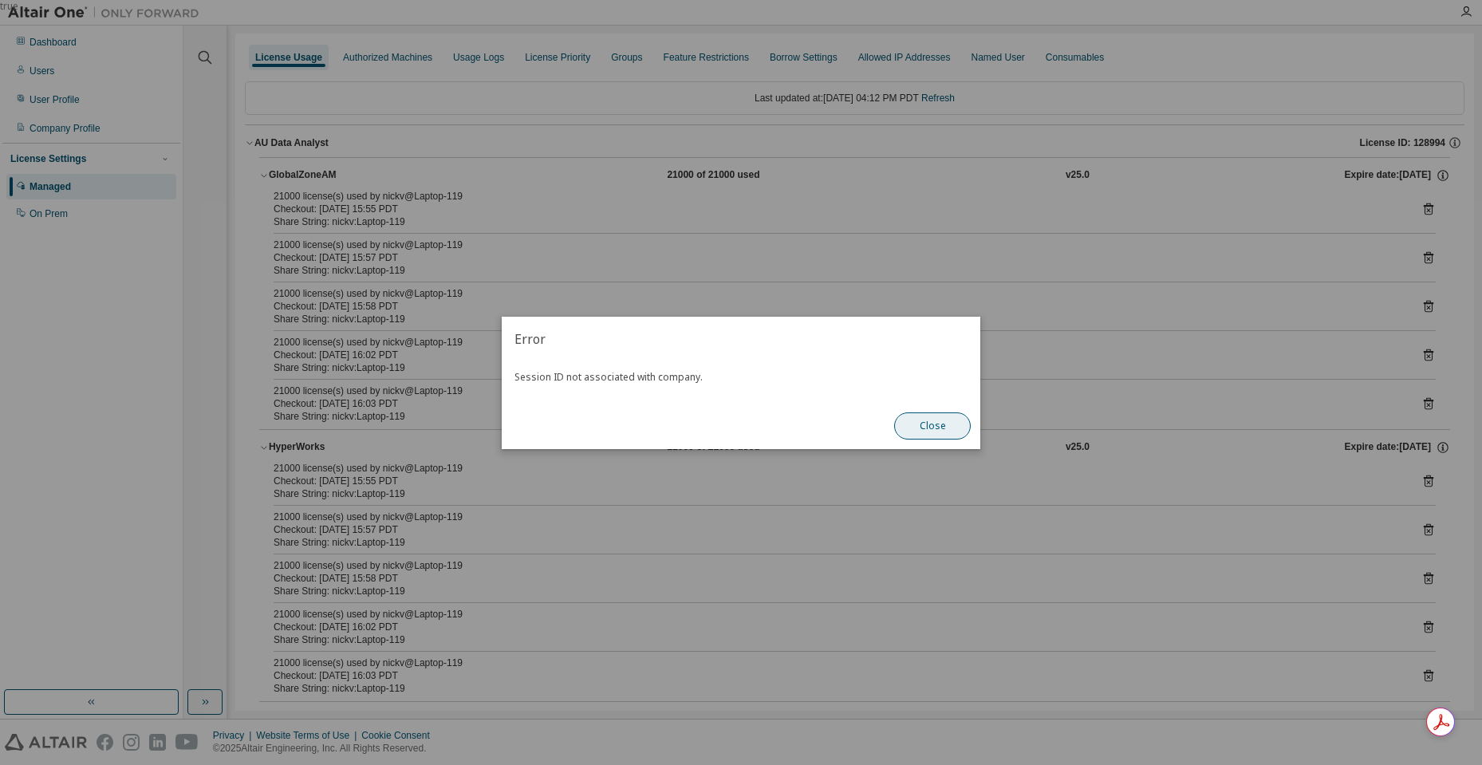
click at [919, 428] on button "Close" at bounding box center [932, 425] width 77 height 27
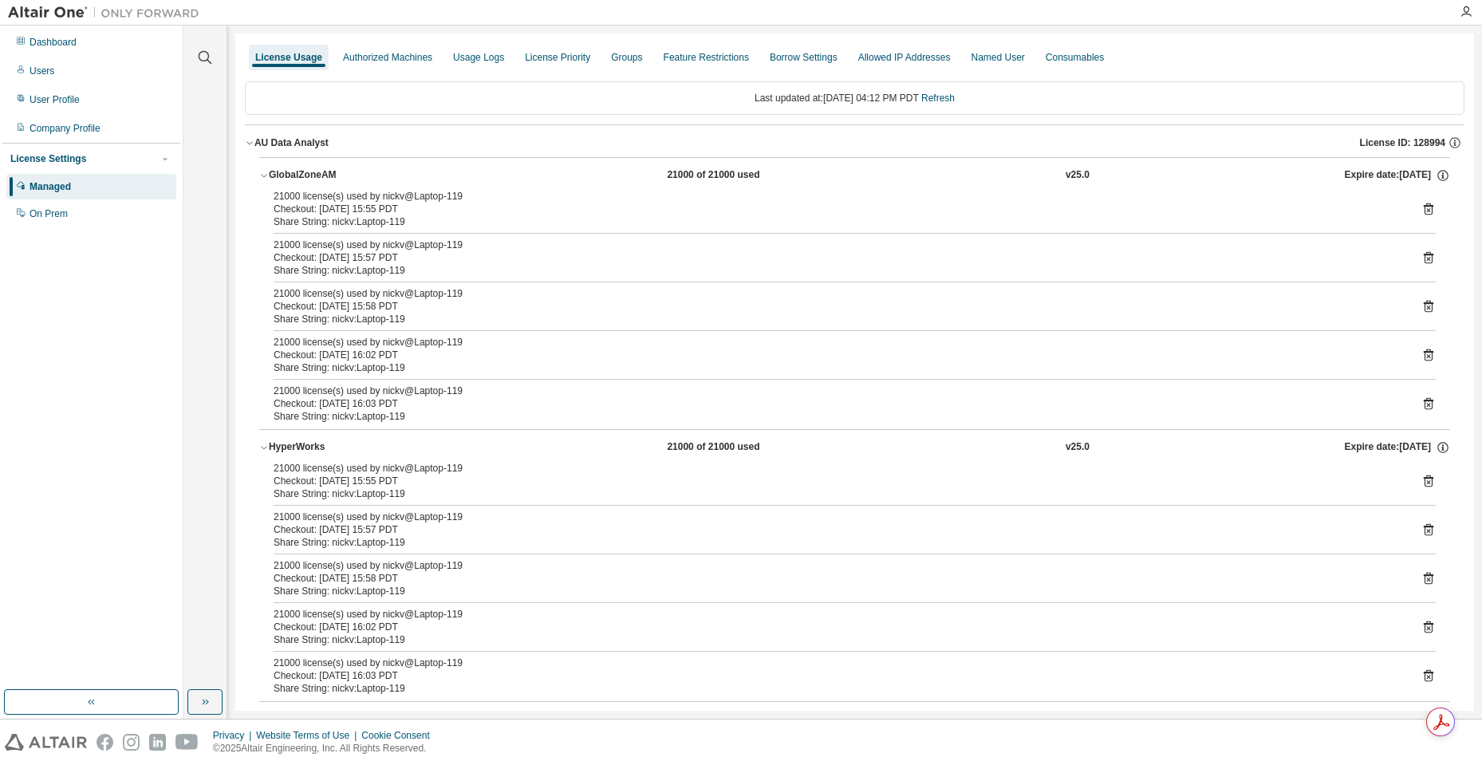
click at [1423, 301] on icon at bounding box center [1428, 307] width 10 height 12
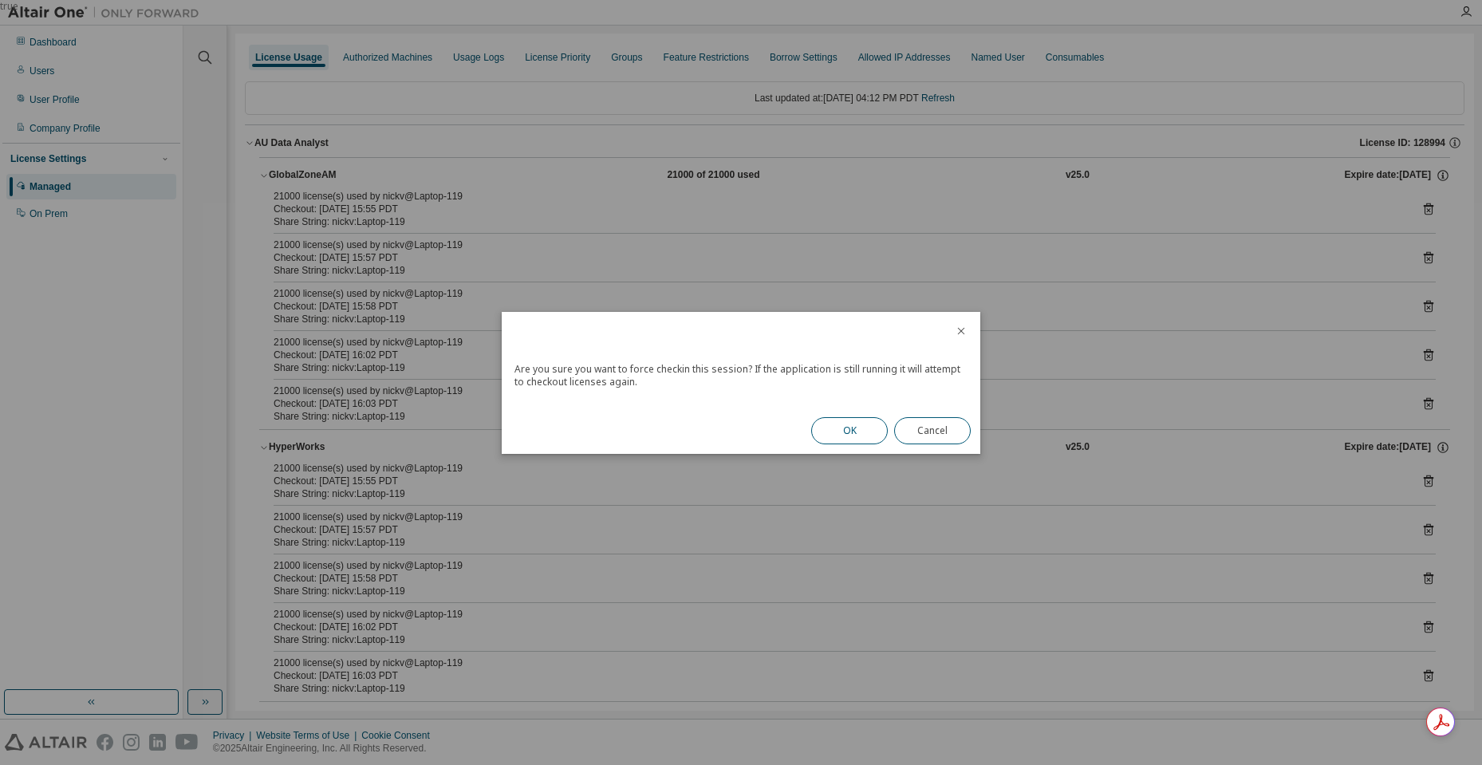
click at [826, 434] on button "OK" at bounding box center [849, 430] width 77 height 27
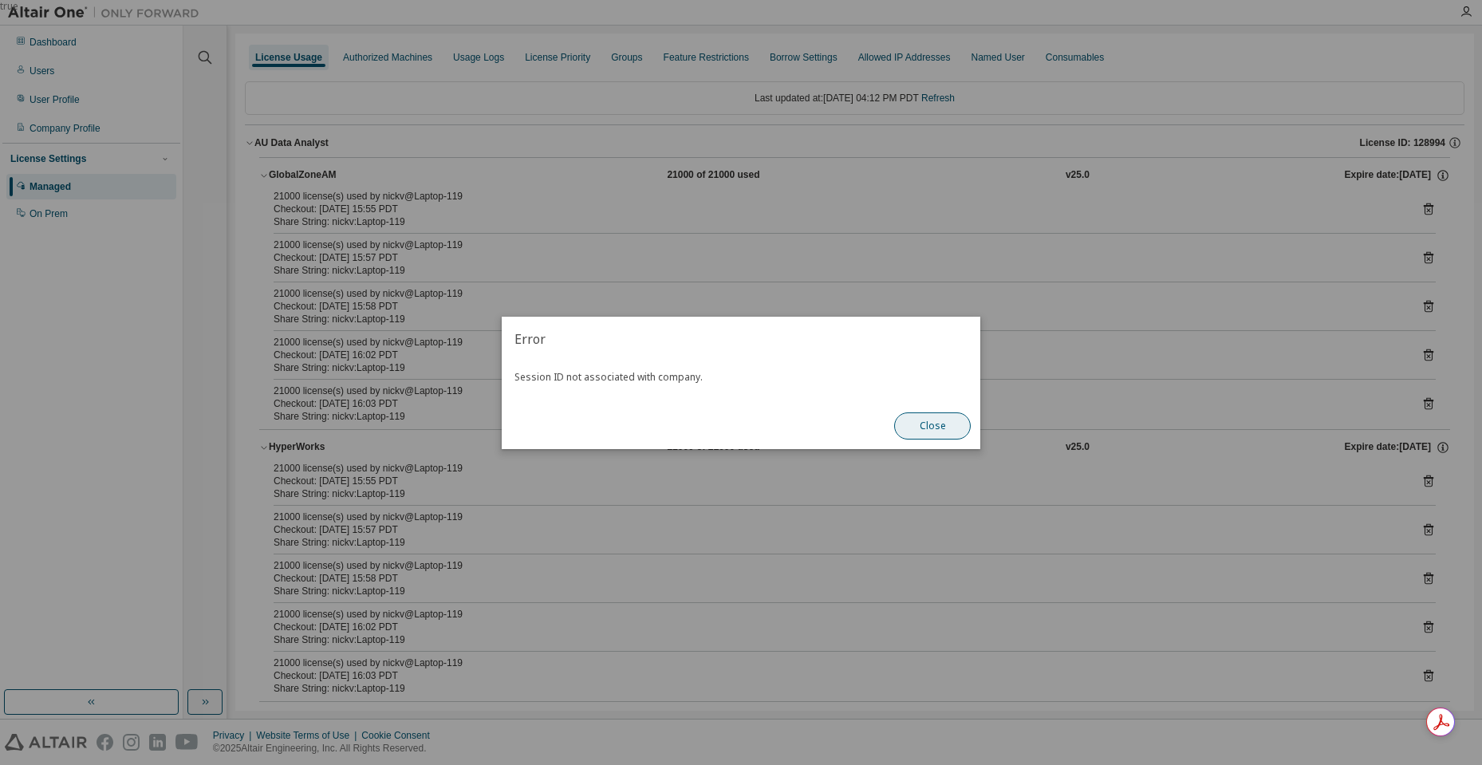
click at [939, 431] on button "Close" at bounding box center [932, 425] width 77 height 27
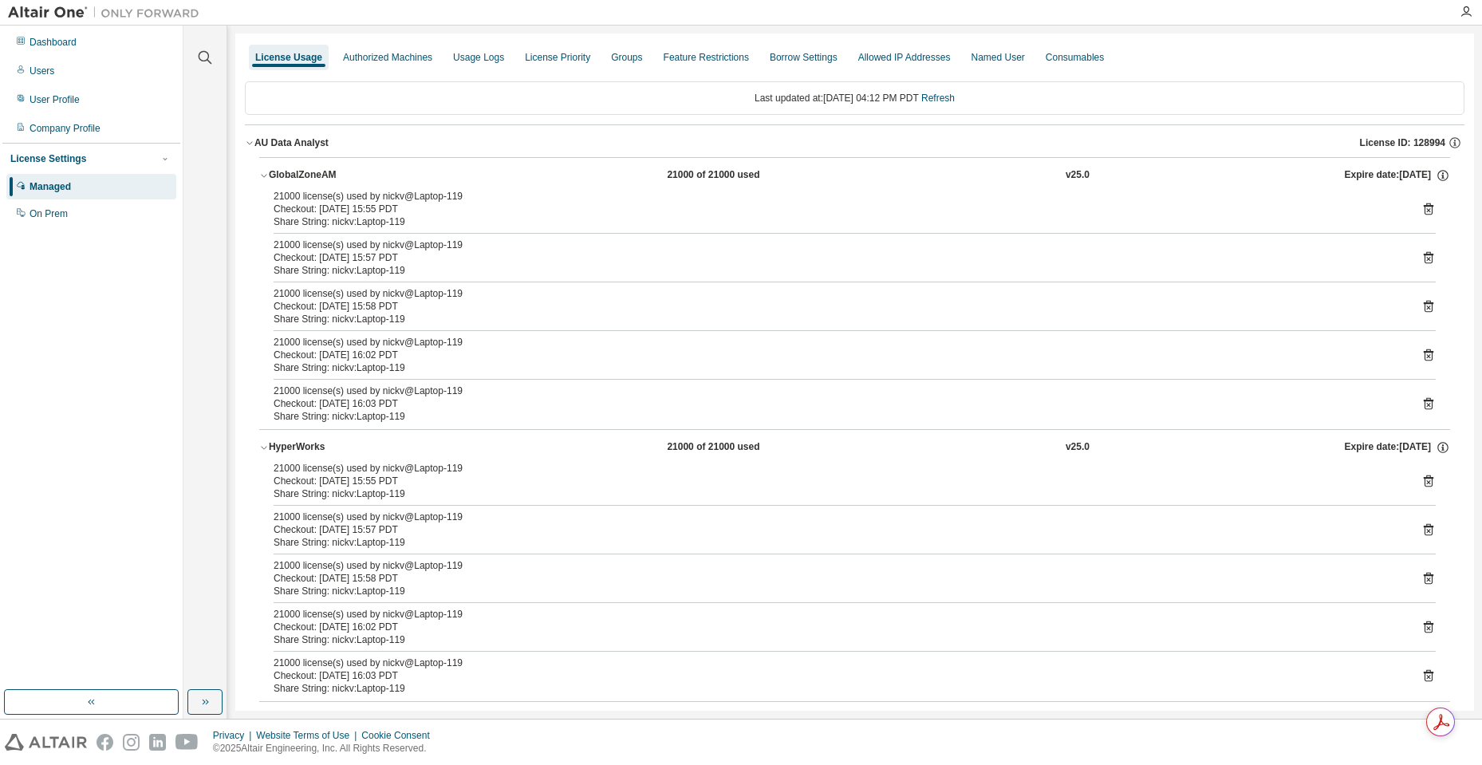
click at [1421, 350] on icon at bounding box center [1428, 355] width 14 height 14
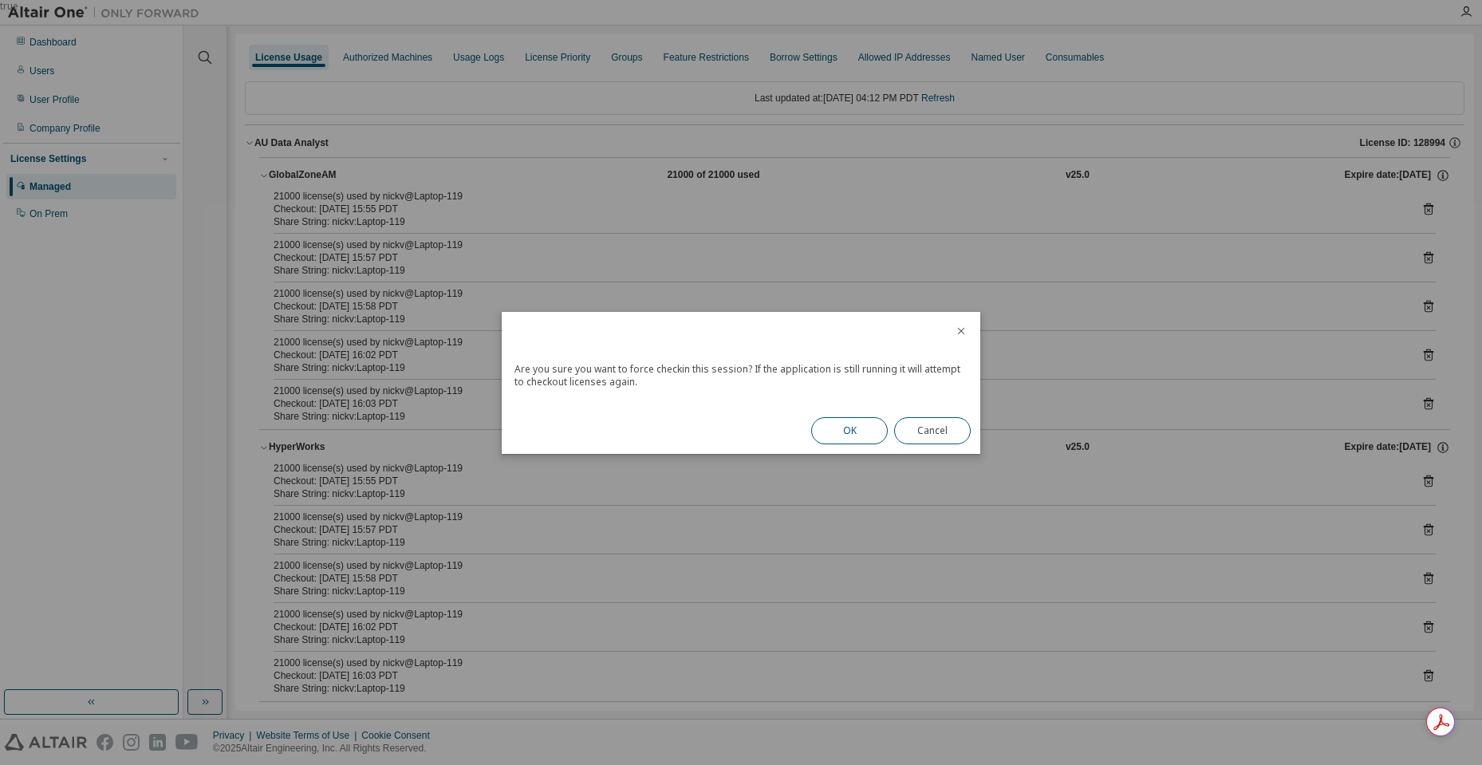
click at [847, 429] on button "OK" at bounding box center [849, 430] width 77 height 27
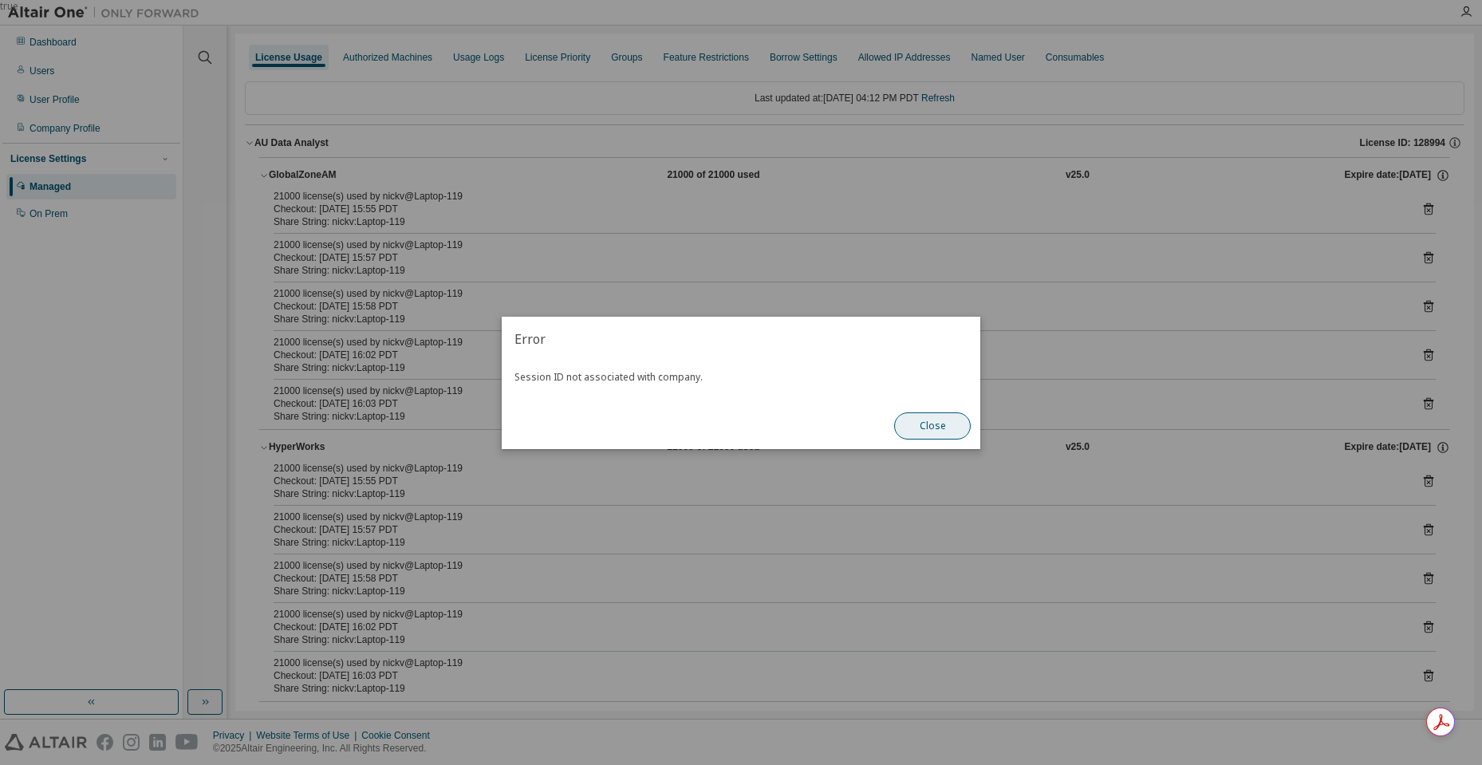
click at [927, 427] on button "Close" at bounding box center [932, 425] width 77 height 27
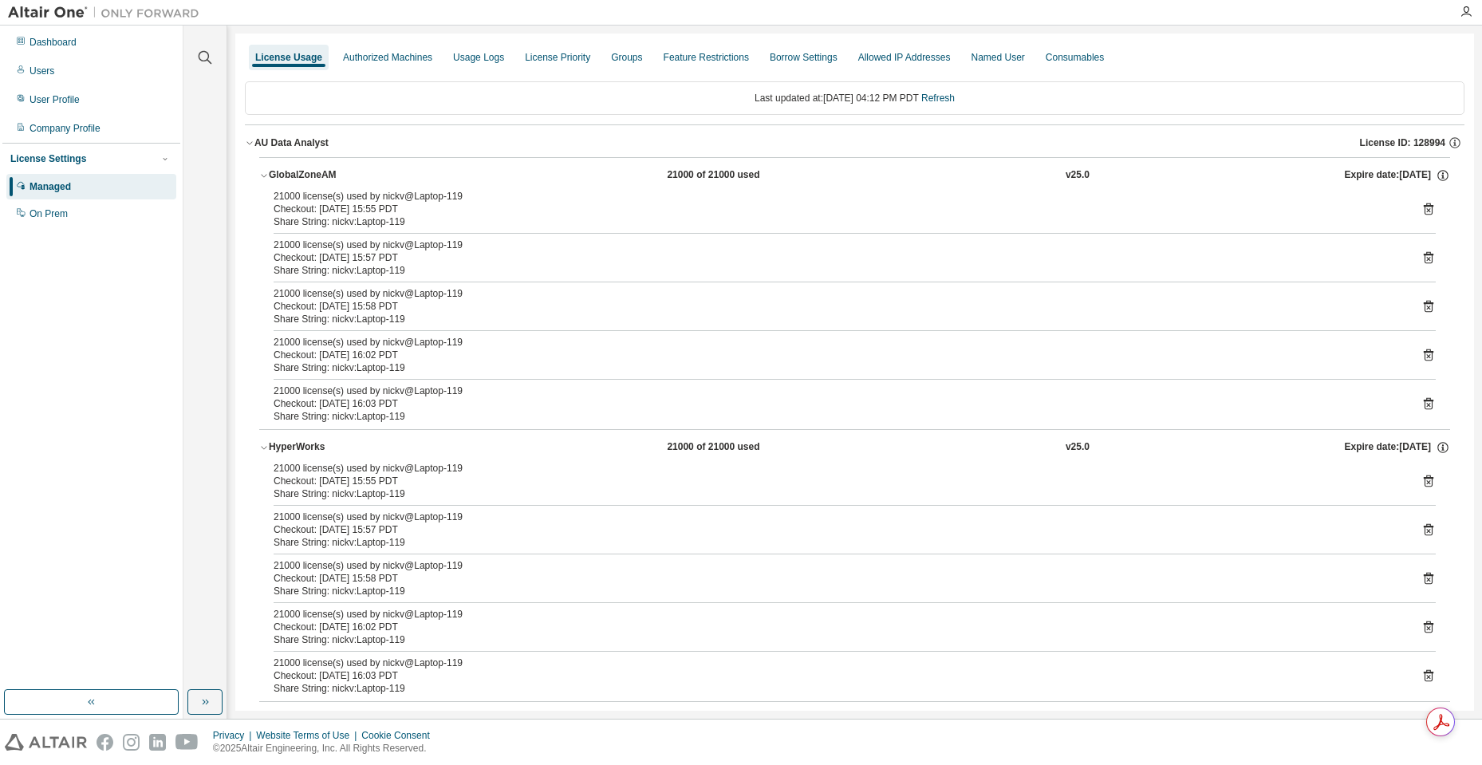
click at [1426, 404] on icon at bounding box center [1428, 405] width 4 height 4
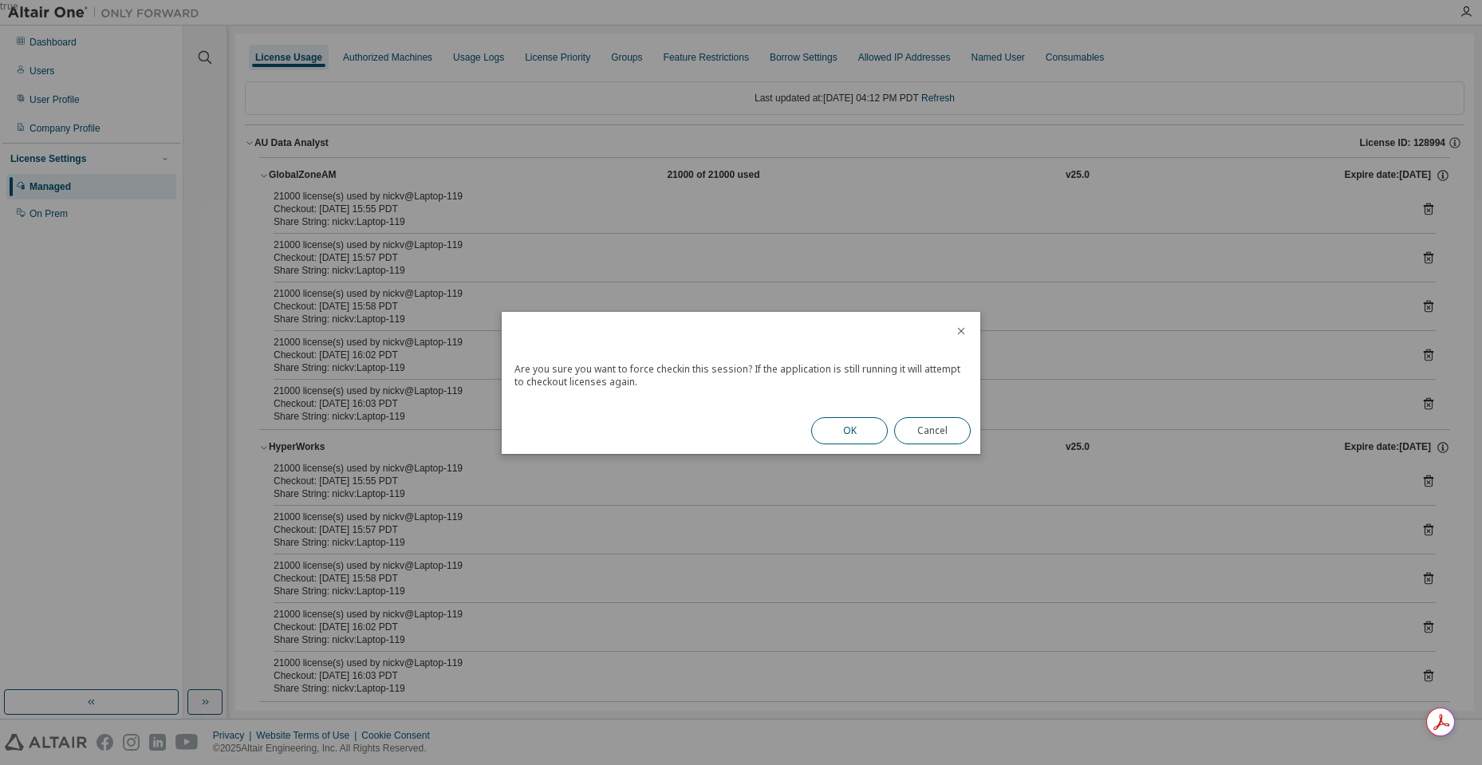
click at [861, 432] on button "OK" at bounding box center [849, 430] width 77 height 27
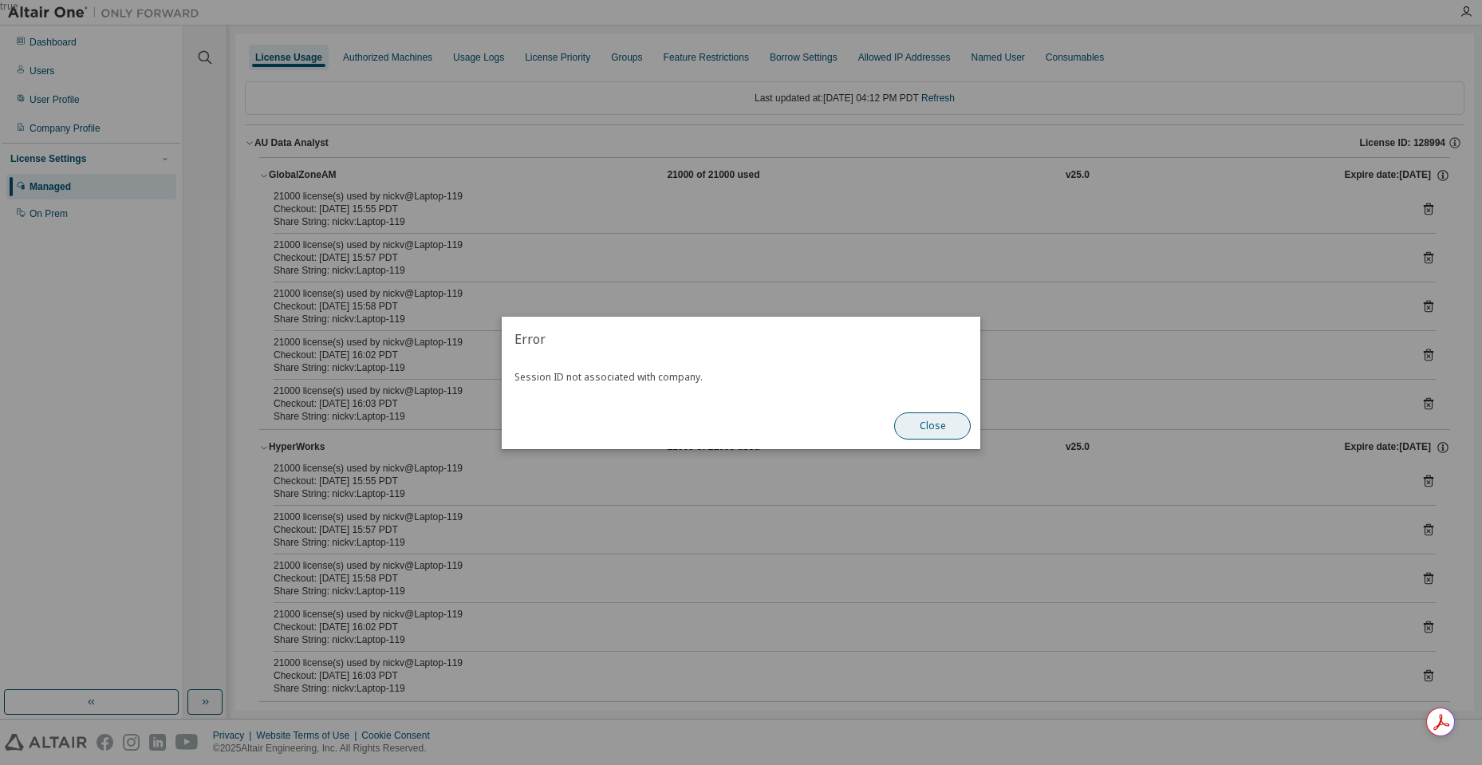
click at [933, 432] on button "Close" at bounding box center [932, 425] width 77 height 27
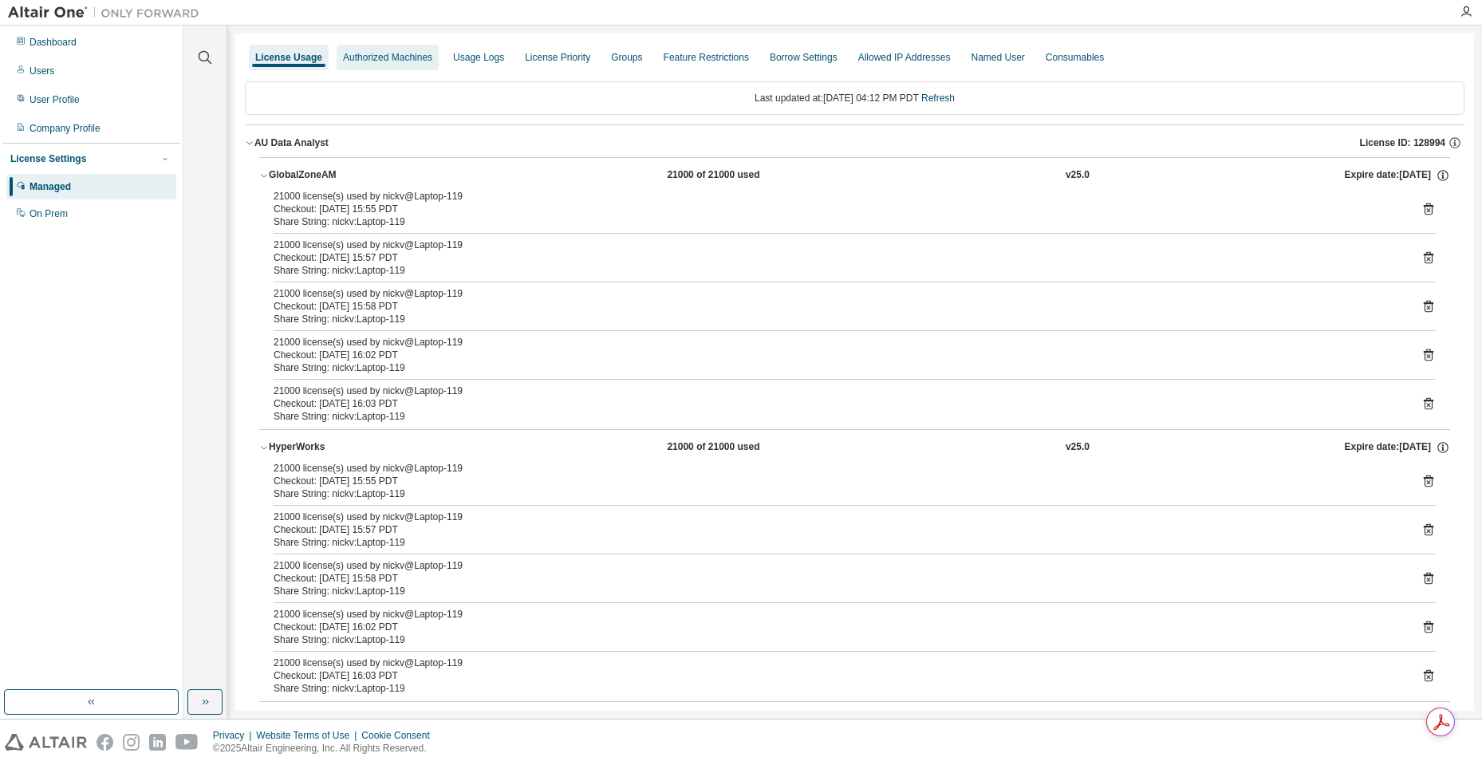
click at [384, 64] on div "Authorized Machines" at bounding box center [388, 58] width 102 height 26
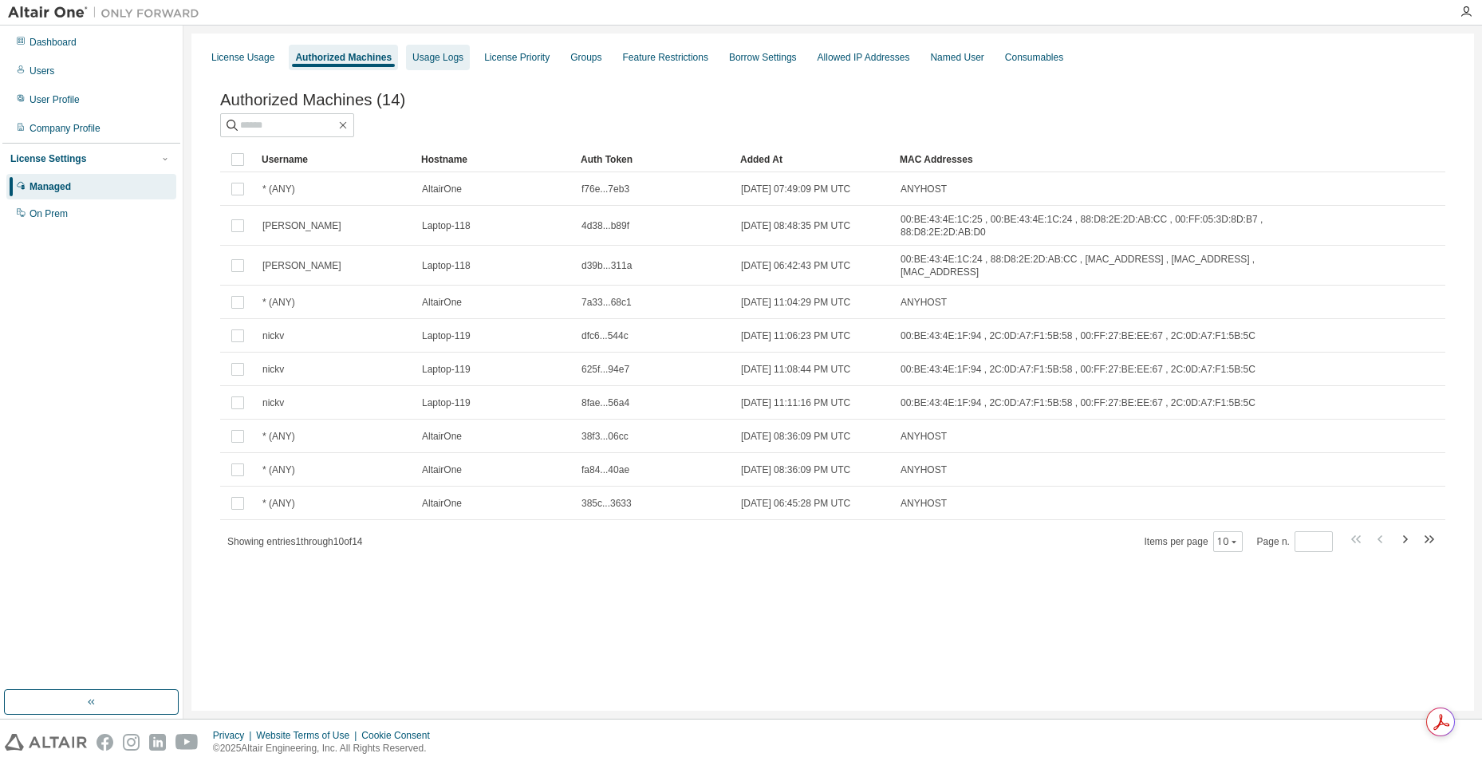
click at [433, 55] on div "Usage Logs" at bounding box center [437, 57] width 51 height 13
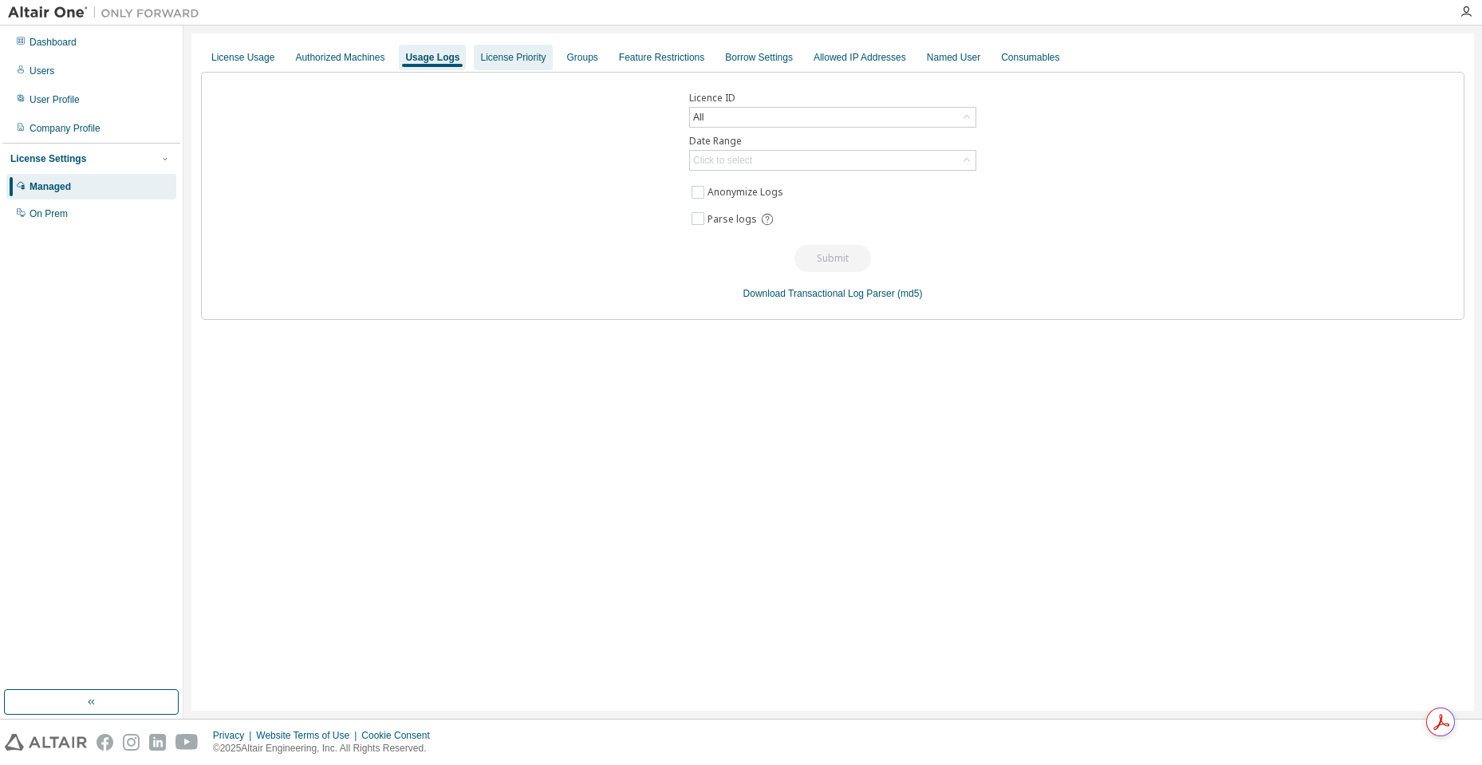
click at [494, 58] on div "License Priority" at bounding box center [512, 57] width 65 height 13
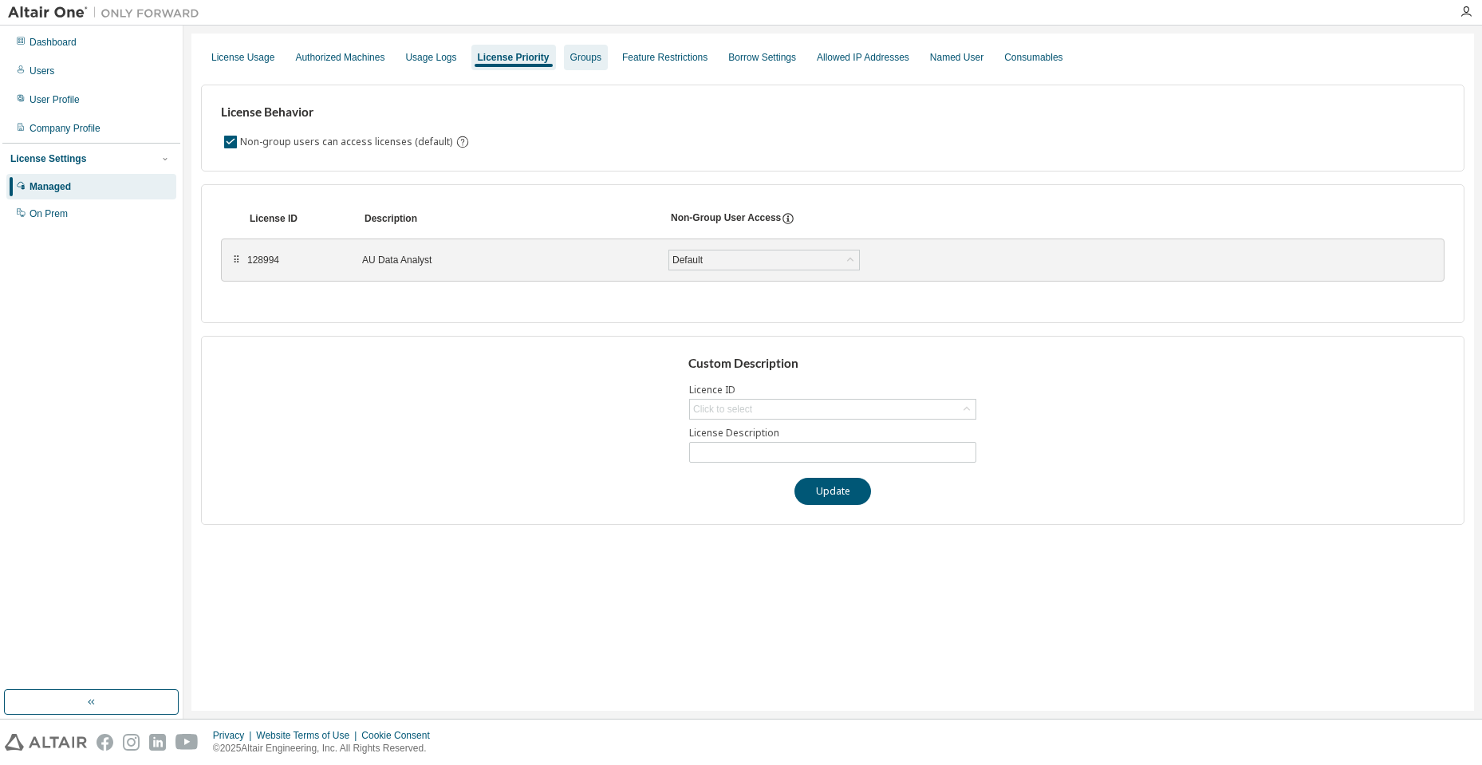
click at [582, 56] on div "Groups" at bounding box center [585, 57] width 31 height 13
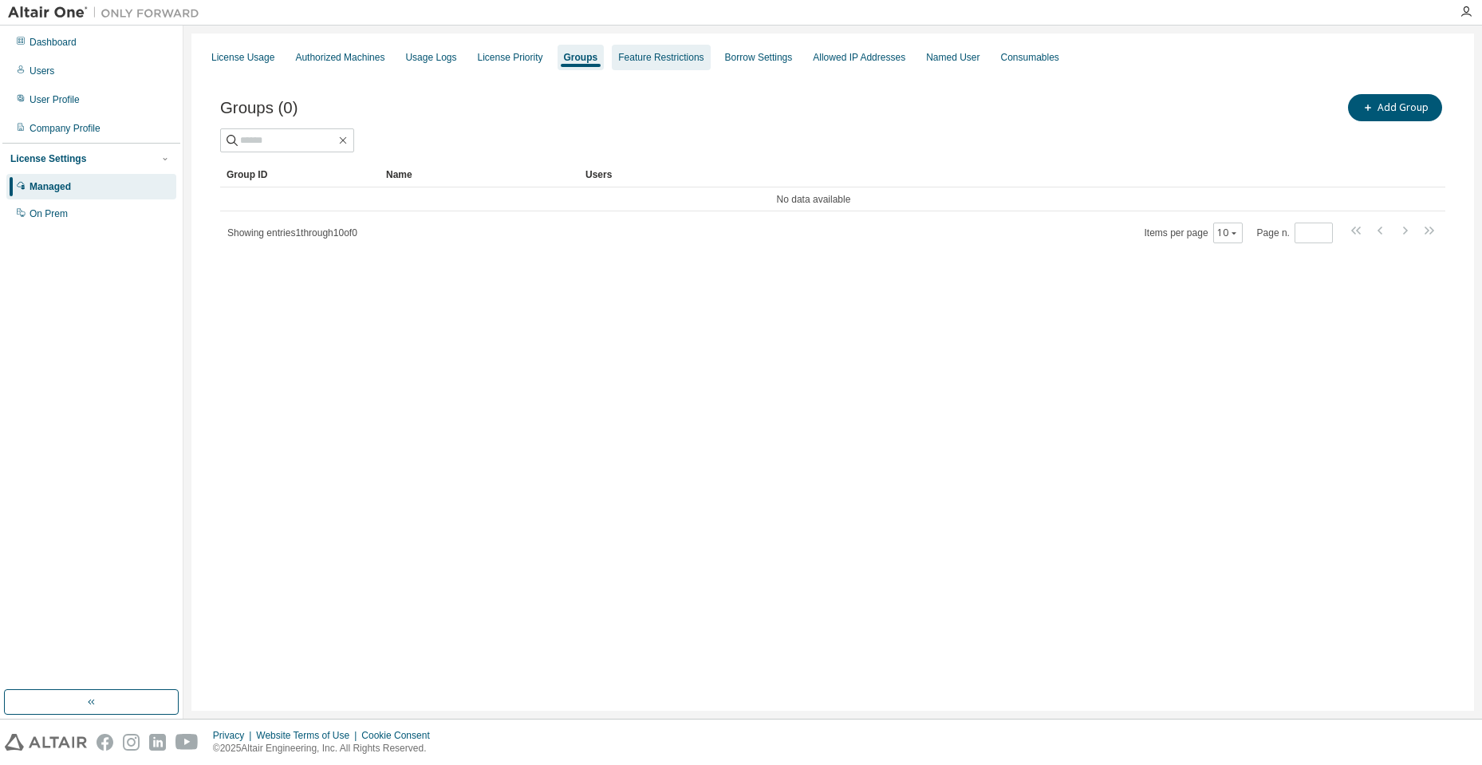
click at [640, 63] on div "Feature Restrictions" at bounding box center [660, 57] width 85 height 13
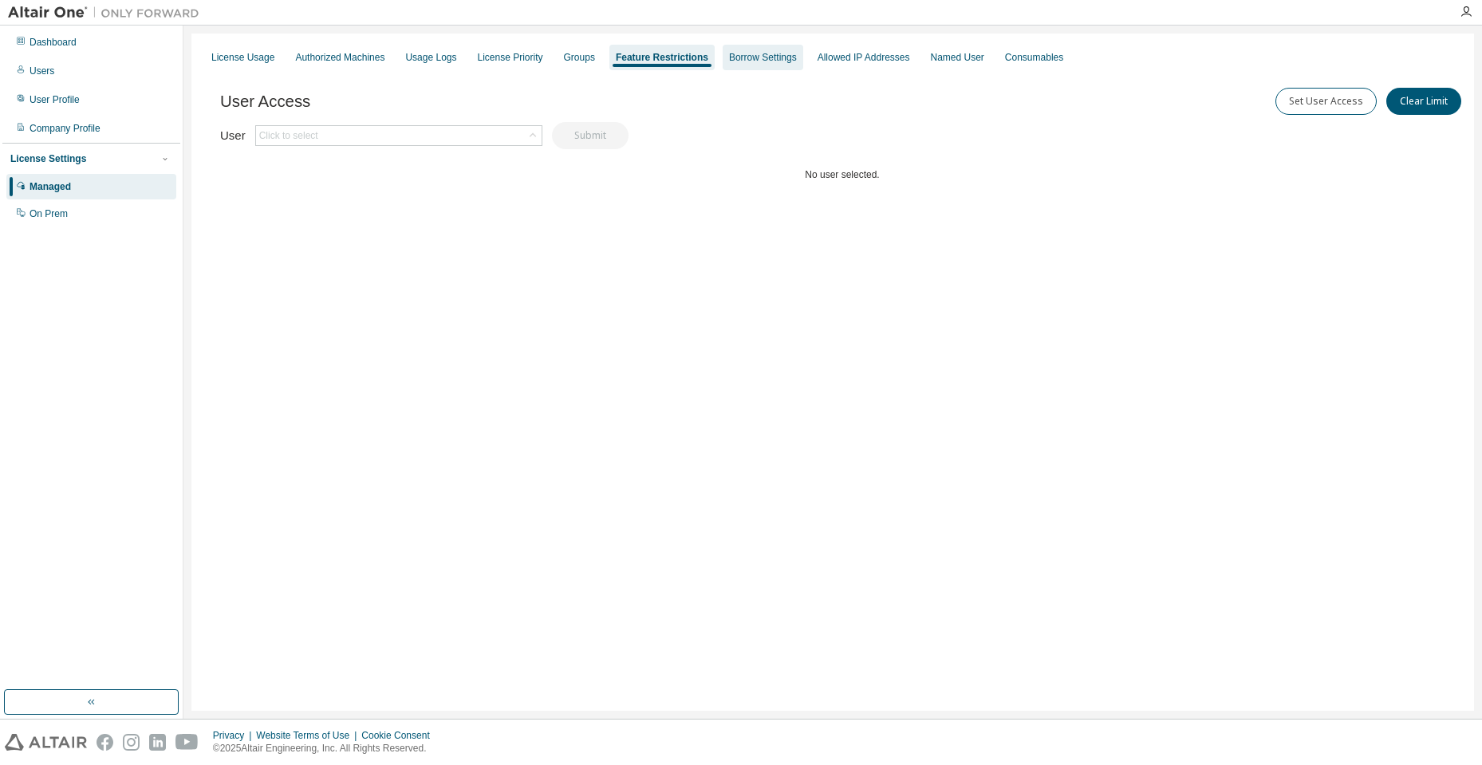
click at [729, 60] on div "Borrow Settings" at bounding box center [763, 57] width 68 height 13
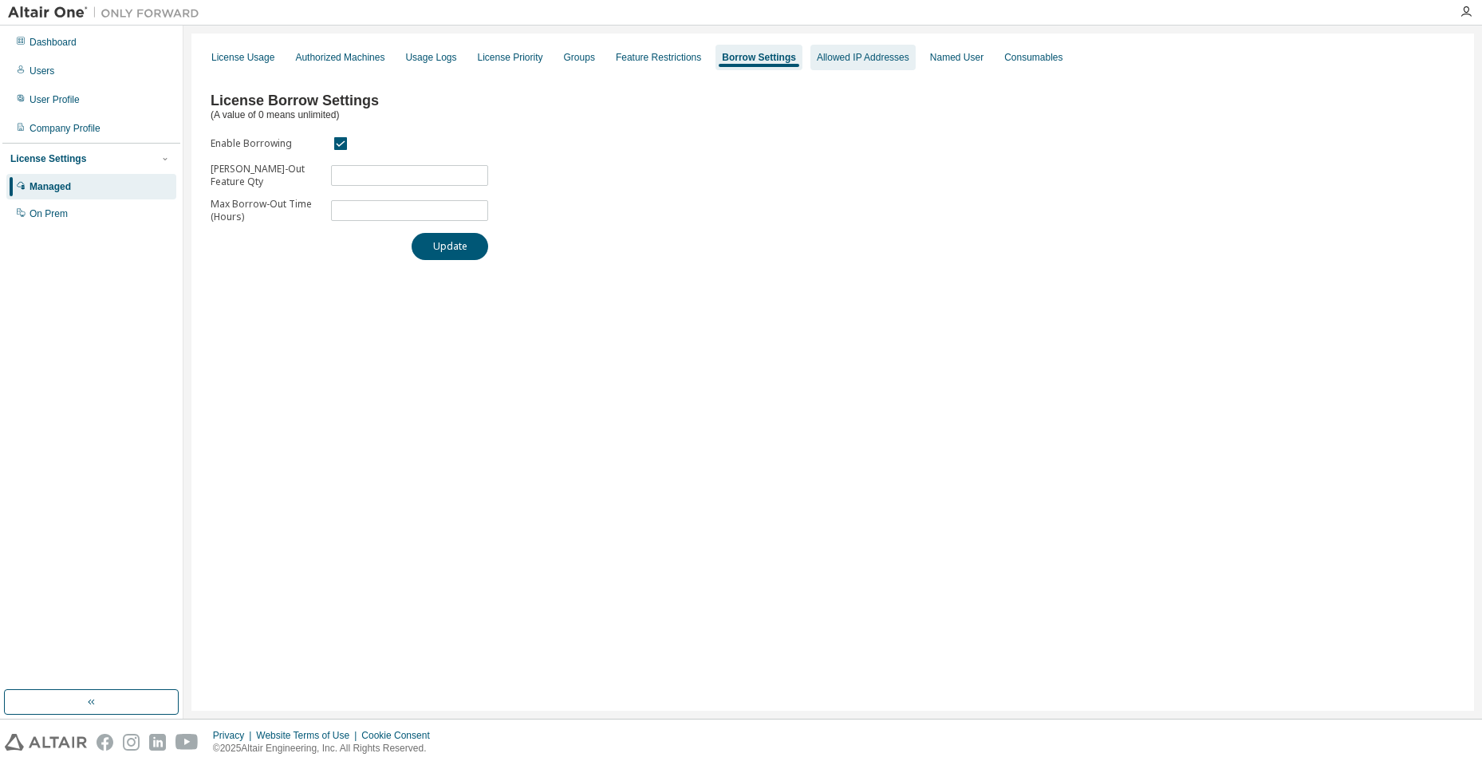
click at [840, 56] on div "Allowed IP Addresses" at bounding box center [863, 57] width 93 height 13
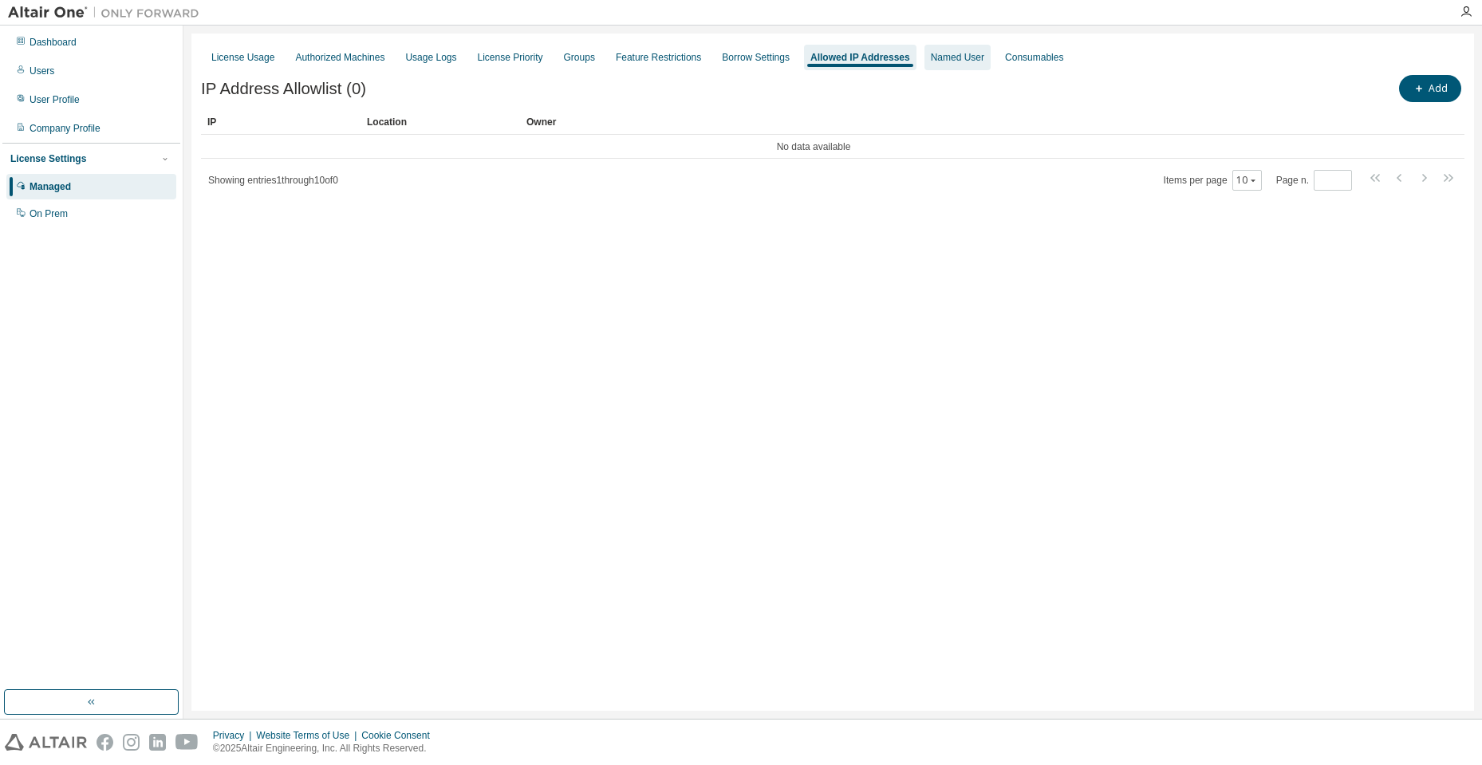
click at [939, 51] on div "Named User" at bounding box center [957, 57] width 53 height 13
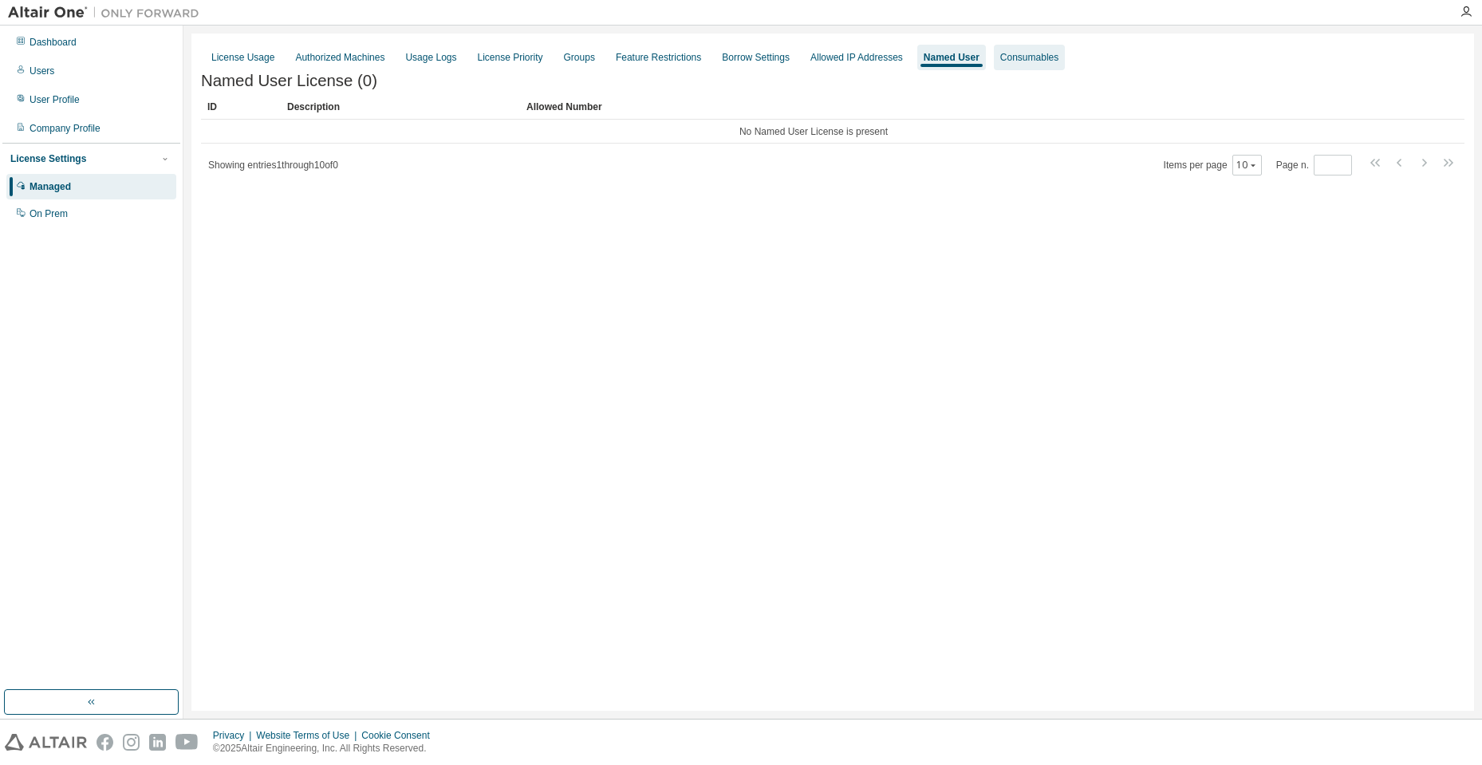
click at [1000, 61] on div "Consumables" at bounding box center [1029, 57] width 58 height 13
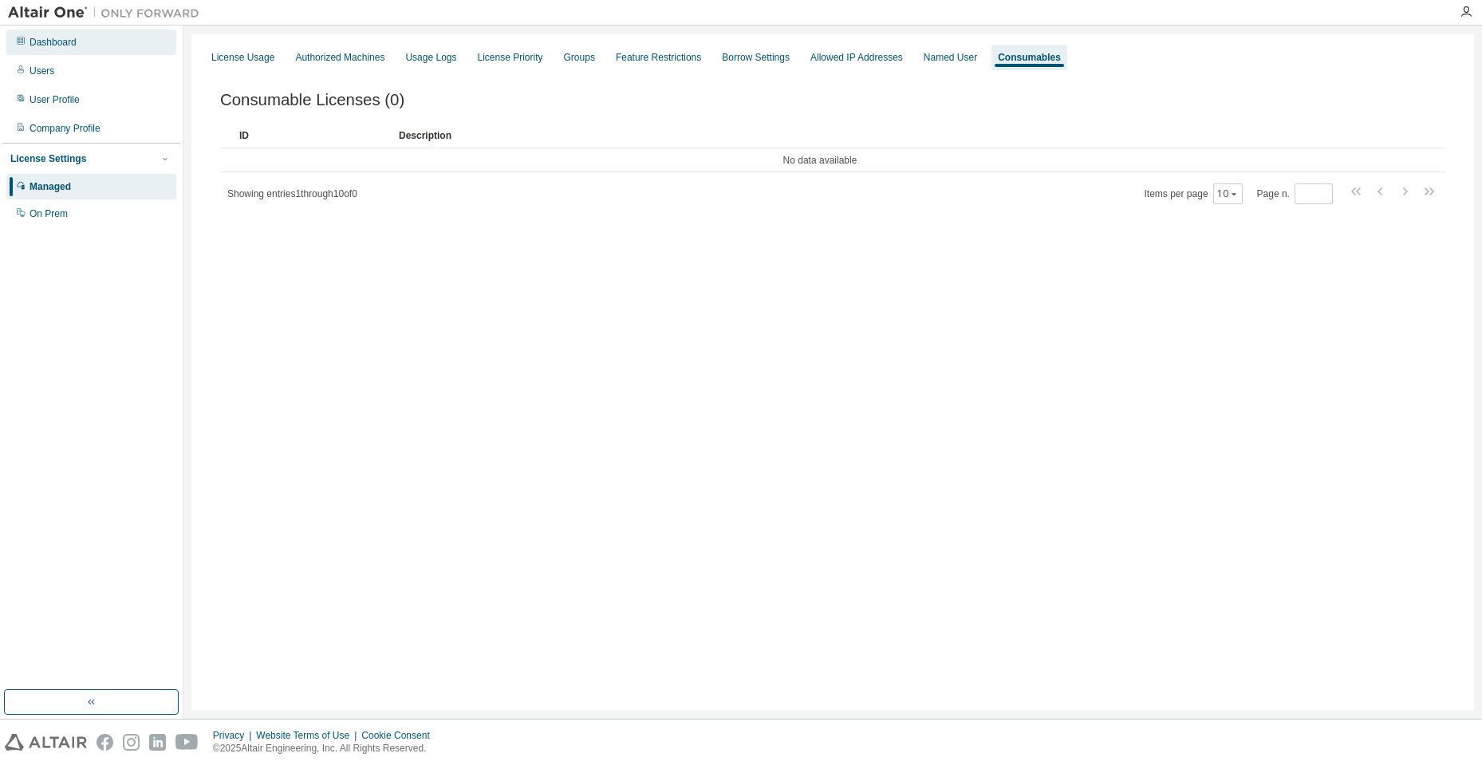
click at [63, 45] on div "Dashboard" at bounding box center [53, 42] width 47 height 13
